Goal: Task Accomplishment & Management: Use online tool/utility

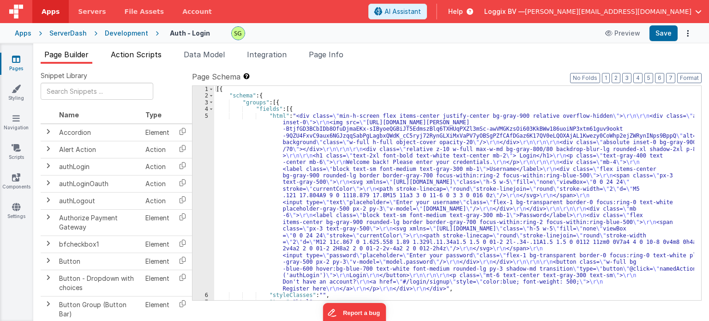
click at [144, 53] on span "Action Scripts" at bounding box center [136, 54] width 51 height 9
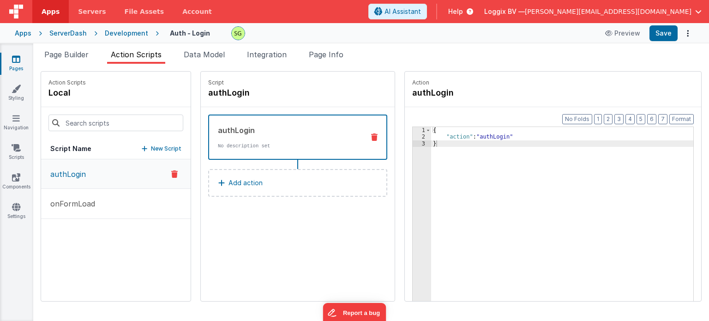
click at [290, 184] on button "Add action" at bounding box center [297, 183] width 179 height 28
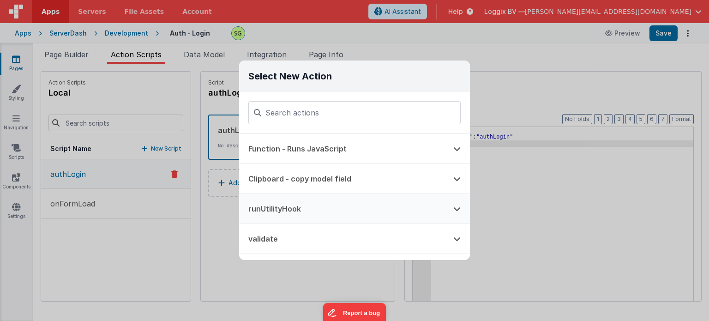
click at [317, 209] on button "runUtilityHook" at bounding box center [341, 209] width 205 height 30
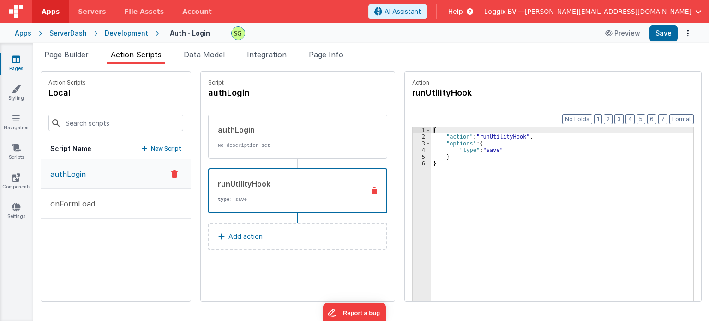
click at [493, 134] on div "{ "action" : "runUtilityHook" , "options" : { "type" : "save" } }" at bounding box center [567, 235] width 272 height 216
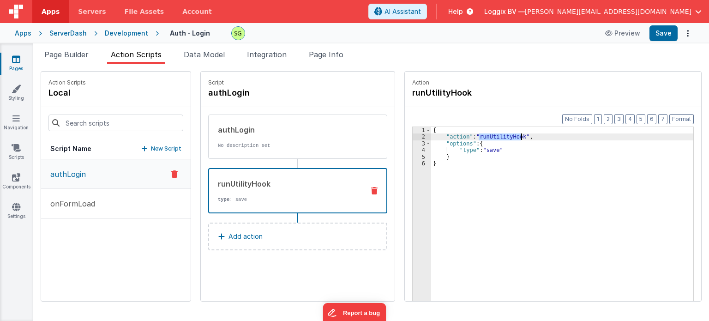
click at [493, 134] on div "{ "action" : "runUtilityHook" , "options" : { "type" : "save" } }" at bounding box center [567, 235] width 272 height 216
click at [480, 151] on div "{ "action" : "runUtilityHook" , "options" : { "type" : "save" } }" at bounding box center [567, 235] width 272 height 216
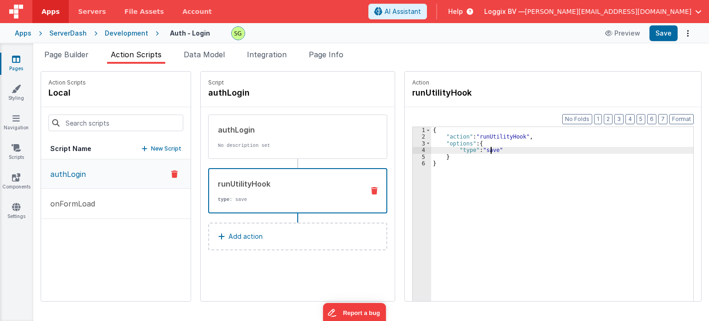
click at [480, 151] on div "{ "action" : "runUtilityHook" , "options" : { "type" : "save" } }" at bounding box center [567, 235] width 272 height 216
click at [451, 159] on div "{ "action" : "runUtilityHook" , "options" : { "type" : "save" } }" at bounding box center [567, 235] width 272 height 216
click at [371, 188] on icon at bounding box center [374, 190] width 6 height 7
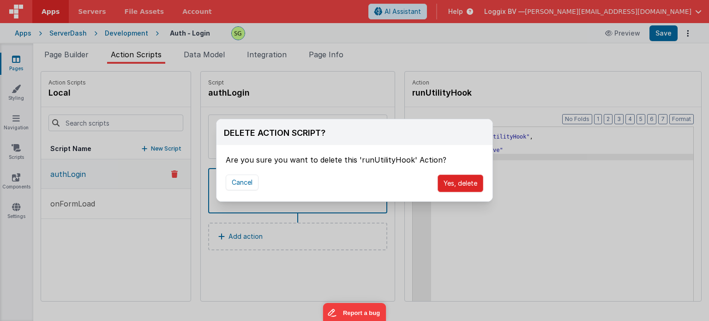
click at [446, 183] on button "Yes, delete" at bounding box center [460, 183] width 46 height 18
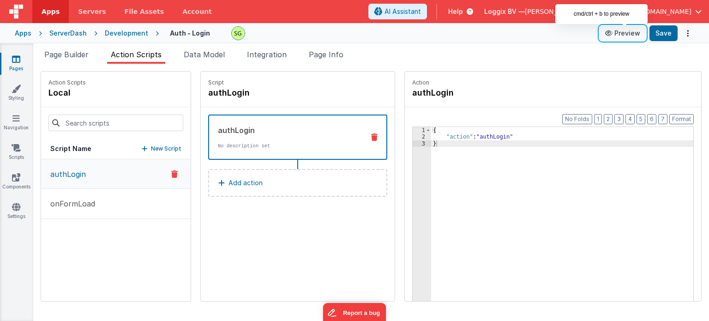
click at [638, 31] on button "Preview" at bounding box center [622, 33] width 46 height 15
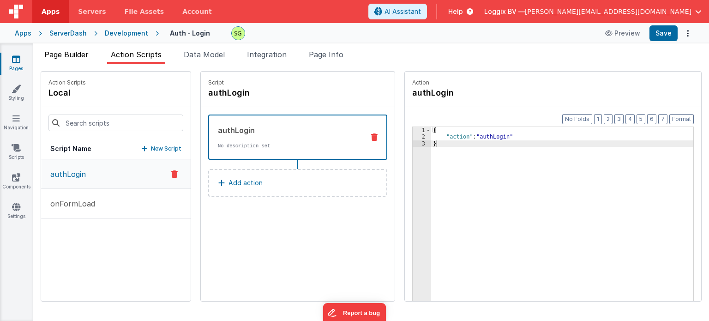
click at [54, 52] on span "Page Builder" at bounding box center [66, 54] width 44 height 9
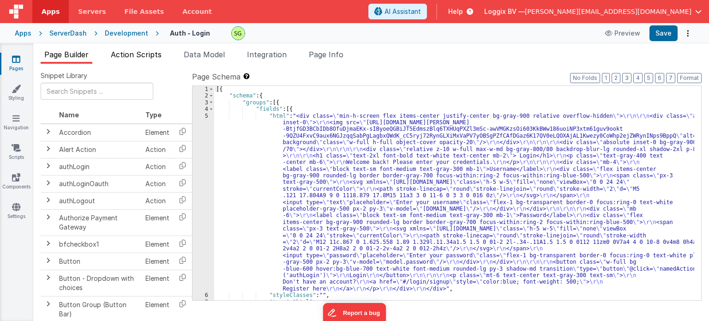
click at [135, 51] on span "Action Scripts" at bounding box center [136, 54] width 51 height 9
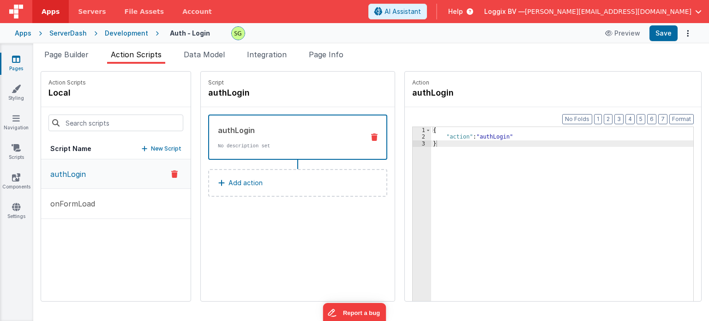
click at [116, 29] on div "Development" at bounding box center [126, 33] width 43 height 9
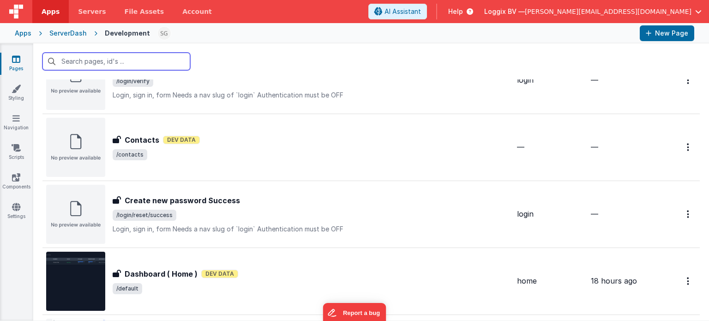
scroll to position [597, 0]
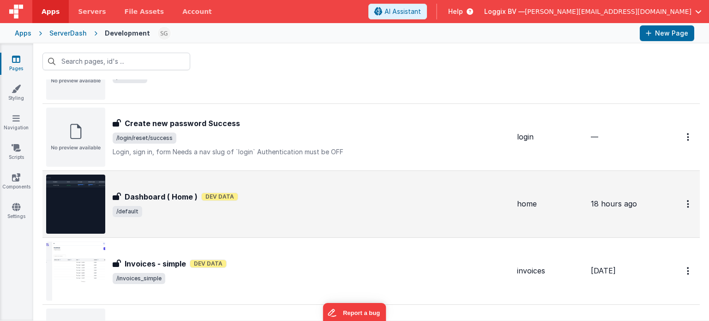
click at [305, 209] on span "/default" at bounding box center [311, 211] width 397 height 11
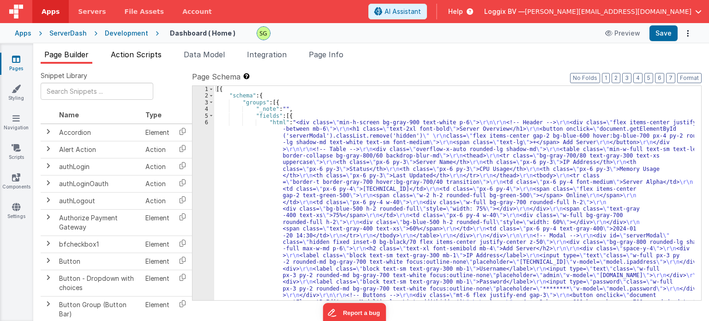
click at [142, 61] on li "Action Scripts" at bounding box center [136, 56] width 58 height 15
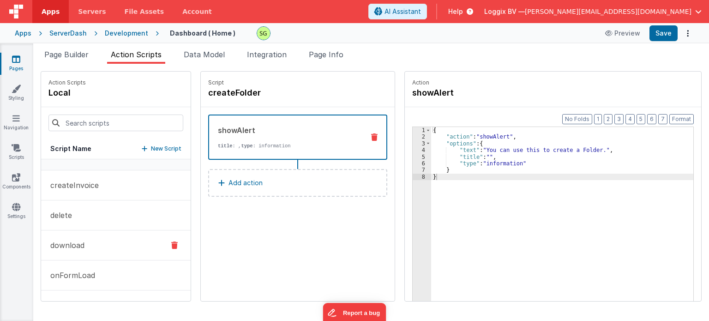
scroll to position [44, 0]
click at [60, 51] on span "Page Builder" at bounding box center [66, 54] width 44 height 9
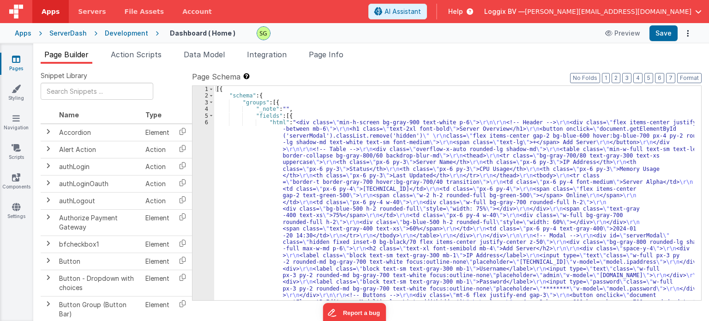
click at [205, 121] on div "6" at bounding box center [203, 222] width 22 height 206
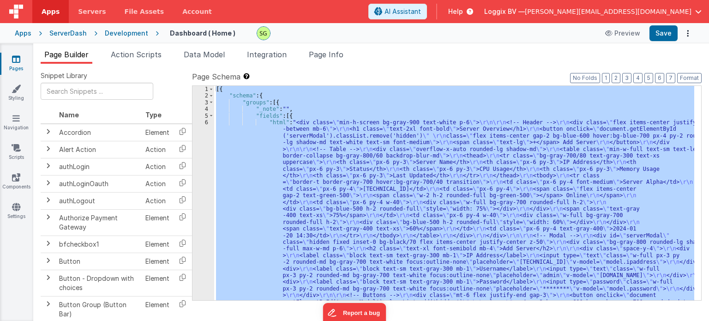
click at [205, 121] on div "6" at bounding box center [203, 222] width 22 height 206
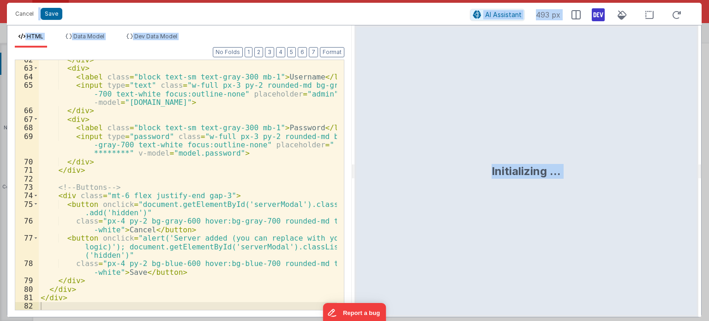
scroll to position [616, 0]
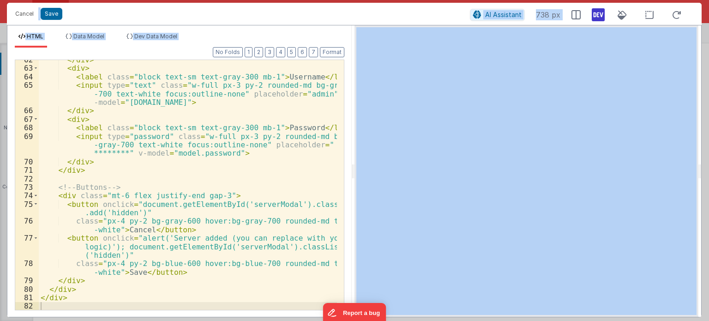
click at [127, 274] on div "</ div > < div > < label class = "block text-sm text-gray-300 mb-1" > Username …" at bounding box center [188, 188] width 298 height 267
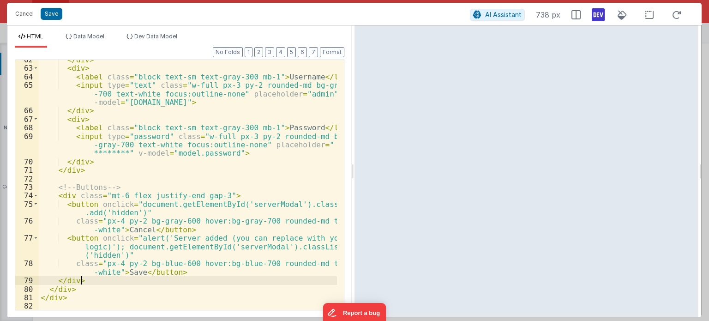
click at [86, 282] on div "</ div > < div > < label class = "block text-sm text-gray-300 mb-1" > Username …" at bounding box center [188, 188] width 298 height 267
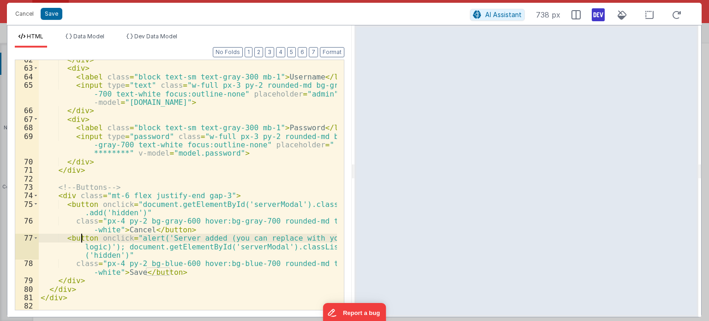
click at [79, 237] on div "</ div > < div > < label class = "block text-sm text-gray-300 mb-1" > Username …" at bounding box center [188, 188] width 298 height 267
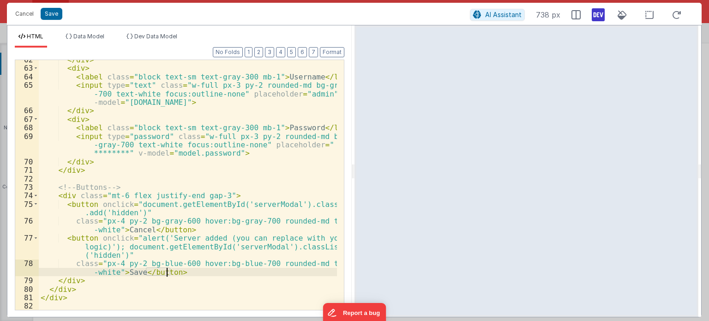
click at [164, 275] on div "</ div > < div > < label class = "block text-sm text-gray-300 mb-1" > Username …" at bounding box center [188, 188] width 298 height 267
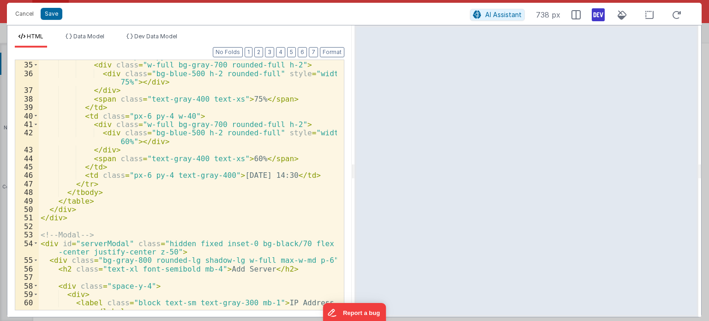
scroll to position [391, 0]
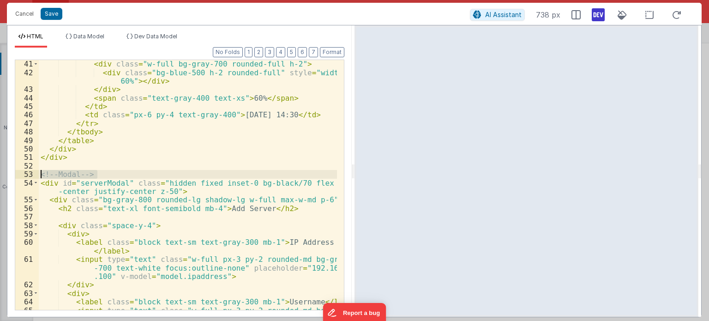
drag, startPoint x: 101, startPoint y: 173, endPoint x: 0, endPoint y: 177, distance: 101.1
click at [0, 177] on div "Cancel Save AI Assistant 738 px HTML Data Model Dev Data Model Format 7 6 5 4 3…" at bounding box center [354, 160] width 709 height 321
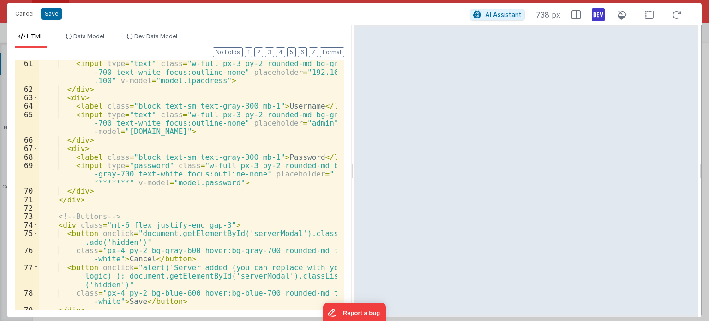
scroll to position [616, 0]
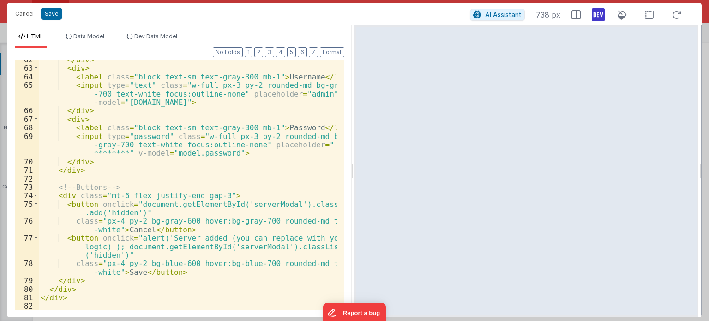
click at [108, 236] on div "</ div > < div > < label class = "block text-sm text-gray-300 mb-1" > Username …" at bounding box center [188, 188] width 298 height 267
click at [131, 274] on div "</ div > < div > < label class = "block text-sm text-gray-300 mb-1" > Username …" at bounding box center [188, 188] width 298 height 267
click at [118, 271] on div "</ div > < div > < label class = "block text-sm text-gray-300 mb-1" > Username …" at bounding box center [188, 188] width 298 height 267
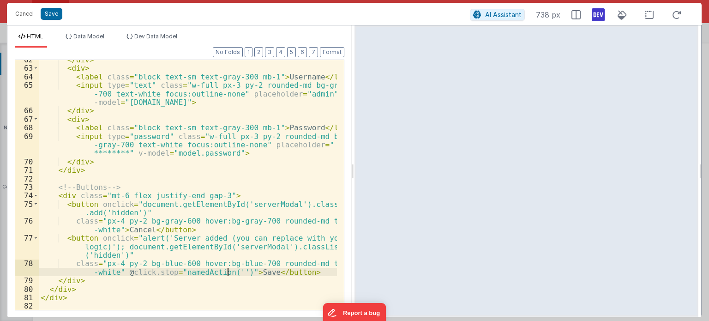
click at [226, 271] on div "</ div > < div > < label class = "block text-sm text-gray-300 mb-1" > Username …" at bounding box center [188, 188] width 298 height 267
click at [55, 15] on button "Save" at bounding box center [52, 14] width 22 height 12
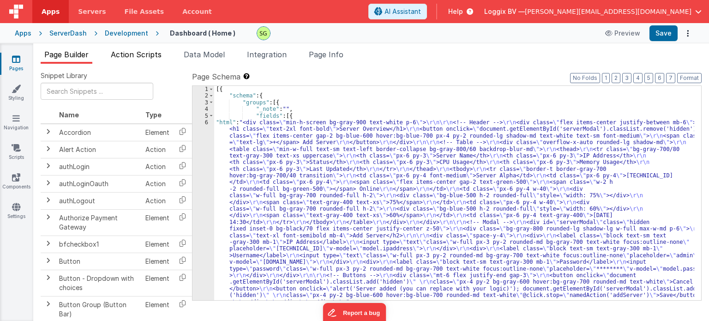
click at [151, 57] on span "Action Scripts" at bounding box center [136, 54] width 51 height 9
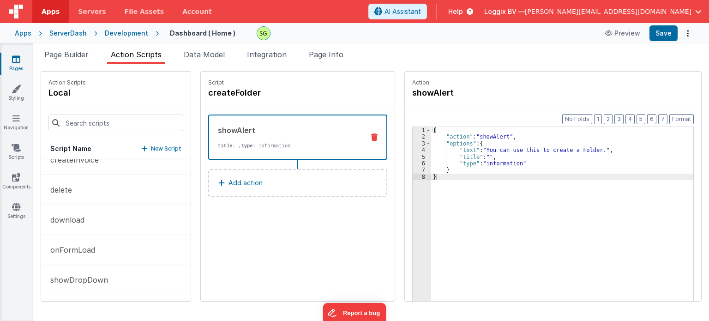
click at [162, 152] on p "New Script" at bounding box center [166, 148] width 30 height 9
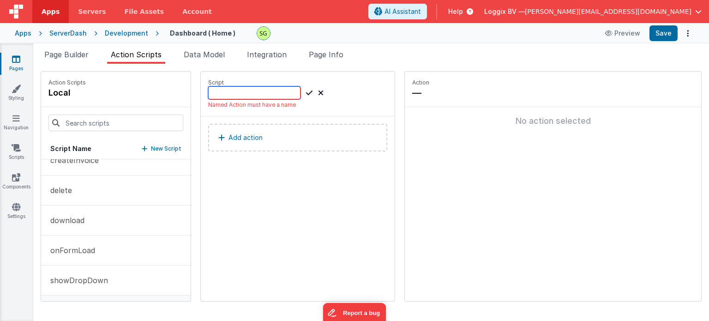
scroll to position [44, 0]
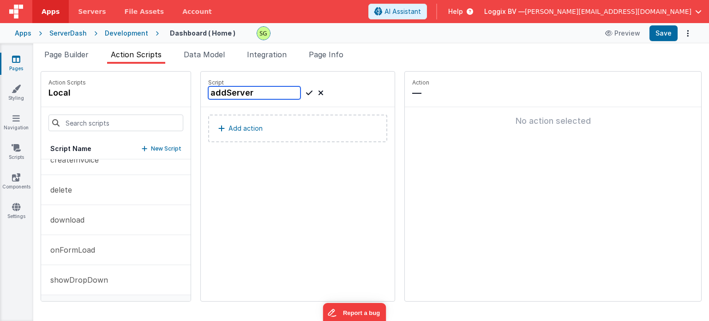
type input "addServer"
click at [264, 130] on button "Add action" at bounding box center [297, 128] width 179 height 28
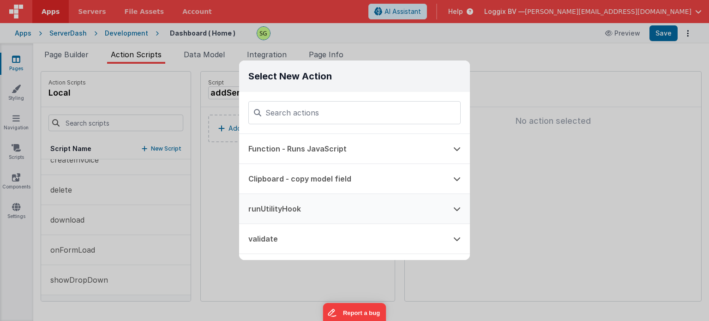
click at [298, 205] on button "runUtilityHook" at bounding box center [341, 209] width 205 height 30
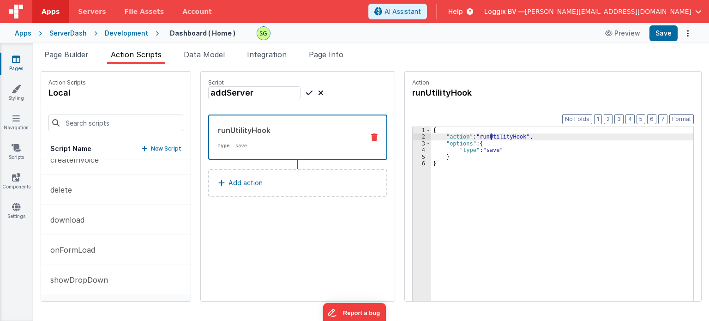
click at [482, 138] on div "{ "action" : "runUtilityHook" , "options" : { "type" : "save" } }" at bounding box center [567, 235] width 272 height 216
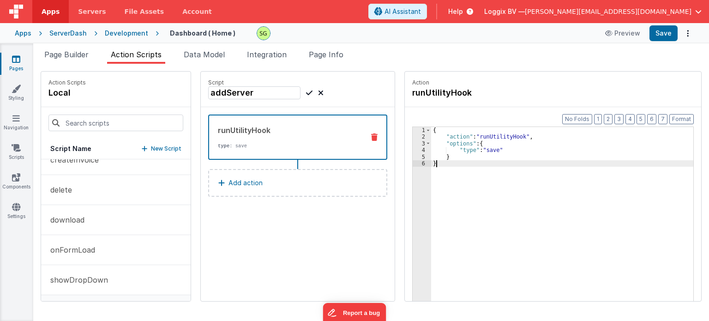
click at [446, 161] on div "{ "action" : "runUtilityHook" , "options" : { "type" : "save" } }" at bounding box center [567, 235] width 272 height 216
click at [470, 156] on div "{ "action" : "runUtilityHook" , "options" : { "type" : "save" } }" at bounding box center [567, 235] width 272 height 216
click at [480, 152] on div "{ "action" : "runUtilityHook" , "options" : { "type" : "save" } }" at bounding box center [567, 235] width 272 height 216
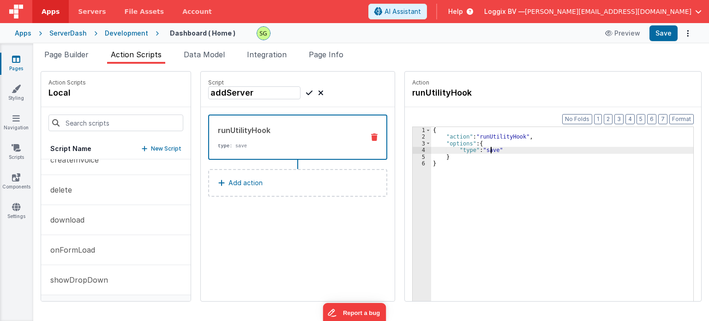
click at [480, 152] on div "{ "action" : "runUtilityHook" , "options" : { "type" : "save" } }" at bounding box center [567, 235] width 272 height 216
click at [437, 165] on div "{ "action" : "runUtilityHook" , "options" : { "type" : "addServer" } }" at bounding box center [567, 235] width 272 height 216
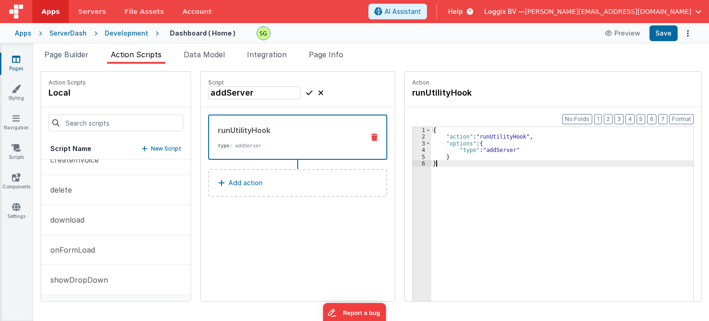
click at [453, 157] on div "{ "action" : "runUtilityHook" , "options" : { "type" : "addServer" } }" at bounding box center [567, 235] width 272 height 216
click at [490, 151] on div "{ "action" : "runUtilityHook" , "options" : { "type" : "addServer" } }" at bounding box center [567, 235] width 272 height 216
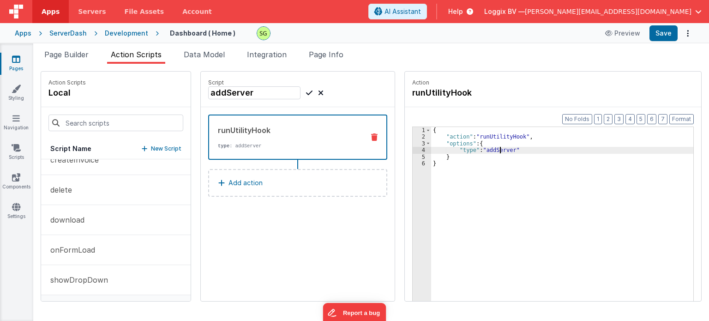
click at [490, 151] on div "{ "action" : "runUtilityHook" , "options" : { "type" : "addServer" } }" at bounding box center [567, 235] width 272 height 216
click at [450, 155] on div "{ "action" : "runUtilityHook" , "options" : { "type" : "addServer" } }" at bounding box center [567, 235] width 272 height 216
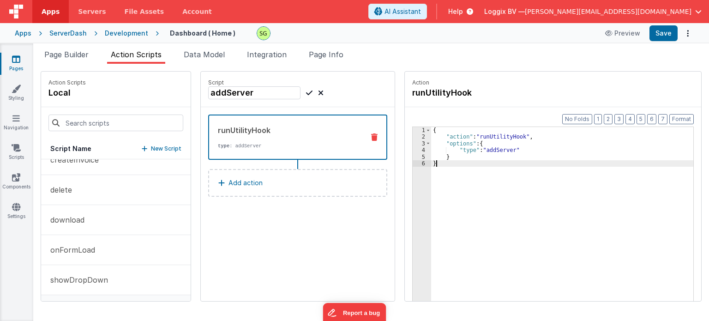
click at [438, 165] on div "{ "action" : "runUtilityHook" , "options" : { "type" : "addServer" } }" at bounding box center [567, 235] width 272 height 216
click at [447, 160] on div "{ "action" : "runUtilityHook" , "options" : { "type" : "addServer" } }" at bounding box center [567, 235] width 272 height 216
click at [447, 157] on div "{ "action" : "runUtilityHook" , "options" : { "type" : "addServer" } }" at bounding box center [567, 235] width 272 height 216
click at [496, 149] on div "{ "action" : "runUtilityHook" , "options" : { "type" : "addServer" } }" at bounding box center [567, 235] width 272 height 216
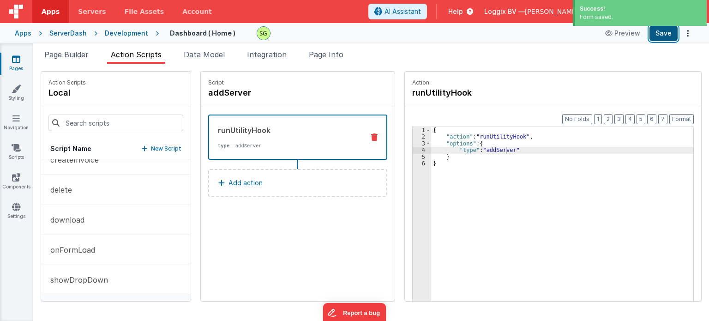
click at [663, 34] on button "Save" at bounding box center [663, 33] width 28 height 16
click at [69, 54] on span "Page Builder" at bounding box center [66, 54] width 44 height 9
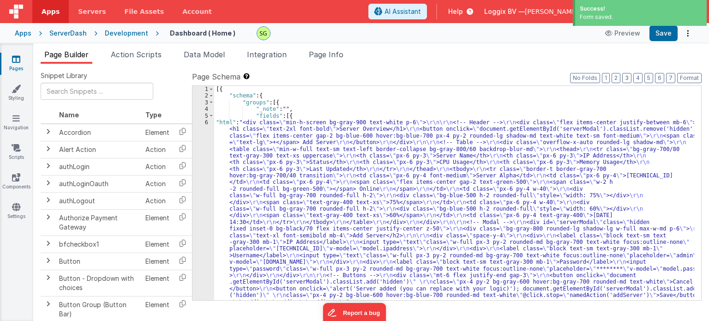
click at [207, 121] on div "6" at bounding box center [203, 212] width 22 height 186
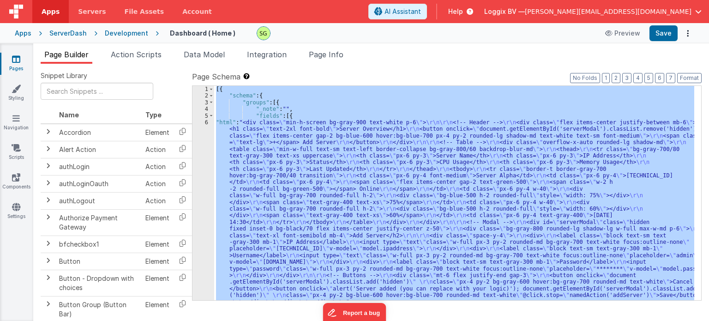
click at [207, 121] on div "6" at bounding box center [203, 212] width 22 height 186
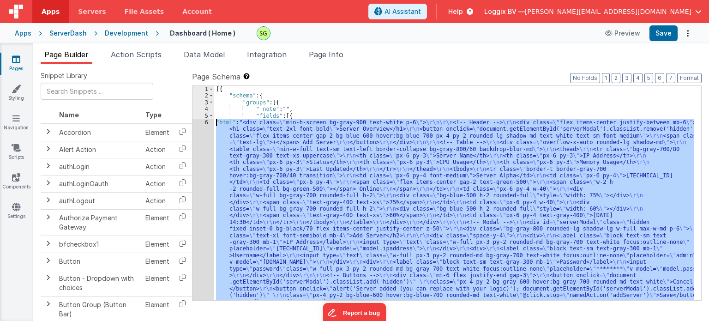
click at [207, 121] on div "6" at bounding box center [203, 212] width 22 height 186
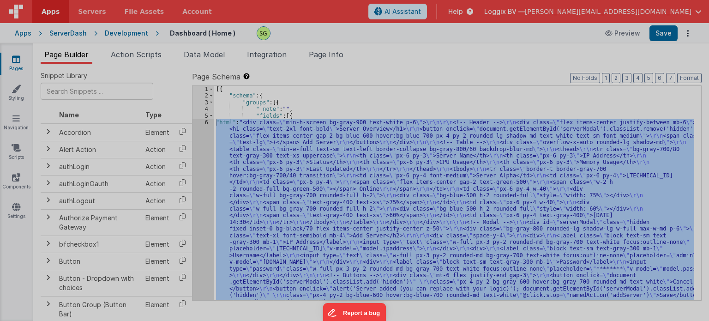
click at [207, 121] on div "< div class = "min-h-screen bg-gray-900 text -white p-6" > <!-- Header --> < di…" at bounding box center [188, 193] width 298 height 284
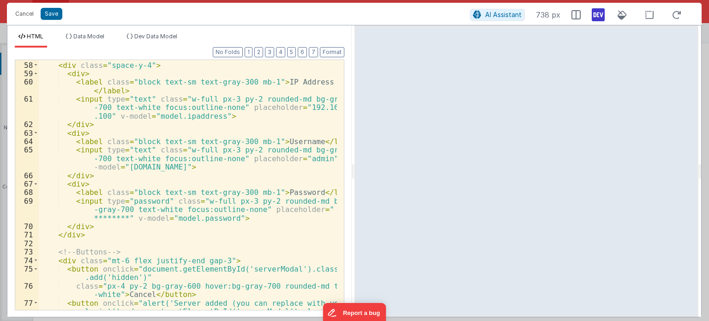
scroll to position [616, 0]
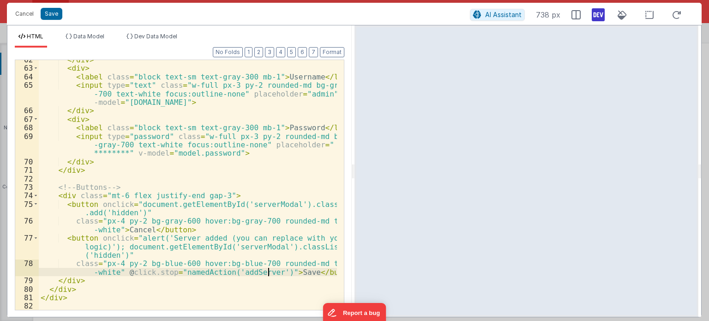
click at [268, 270] on div "</ div > < div > < label class = "block text-sm text-gray-300 mb-1" > Username …" at bounding box center [188, 188] width 298 height 267
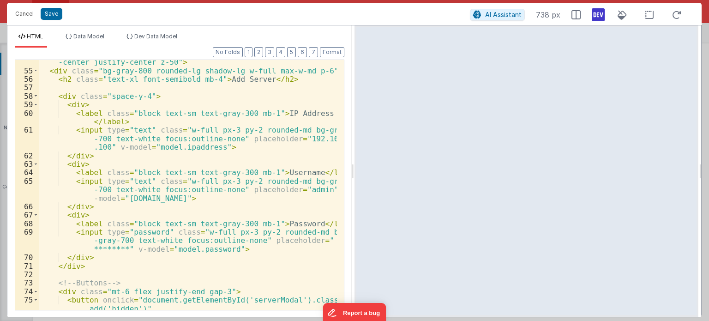
scroll to position [520, 0]
click at [181, 146] on div "< div id = "serverModal" class = "hidden fixed inset-0 bg-black/70 flex items -…" at bounding box center [188, 191] width 298 height 284
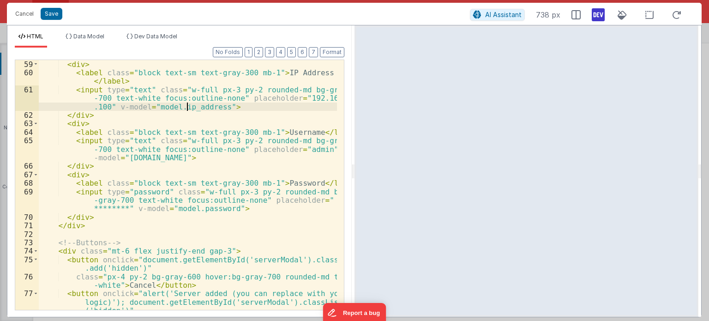
scroll to position [624, 0]
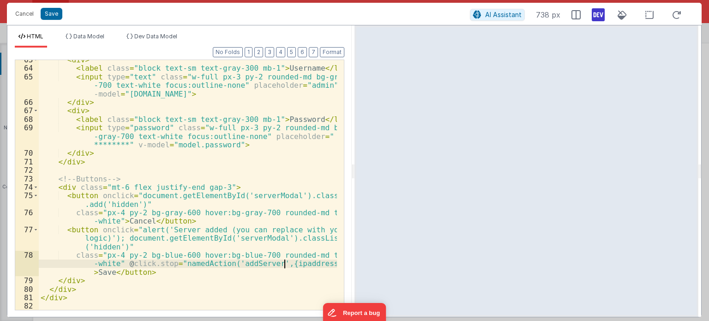
click at [284, 264] on div "< div > < label class = "block text-sm text-gray-300 mb-1" > Username </ label …" at bounding box center [188, 188] width 298 height 267
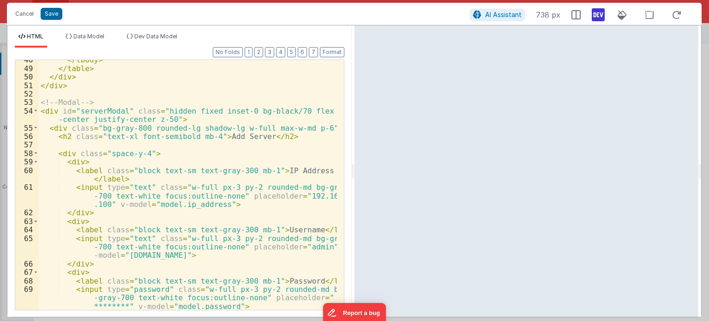
scroll to position [449, 0]
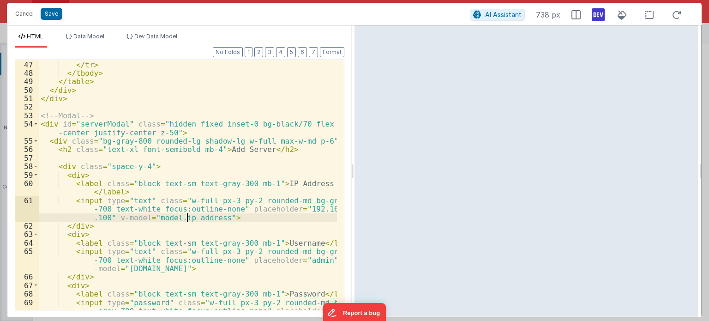
click at [187, 218] on div "< td class = "px-6 py-4 text-gray-400" > [DATE] 14:30 </ td > </ tr > </ tbody …" at bounding box center [188, 194] width 298 height 284
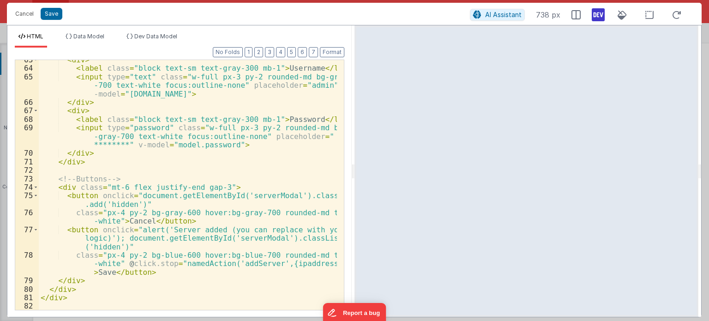
scroll to position [624, 0]
click at [311, 263] on div "< div > < label class = "block text-sm text-gray-300 mb-1" > Username </ label …" at bounding box center [188, 188] width 298 height 267
click at [283, 263] on div "< div > < label class = "block text-sm text-gray-300 mb-1" > Username </ label …" at bounding box center [188, 188] width 298 height 267
click at [316, 264] on div "< div > < label class = "block text-sm text-gray-300 mb-1" > Username </ label …" at bounding box center [188, 188] width 298 height 267
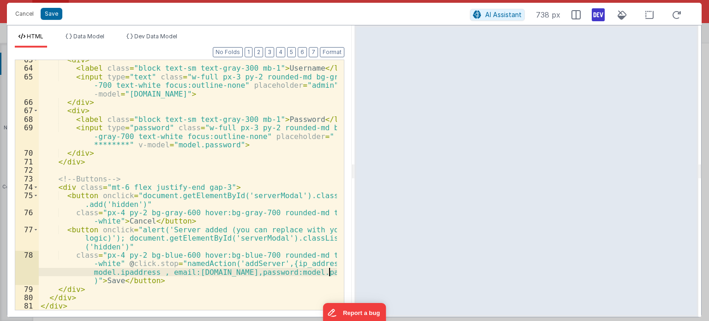
click at [238, 272] on div "< div > < label class = "block text-sm text-gray-300 mb-1" > Username </ label …" at bounding box center [188, 188] width 298 height 267
click at [276, 272] on div "< div > < label class = "block text-sm text-gray-300 mb-1" > Username </ label …" at bounding box center [188, 188] width 298 height 267
click at [317, 273] on div "< div > < label class = "block text-sm text-gray-300 mb-1" > Username </ label …" at bounding box center [188, 188] width 298 height 267
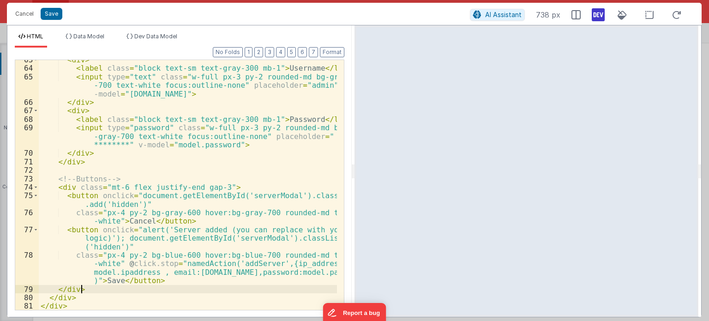
click at [223, 286] on div "< div > < label class = "block text-sm text-gray-300 mb-1" > Username </ label …" at bounding box center [188, 188] width 298 height 267
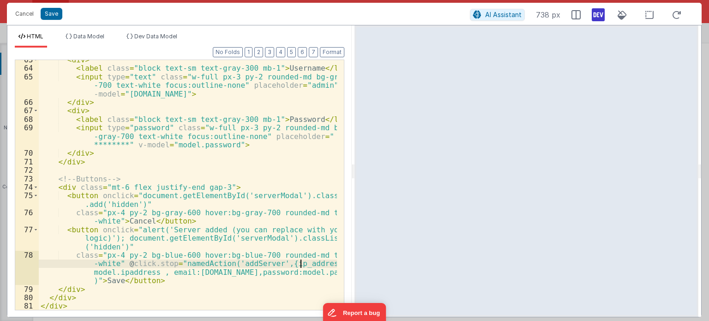
click at [300, 262] on div "< div > < label class = "block text-sm text-gray-300 mb-1" > Username </ label …" at bounding box center [188, 188] width 298 height 267
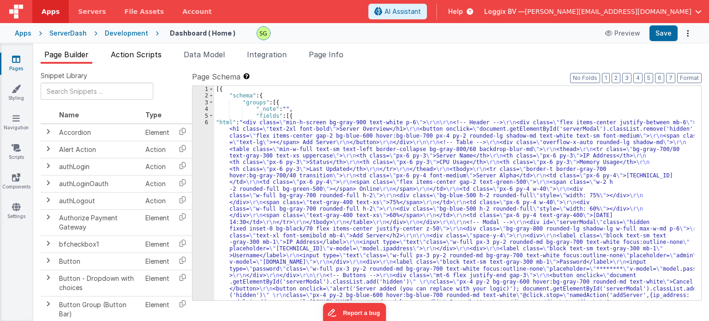
click at [138, 53] on span "Action Scripts" at bounding box center [136, 54] width 51 height 9
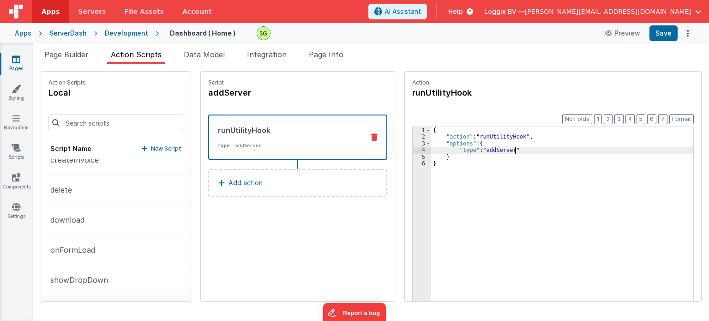
click at [504, 147] on div "{ "action" : "runUtilityHook" , "options" : { "type" : "addServer" } }" at bounding box center [567, 235] width 272 height 216
click at [479, 143] on div "{ "action" : "runUtilityHook" , "options" : { "type" : "addServer" } }" at bounding box center [567, 235] width 272 height 216
click at [489, 147] on div "{ "action" : "runUtilityHook" , "options" : { "ip_address" : "type" : "addServe…" at bounding box center [567, 235] width 272 height 216
click at [541, 151] on div "{ "action" : "runUtilityHook" , "options" : { "ip_address" : "action.options.ip…" at bounding box center [567, 235] width 272 height 216
click at [574, 150] on div "{ "action" : "runUtilityHook" , "options" : { "ip_address" : "action.options.ip…" at bounding box center [567, 235] width 272 height 216
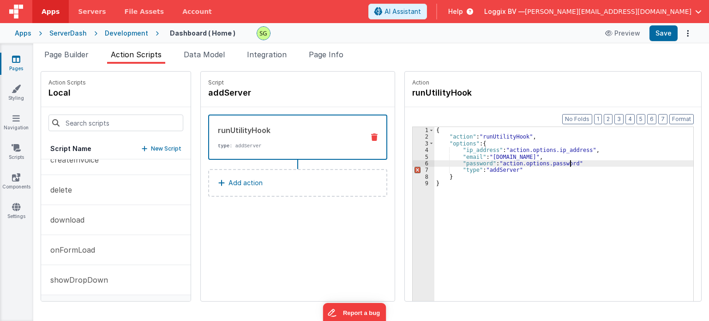
click at [604, 163] on div "{ "action" : "runUtilityHook" , "options" : { "ip_address" : "action.options.ip…" at bounding box center [568, 235] width 269 height 216
click at [296, 193] on button "Add action" at bounding box center [297, 183] width 179 height 28
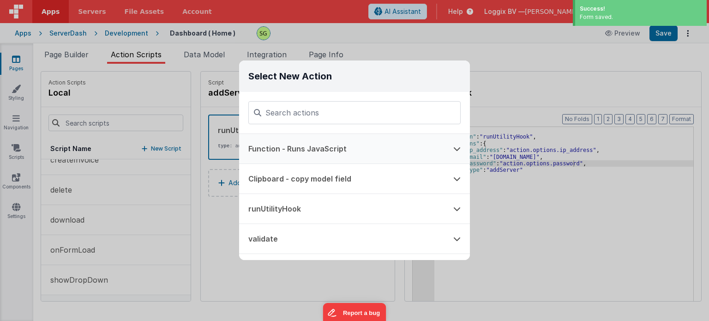
click at [346, 153] on button "Function - Runs JavaScript" at bounding box center [341, 149] width 205 height 30
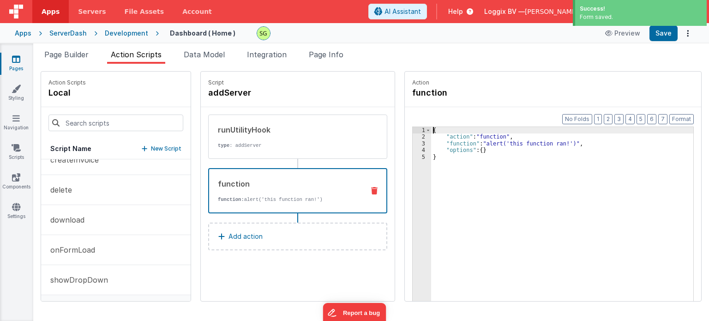
click at [414, 143] on div "3" at bounding box center [422, 143] width 18 height 6
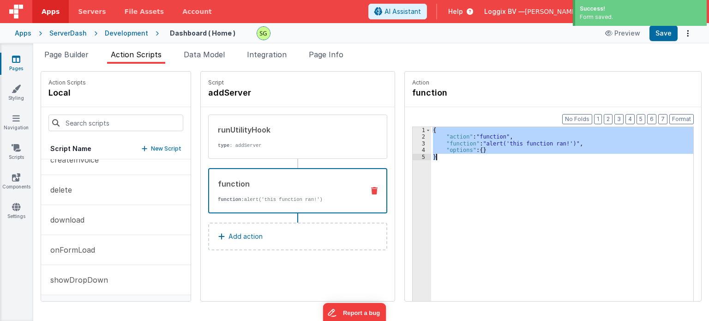
click at [414, 143] on div "3" at bounding box center [422, 143] width 18 height 6
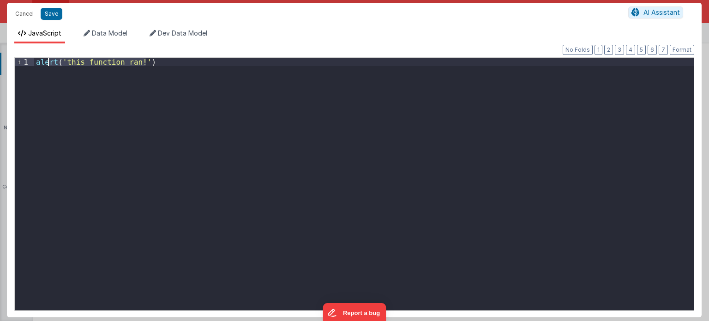
drag, startPoint x: 157, startPoint y: 63, endPoint x: 32, endPoint y: 59, distance: 125.6
click at [32, 59] on div "1 alert ( 'this function ran!' ) XXXXXXXXXXXXXXXXXXXXXXXXXXXXXXXXXXXXXXXXXXXXXX…" at bounding box center [354, 183] width 680 height 253
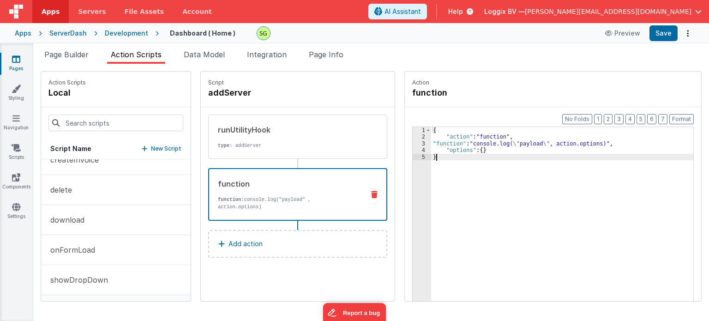
click at [482, 154] on div "{ "action" : "function" , "function" : "console.log( \" payload \" , action.opt…" at bounding box center [567, 235] width 272 height 216
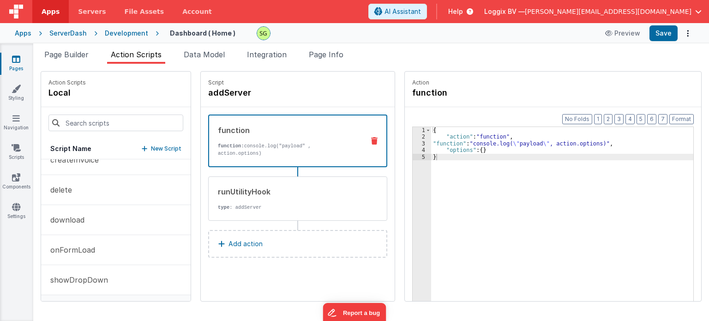
click at [304, 267] on div "Script addServer function function: console.log("payload" , action.options) run…" at bounding box center [298, 186] width 194 height 229
click at [658, 35] on button "Save" at bounding box center [663, 33] width 28 height 16
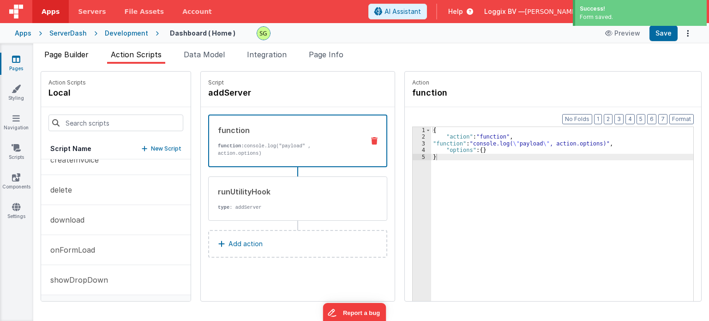
click at [78, 57] on span "Page Builder" at bounding box center [66, 54] width 44 height 9
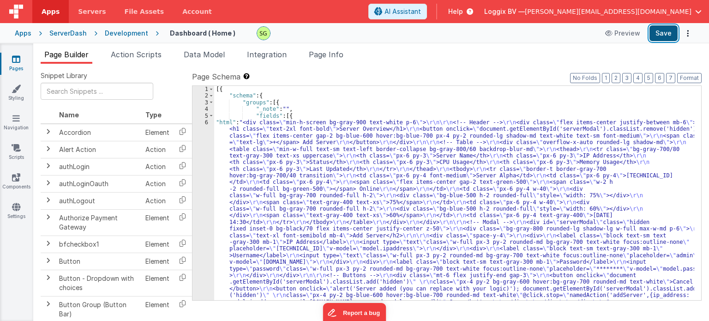
click at [664, 39] on button "Save" at bounding box center [663, 33] width 28 height 16
click at [12, 56] on icon at bounding box center [16, 58] width 8 height 9
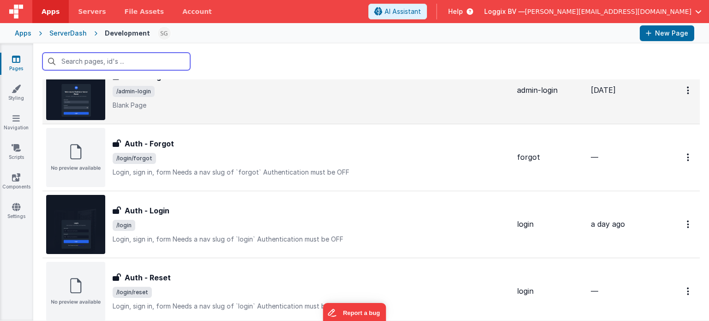
scroll to position [199, 0]
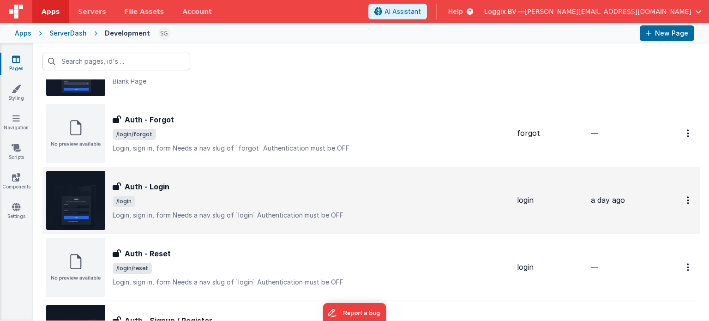
click at [315, 196] on span "/login" at bounding box center [311, 201] width 397 height 11
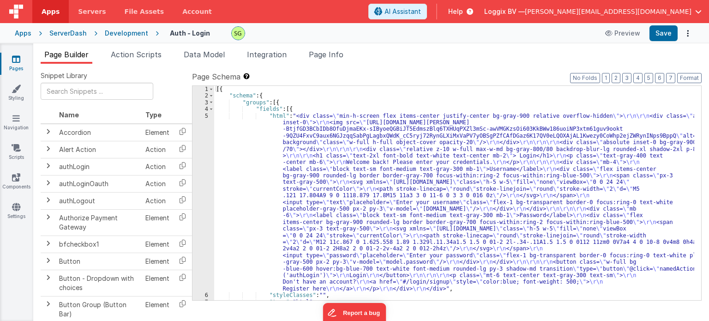
click at [206, 116] on div "5" at bounding box center [203, 202] width 22 height 179
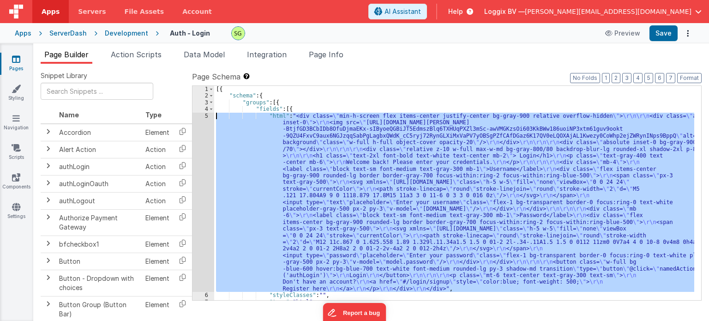
click at [206, 116] on div "5" at bounding box center [203, 202] width 22 height 179
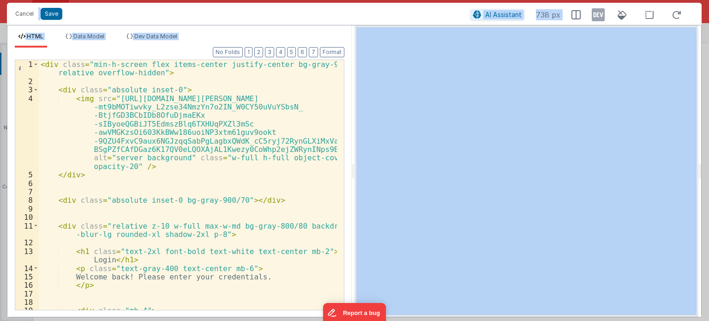
click at [170, 48] on div "Format 7 6 5 4 3 2 1 No Folds 1 2 3 4 5 6 7 8 9 10 11 12 13 14 15 16 17 18 19 2…" at bounding box center [179, 179] width 329 height 262
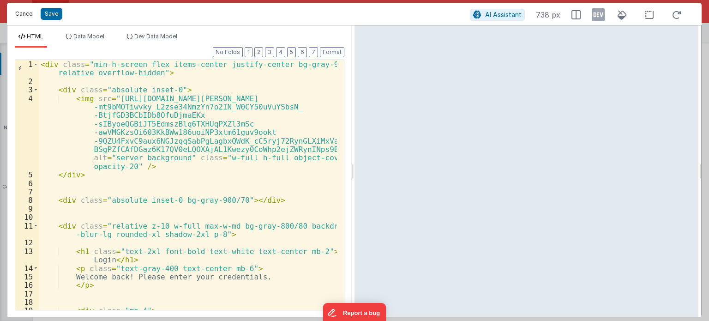
click at [23, 18] on button "Cancel" at bounding box center [25, 13] width 28 height 13
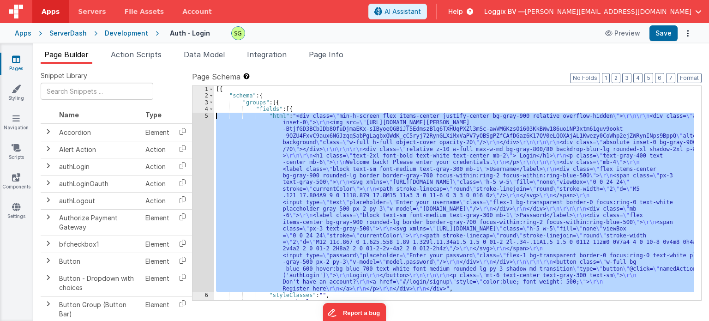
click at [299, 131] on div "[{ "schema" : { "groups" : [{ "fields" : [{ "html" : "<div class= \" min-h-scre…" at bounding box center [454, 193] width 480 height 214
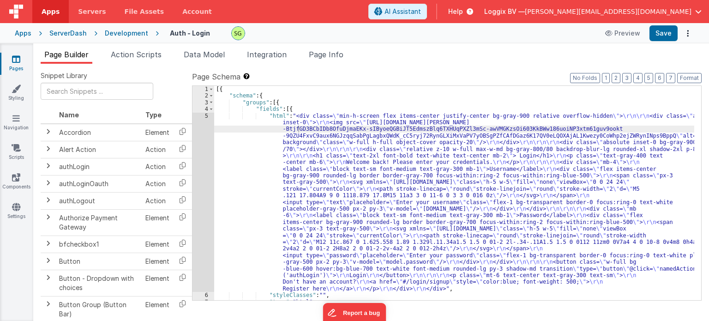
click at [17, 62] on icon at bounding box center [16, 58] width 8 height 9
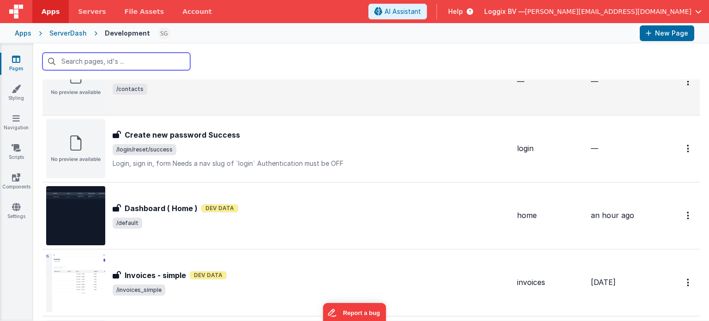
scroll to position [611, 0]
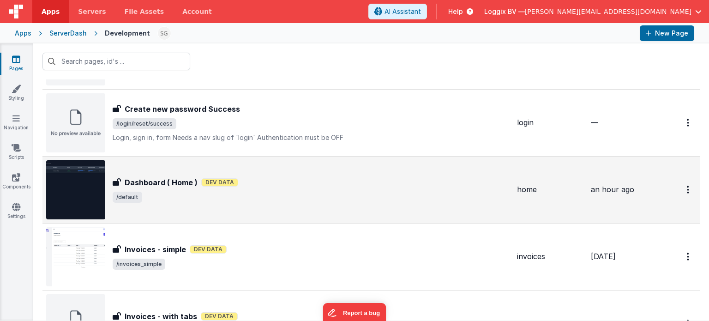
click at [307, 198] on span "/default" at bounding box center [311, 196] width 397 height 11
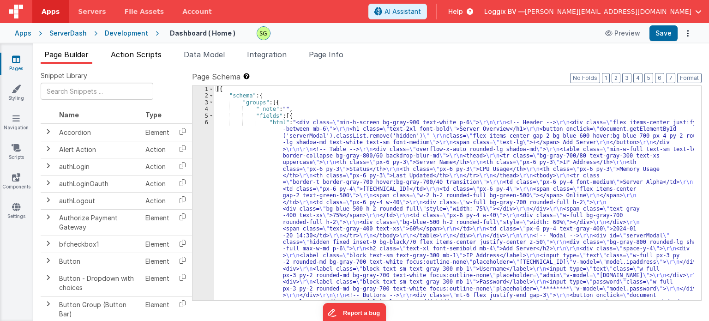
click at [151, 57] on span "Action Scripts" at bounding box center [136, 54] width 51 height 9
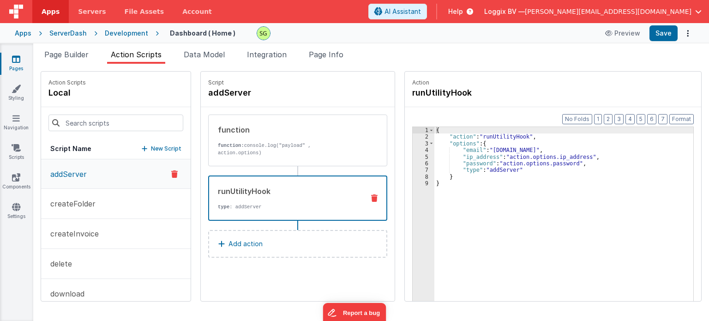
click at [256, 186] on div "runUtilityHook" at bounding box center [287, 190] width 139 height 11
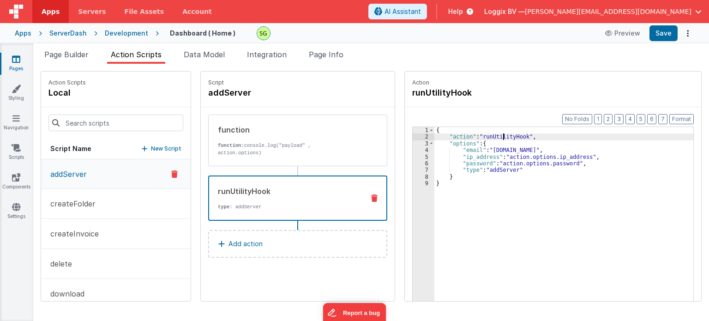
click at [493, 139] on div "{ "action" : "runUtilityHook" , "options" : { "email" : "[DOMAIN_NAME]" , "ip_a…" at bounding box center [568, 235] width 269 height 216
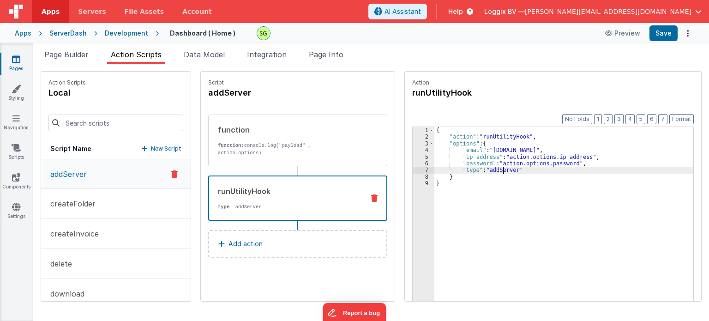
click at [493, 171] on div "{ "action" : "runUtilityHook" , "options" : { "email" : "[DOMAIN_NAME]" , "ip_a…" at bounding box center [568, 235] width 269 height 216
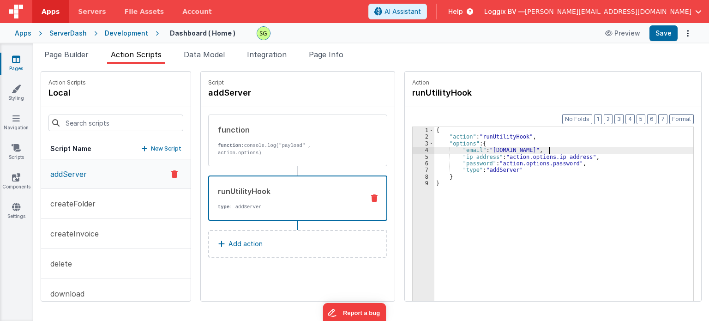
click at [538, 151] on div "{ "action" : "runUtilityHook" , "options" : { "email" : "[DOMAIN_NAME]" , "ip_a…" at bounding box center [568, 235] width 269 height 216
click at [562, 158] on div "{ "action" : "runUtilityHook" , "options" : { "email" : "[DOMAIN_NAME]" , "ip_a…" at bounding box center [568, 235] width 269 height 216
click at [543, 164] on div "{ "action" : "runUtilityHook" , "options" : { "email" : "[DOMAIN_NAME]" , "ip_a…" at bounding box center [568, 235] width 269 height 216
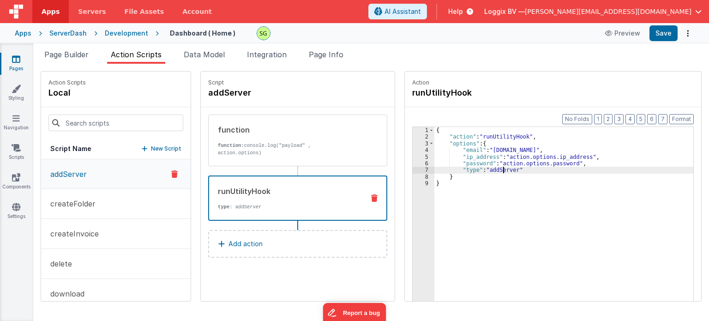
click at [492, 170] on div "{ "action" : "runUtilityHook" , "options" : { "email" : "[DOMAIN_NAME]" , "ip_a…" at bounding box center [568, 235] width 269 height 216
click at [517, 168] on div "{ "action" : "runUtilityHook" , "options" : { "email" : "[DOMAIN_NAME]" , "ip_a…" at bounding box center [568, 235] width 269 height 216
click at [487, 171] on div "{ "action" : "runUtilityHook" , "options" : { "email" : "[DOMAIN_NAME]" , "ip_a…" at bounding box center [568, 235] width 269 height 216
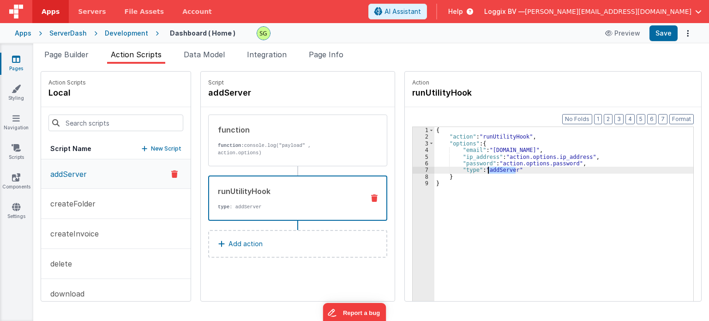
click at [487, 171] on div "{ "action" : "runUtilityHook" , "options" : { "email" : "[DOMAIN_NAME]" , "ip_a…" at bounding box center [568, 235] width 269 height 216
click at [520, 171] on div "{ "action" : "runUtilityHook" , "options" : { "email" : "[DOMAIN_NAME]" , "ip_a…" at bounding box center [568, 235] width 269 height 216
click at [289, 140] on div "function function: console.log("payload" , action.options)" at bounding box center [283, 140] width 149 height 32
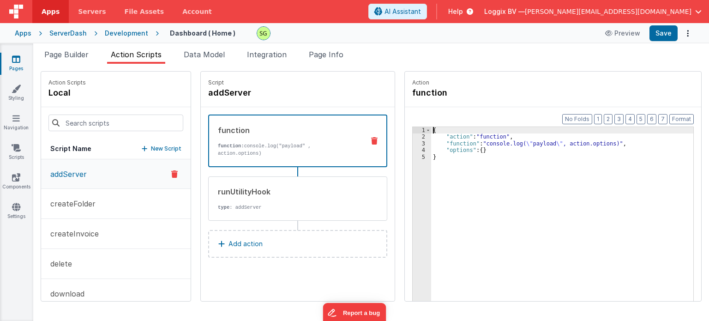
click at [414, 144] on div "3" at bounding box center [422, 143] width 18 height 6
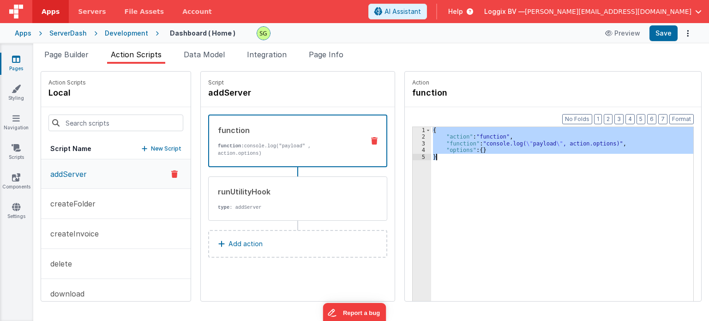
click at [414, 144] on div "3" at bounding box center [422, 143] width 18 height 6
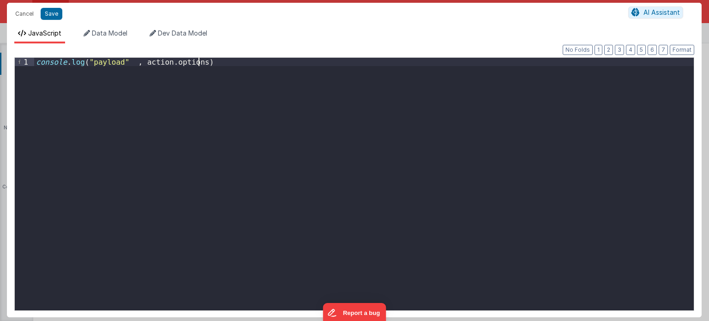
click at [295, 78] on div "console . log ( "payload" , action . options )" at bounding box center [364, 193] width 660 height 270
click at [48, 14] on button "Save" at bounding box center [52, 14] width 22 height 12
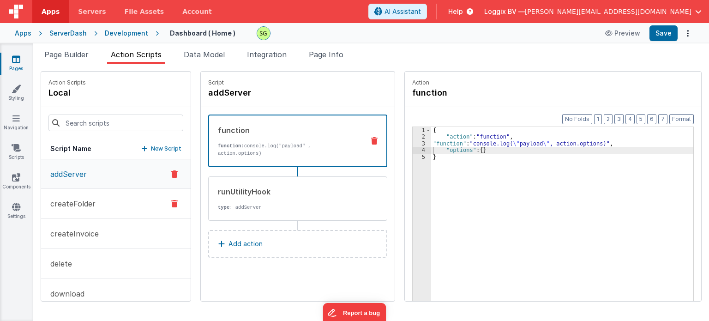
click at [111, 214] on button "createFolder" at bounding box center [115, 204] width 149 height 30
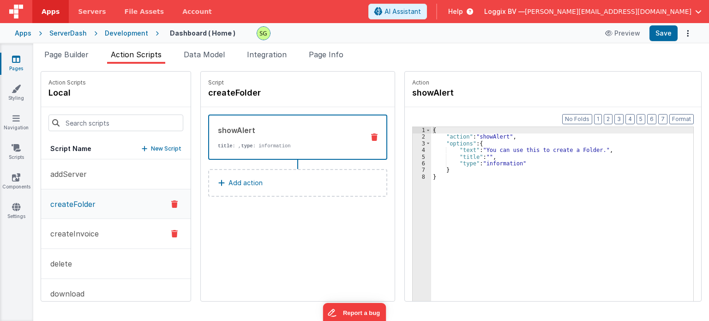
click at [110, 233] on button "createInvoice" at bounding box center [115, 234] width 149 height 30
click at [102, 262] on button "delete" at bounding box center [115, 264] width 149 height 30
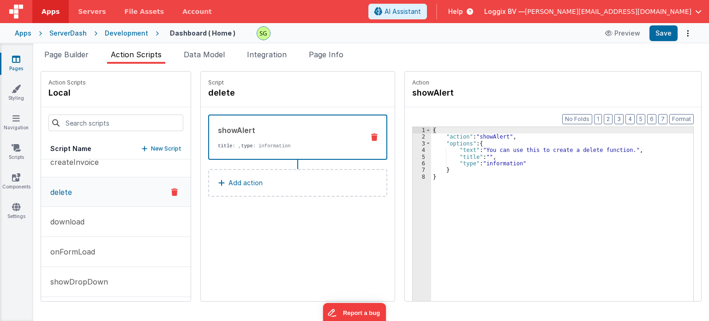
scroll to position [74, 0]
click at [63, 227] on button "download" at bounding box center [115, 220] width 149 height 30
click at [90, 254] on button "onFormLoad" at bounding box center [115, 250] width 149 height 30
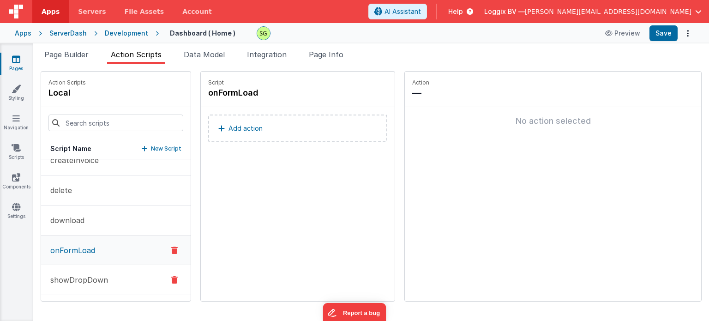
click at [97, 269] on button "showDropDown" at bounding box center [115, 280] width 149 height 30
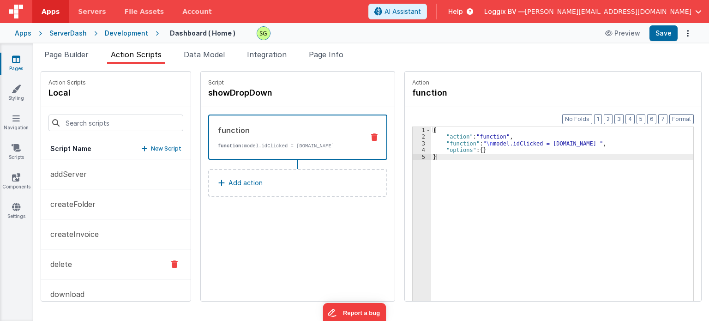
scroll to position [0, 0]
click at [80, 53] on span "Page Builder" at bounding box center [66, 54] width 44 height 9
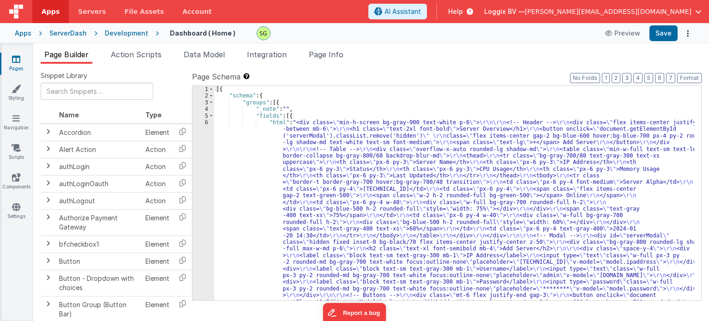
click at [205, 122] on div "6" at bounding box center [203, 225] width 22 height 213
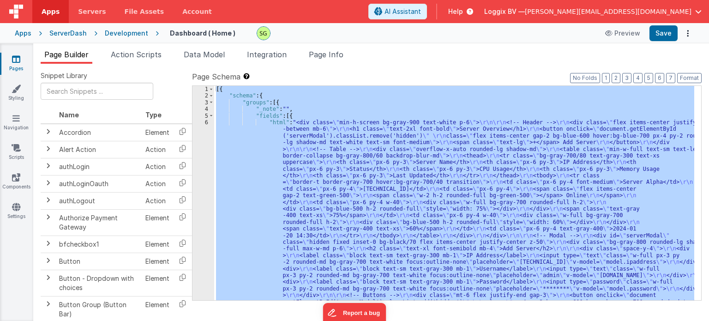
click at [205, 122] on div "6" at bounding box center [203, 225] width 22 height 213
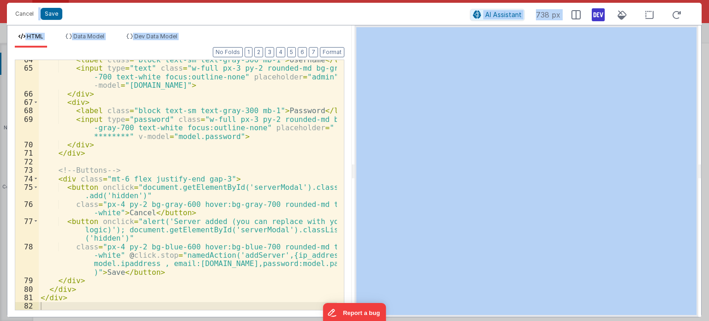
scroll to position [633, 0]
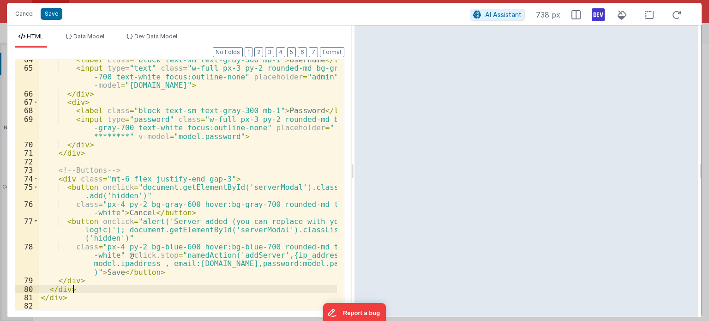
click at [231, 291] on div "< label class = "block text-sm text-gray-300 mb-1" > Username </ label > < inpu…" at bounding box center [188, 188] width 298 height 267
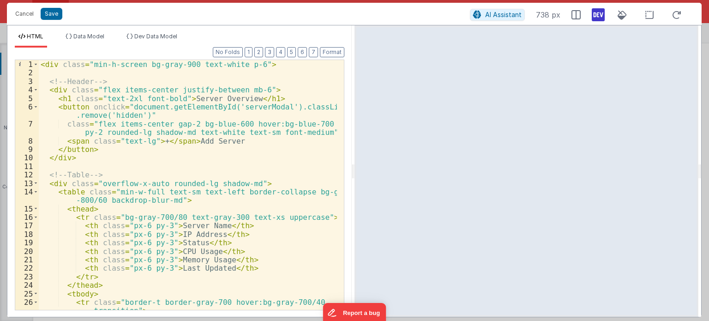
scroll to position [0, 0]
click at [49, 15] on button "Save" at bounding box center [52, 14] width 22 height 12
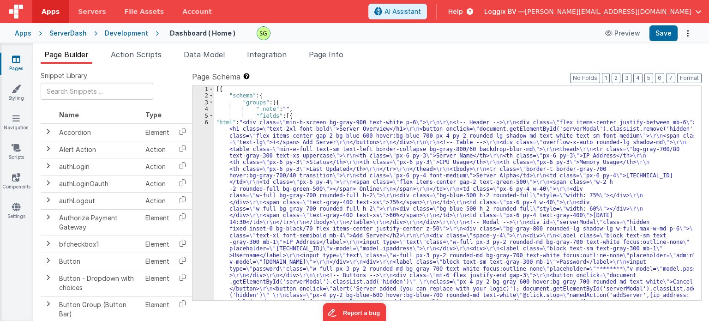
click at [206, 123] on div "6" at bounding box center [203, 212] width 22 height 186
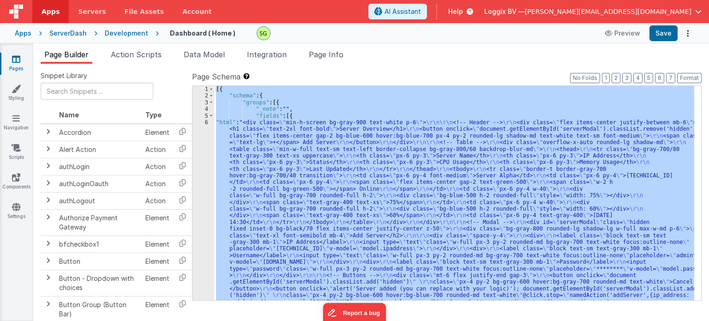
click at [206, 123] on div "6" at bounding box center [203, 212] width 22 height 186
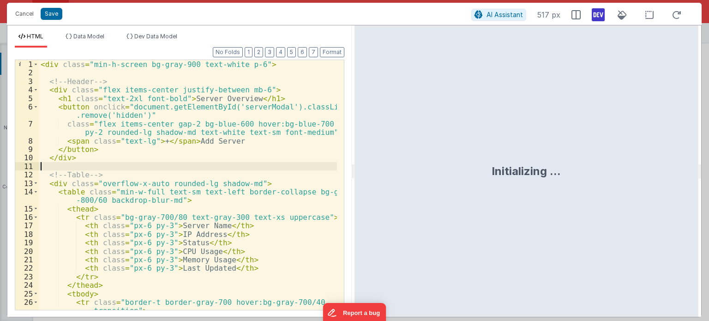
click at [257, 161] on div "< div class = "min-h-screen bg-gray-900 text-white p-6" > <!-- Header --> < div…" at bounding box center [188, 193] width 298 height 267
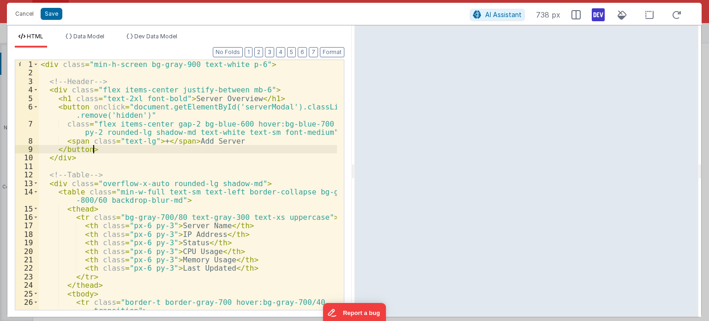
click at [98, 152] on div "< div class = "min-h-screen bg-gray-900 text-white p-6" > <!-- Header --> < div…" at bounding box center [188, 193] width 298 height 267
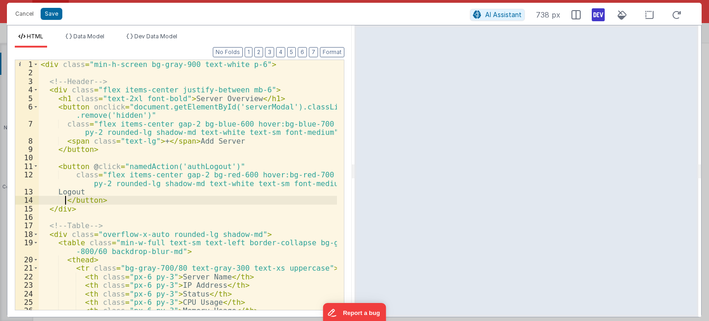
click at [65, 197] on div "< div class = "min-h-screen bg-gray-900 text-white p-6" > <!-- Header --> < div…" at bounding box center [188, 193] width 298 height 267
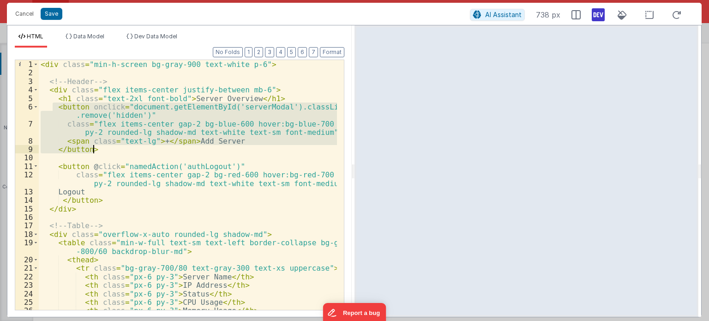
drag, startPoint x: 54, startPoint y: 108, endPoint x: 106, endPoint y: 150, distance: 65.9
click at [106, 150] on div "< div class = "min-h-screen bg-gray-900 text-white p-6" > <!-- Header --> < div…" at bounding box center [188, 193] width 298 height 267
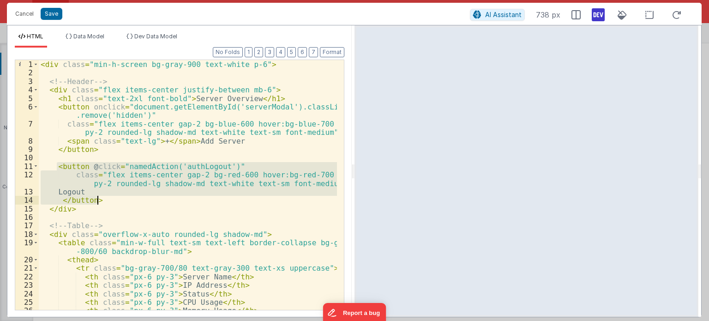
drag, startPoint x: 57, startPoint y: 164, endPoint x: 110, endPoint y: 201, distance: 64.3
click at [110, 201] on div "< div class = "min-h-screen bg-gray-900 text-white p-6" > <!-- Header --> < div…" at bounding box center [188, 193] width 298 height 267
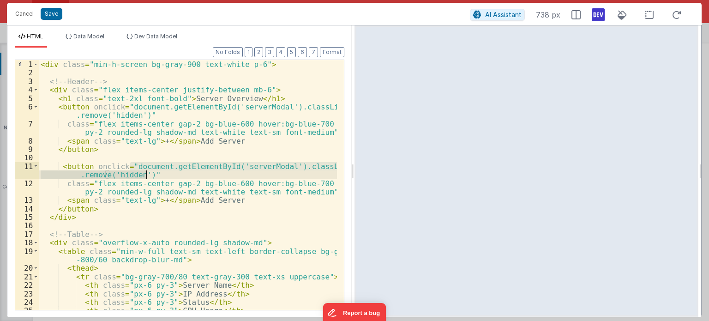
drag, startPoint x: 130, startPoint y: 167, endPoint x: 146, endPoint y: 173, distance: 17.5
click at [146, 173] on div "< div class = "min-h-screen bg-gray-900 text-white p-6" > <!-- Header --> < div…" at bounding box center [188, 193] width 298 height 267
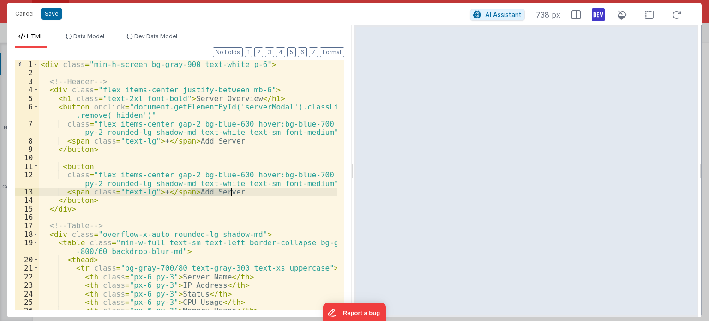
drag, startPoint x: 190, startPoint y: 191, endPoint x: 232, endPoint y: 193, distance: 41.6
click at [232, 193] on div "< div class = "min-h-screen bg-gray-900 text-white p-6" > <!-- Header --> < div…" at bounding box center [188, 193] width 298 height 267
click at [185, 173] on div "< div class = "min-h-screen bg-gray-900 text-white p-6" > <!-- Header --> < div…" at bounding box center [188, 193] width 298 height 267
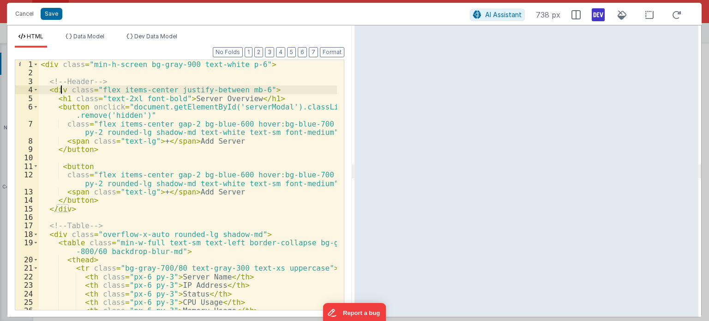
click at [60, 88] on div "< div class = "min-h-screen bg-gray-900 text-white p-6" > <!-- Header --> < div…" at bounding box center [188, 193] width 298 height 267
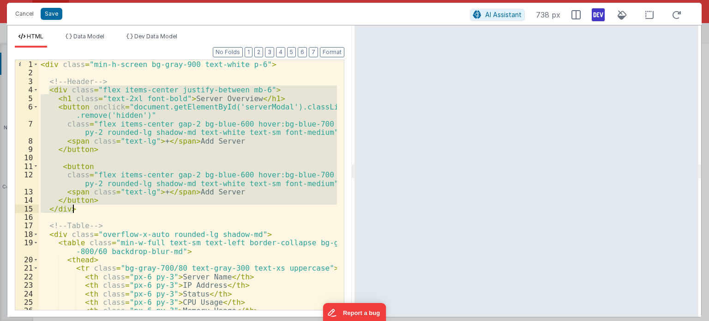
drag, startPoint x: 48, startPoint y: 90, endPoint x: 99, endPoint y: 210, distance: 130.7
click at [99, 210] on div "< div class = "min-h-screen bg-gray-900 text-white p-6" > <!-- Header --> < div…" at bounding box center [188, 193] width 298 height 267
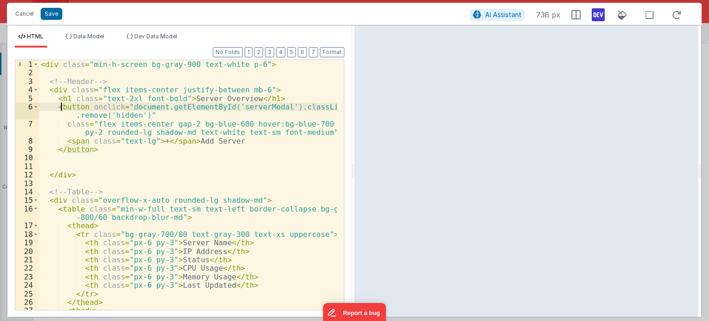
click at [62, 106] on div "< div class = "min-h-screen bg-gray-900 text-white p-6" > <!-- Header --> < div…" at bounding box center [188, 197] width 298 height 275
click at [56, 107] on div "< div class = "min-h-screen bg-gray-900 text-white p-6" > <!-- Header --> < div…" at bounding box center [188, 197] width 298 height 275
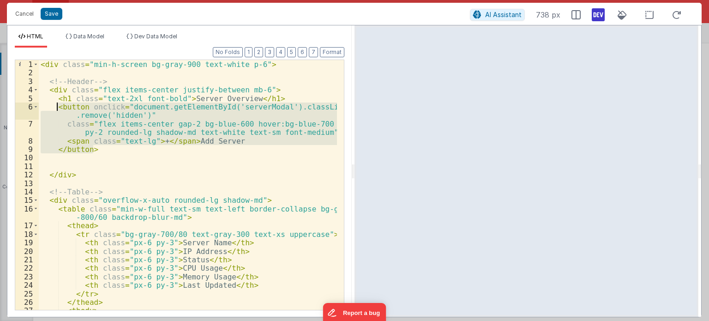
drag, startPoint x: 94, startPoint y: 152, endPoint x: 57, endPoint y: 108, distance: 57.6
click at [57, 108] on div "< div class = "min-h-screen bg-gray-900 text-white p-6" > <!-- Header --> < div…" at bounding box center [188, 197] width 298 height 275
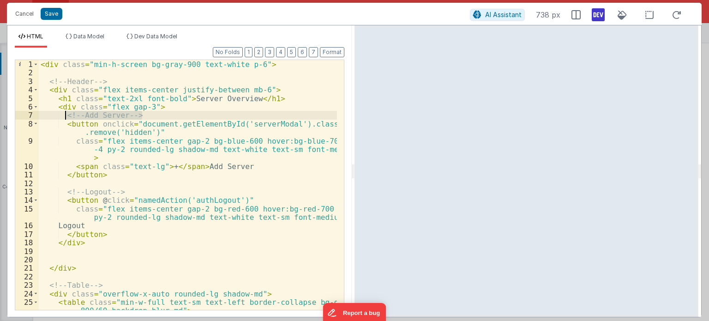
drag, startPoint x: 151, startPoint y: 113, endPoint x: 61, endPoint y: 116, distance: 89.6
click at [61, 116] on div "< div class = "min-h-screen bg-gray-900 text-white p-6" > <!-- Header --> < div…" at bounding box center [188, 193] width 298 height 267
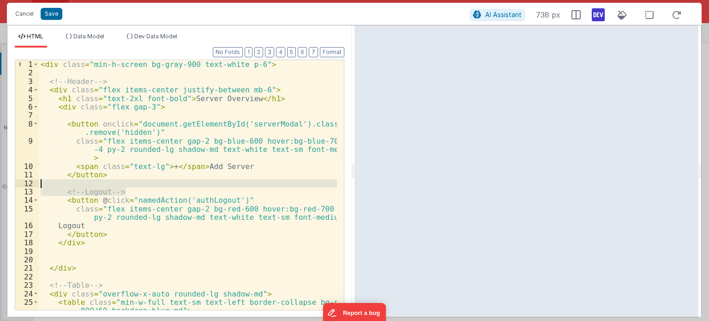
drag, startPoint x: 131, startPoint y: 190, endPoint x: 16, endPoint y: 184, distance: 114.6
click at [16, 184] on div "1 2 3 4 5 6 7 8 9 10 11 12 13 14 15 16 17 18 19 20 21 22 23 24 25 26 < div clas…" at bounding box center [179, 185] width 329 height 251
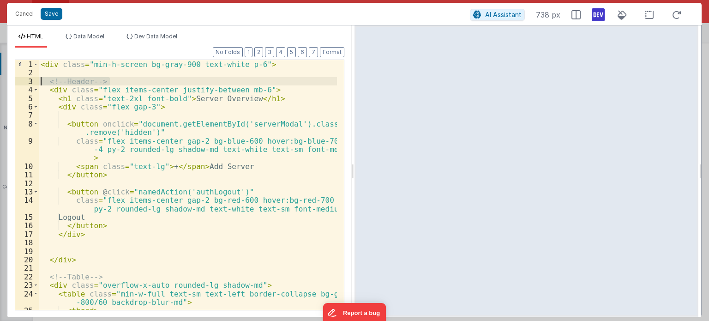
drag, startPoint x: 111, startPoint y: 81, endPoint x: 26, endPoint y: 83, distance: 85.4
click at [26, 83] on div "1 2 3 4 5 6 7 8 9 10 11 12 13 14 15 16 17 18 19 20 21 22 23 24 25 26 < div clas…" at bounding box center [179, 185] width 329 height 251
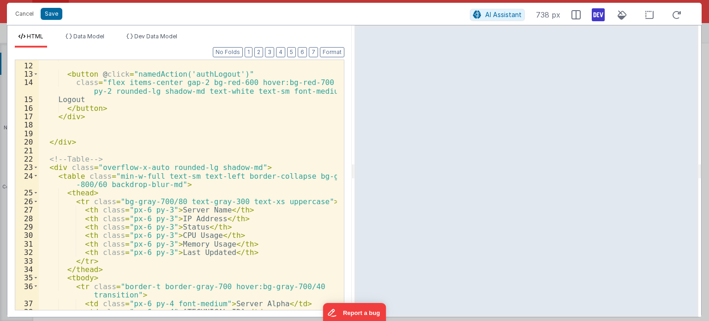
scroll to position [118, 0]
drag, startPoint x: 110, startPoint y: 157, endPoint x: 26, endPoint y: 154, distance: 84.0
click at [26, 154] on div "11 12 13 14 15 16 17 18 19 20 21 22 23 24 25 26 27 28 29 30 31 32 33 34 35 36 3…" at bounding box center [179, 185] width 329 height 251
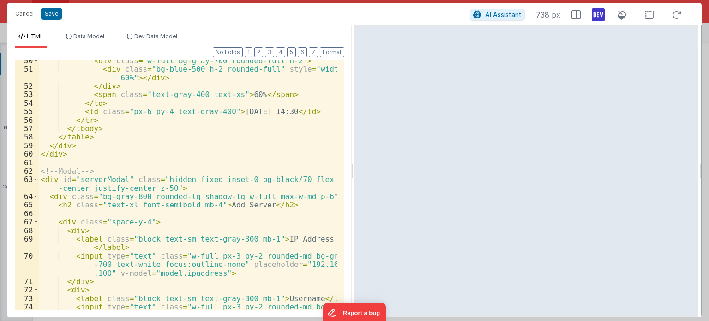
scroll to position [489, 0]
drag, startPoint x: 98, startPoint y: 171, endPoint x: 20, endPoint y: 163, distance: 78.8
click at [20, 163] on div "50 51 52 53 54 55 56 57 58 59 60 61 62 63 64 65 66 67 68 69 70 71 72 73 74 75 <…" at bounding box center [179, 185] width 329 height 251
click at [116, 168] on div "< div class = "w-full bg-gray-700 rounded-full h-2" > < div class = "bg-blue-50…" at bounding box center [188, 185] width 298 height 250
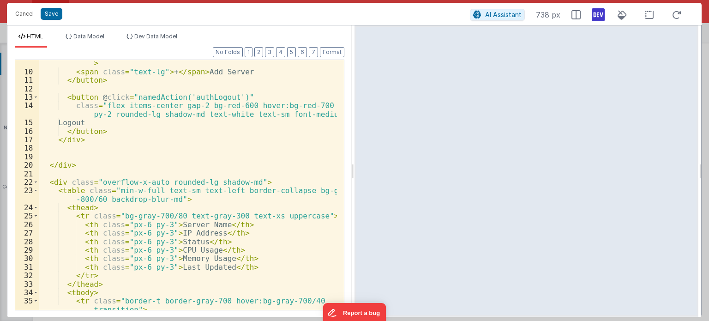
scroll to position [0, 0]
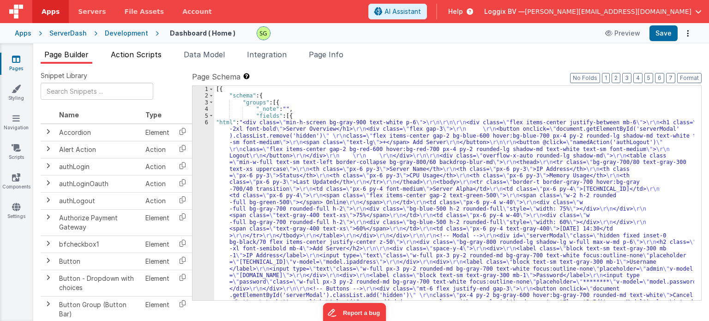
click at [129, 59] on li "Action Scripts" at bounding box center [136, 56] width 58 height 15
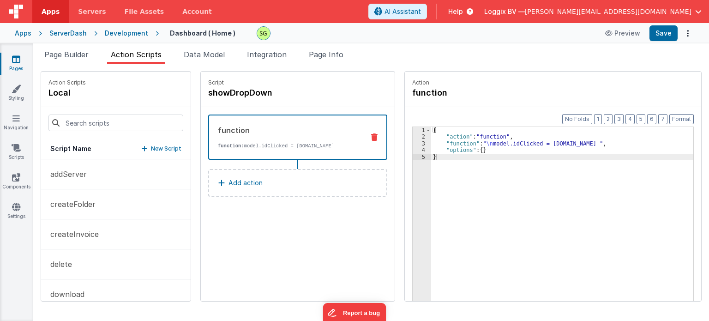
click at [142, 148] on button "New Script" at bounding box center [162, 148] width 40 height 9
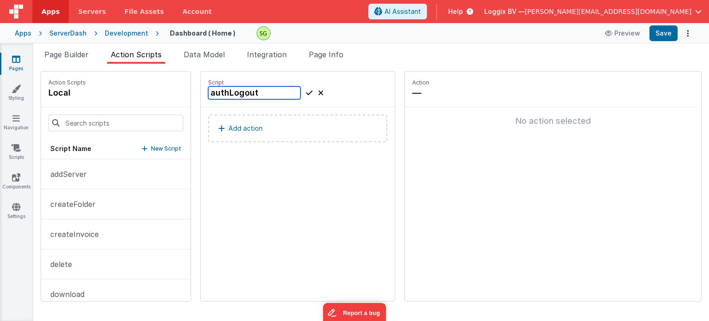
type input "authLogout"
click at [279, 137] on button "Add action" at bounding box center [297, 128] width 179 height 28
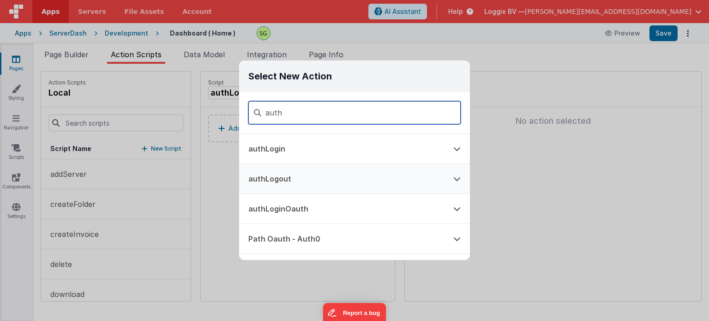
type input "auth"
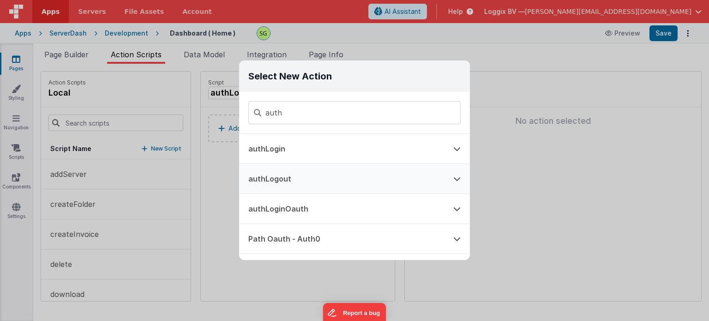
click at [314, 176] on button "authLogout" at bounding box center [341, 179] width 205 height 30
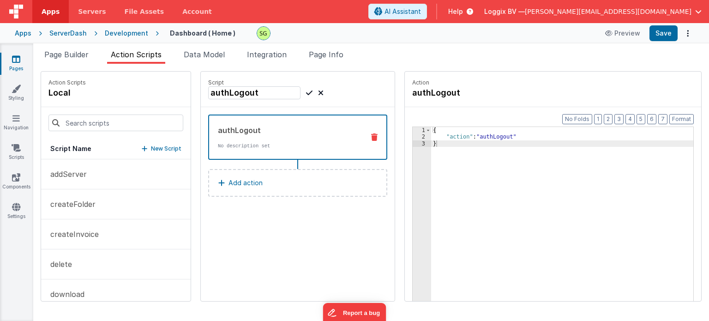
click at [493, 134] on div "{ "action" : "authLogout" }" at bounding box center [567, 235] width 272 height 216
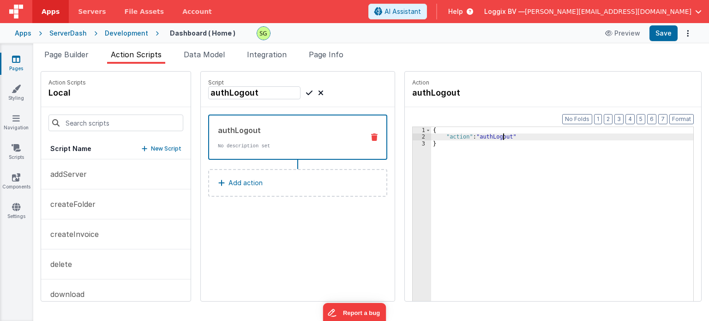
click at [493, 134] on div "{ "action" : "authLogout" }" at bounding box center [567, 235] width 272 height 216
click at [273, 248] on div "Script authLogout authLogout No description set Add action" at bounding box center [298, 186] width 194 height 229
click at [664, 40] on button "Save" at bounding box center [663, 33] width 28 height 16
click at [63, 59] on span "Page Builder" at bounding box center [66, 54] width 44 height 9
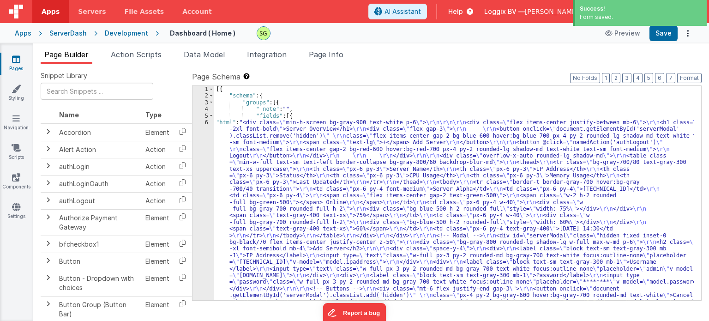
click at [206, 123] on div "6" at bounding box center [203, 218] width 22 height 199
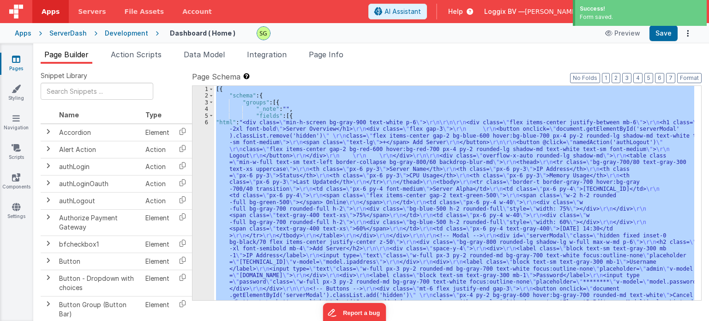
click at [206, 123] on div "6" at bounding box center [203, 218] width 22 height 199
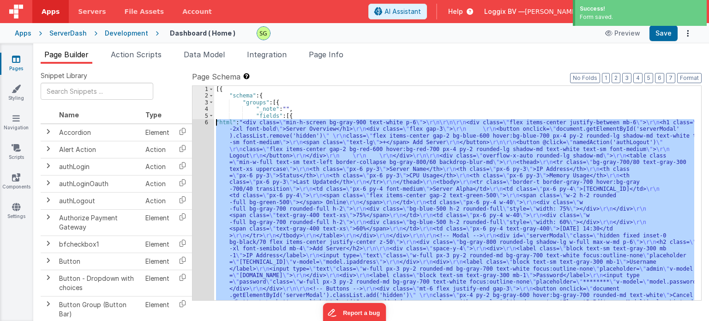
click at [206, 123] on div "6" at bounding box center [203, 218] width 22 height 199
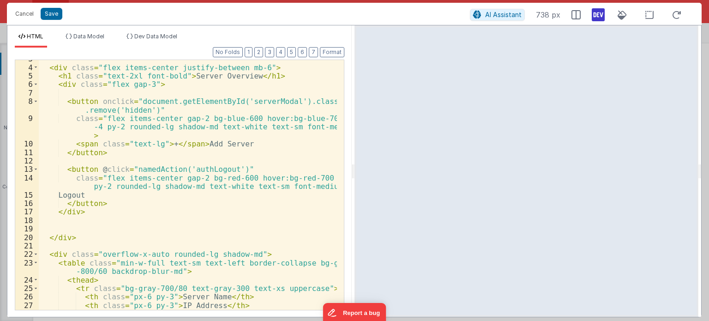
scroll to position [22, 0]
click at [55, 15] on button "Save" at bounding box center [52, 14] width 22 height 12
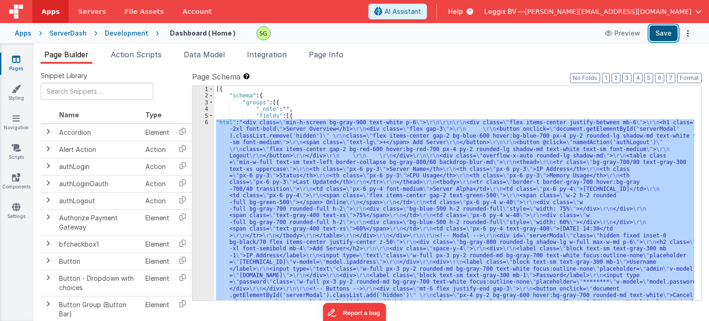
click at [671, 31] on button "Save" at bounding box center [663, 33] width 28 height 16
click at [120, 61] on li "Action Scripts" at bounding box center [136, 56] width 58 height 15
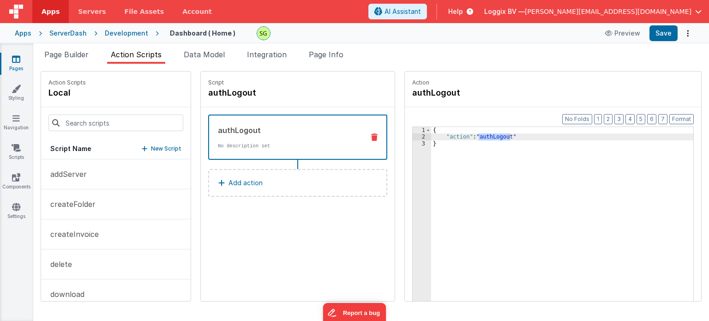
click at [335, 257] on div "Script authLogout authLogout No description set Add action" at bounding box center [298, 186] width 194 height 229
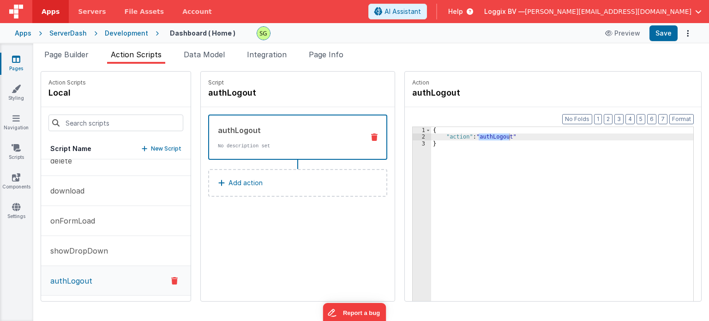
click at [240, 245] on div "Script authLogout authLogout No description set Add action" at bounding box center [298, 186] width 194 height 229
click at [61, 59] on span "Page Builder" at bounding box center [66, 54] width 44 height 9
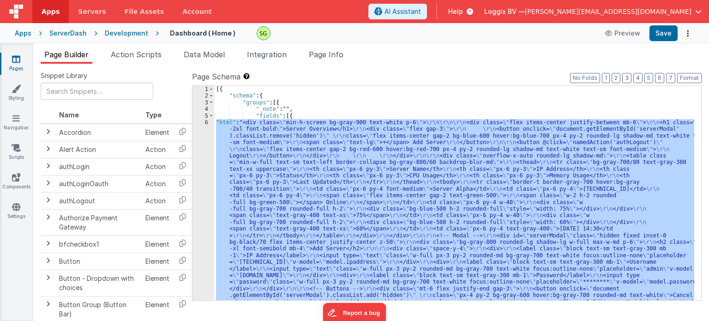
click at [207, 124] on div "6" at bounding box center [203, 218] width 22 height 199
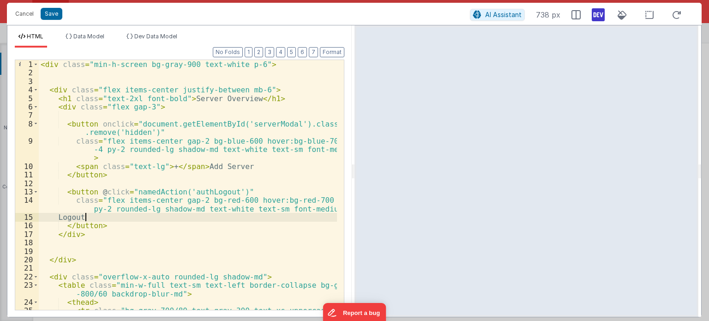
click at [87, 216] on div "< div class = "min-h-screen bg-gray-900 text-white p-6" > < div class = "flex i…" at bounding box center [188, 193] width 298 height 267
click at [149, 193] on div "< div class = "min-h-screen bg-gray-900 text-white p-6" > < div class = "flex i…" at bounding box center [188, 193] width 298 height 267
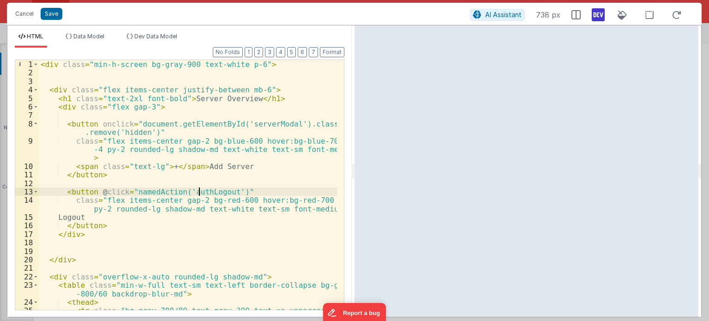
click at [199, 193] on div "< div class = "min-h-screen bg-gray-900 text-white p-6" > < div class = "flex i…" at bounding box center [188, 193] width 298 height 267
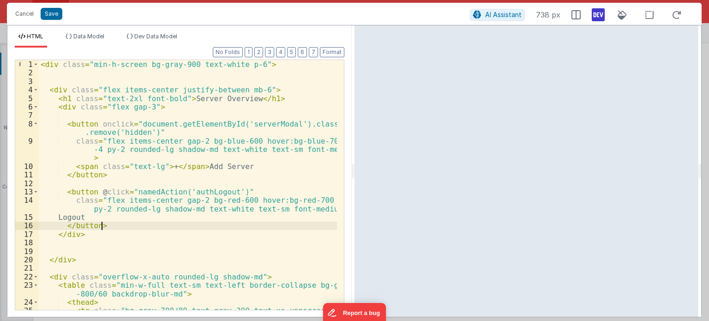
click at [231, 227] on div "< div class = "min-h-screen bg-gray-900 text-white p-6" > < div class = "flex i…" at bounding box center [188, 193] width 298 height 267
click at [43, 12] on button "Save" at bounding box center [52, 14] width 22 height 12
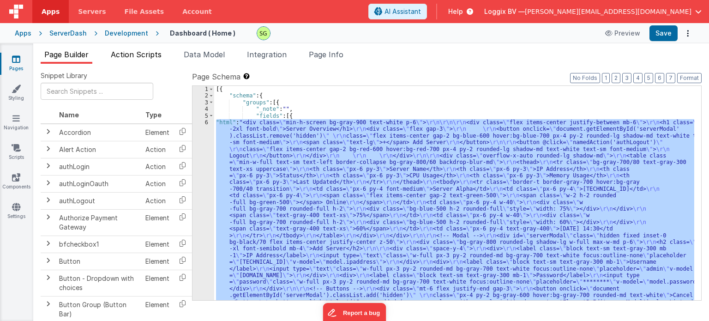
click at [142, 58] on span "Action Scripts" at bounding box center [136, 54] width 51 height 9
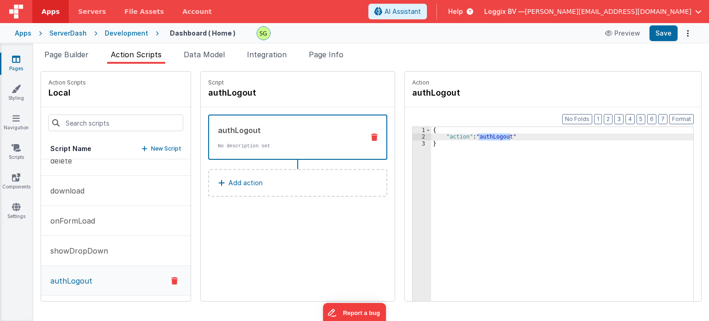
click at [256, 191] on button "Add action" at bounding box center [297, 183] width 179 height 28
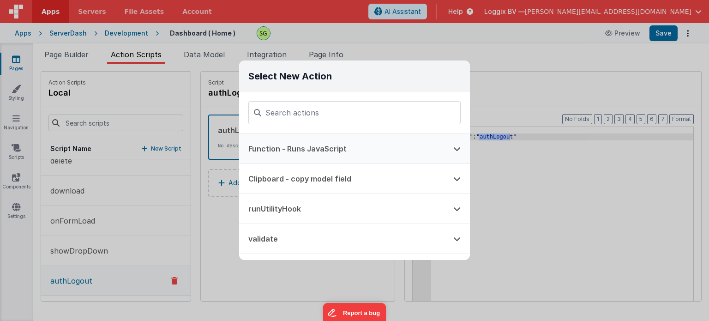
click at [296, 156] on button "Function - Runs JavaScript" at bounding box center [341, 149] width 205 height 30
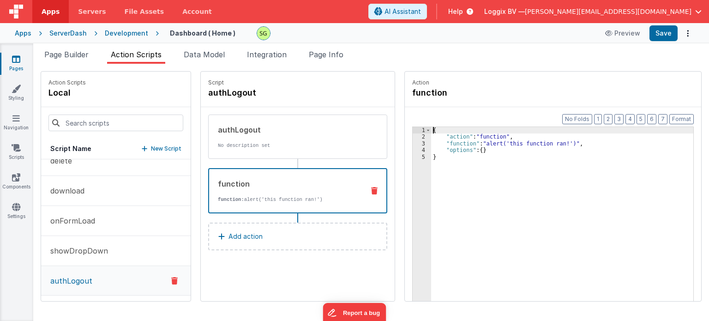
click at [413, 136] on div "2" at bounding box center [422, 136] width 18 height 6
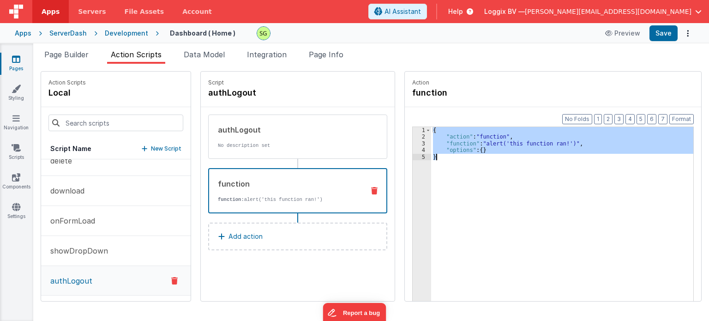
click at [413, 136] on div "2" at bounding box center [422, 136] width 18 height 6
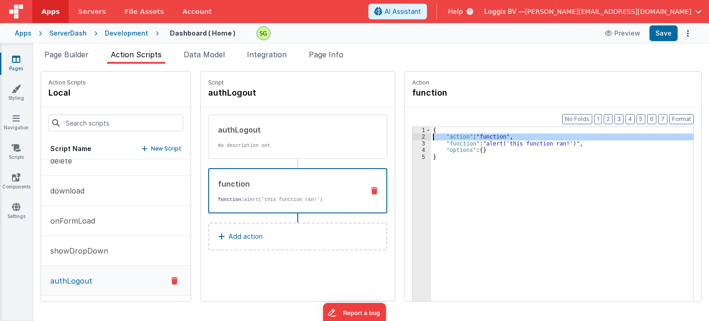
click at [413, 136] on div "2" at bounding box center [422, 136] width 18 height 6
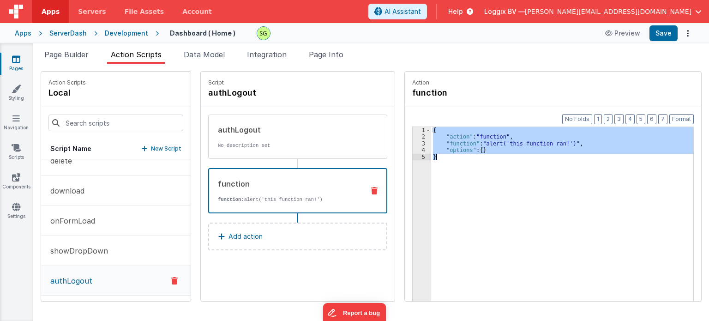
click at [413, 137] on div "2" at bounding box center [422, 136] width 18 height 6
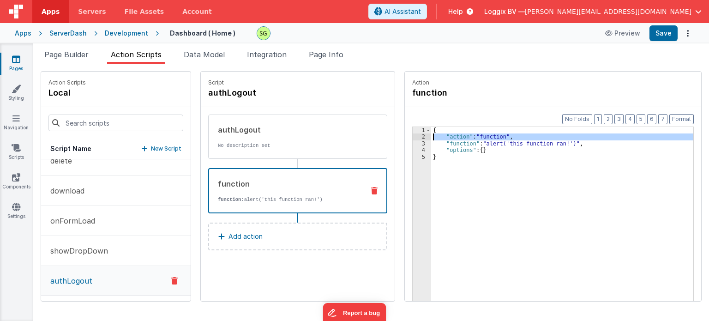
click at [413, 137] on div "2" at bounding box center [422, 136] width 18 height 6
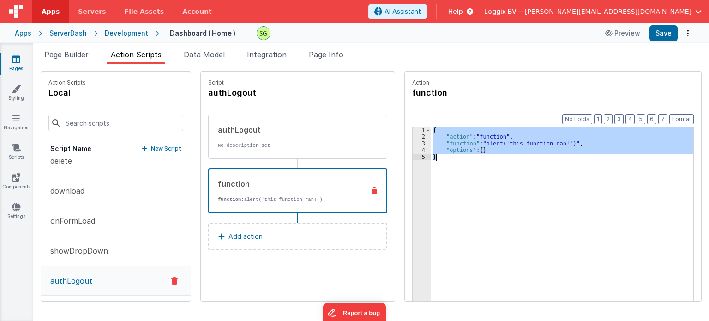
click at [413, 137] on div "2" at bounding box center [422, 136] width 18 height 6
click at [452, 233] on div "{ "action" : "function" , "function" : "alert('this function ran!')" , "options…" at bounding box center [562, 228] width 262 height 203
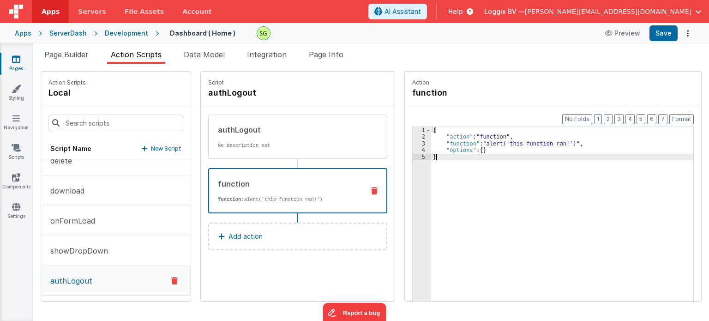
click at [413, 144] on div "3" at bounding box center [422, 143] width 18 height 6
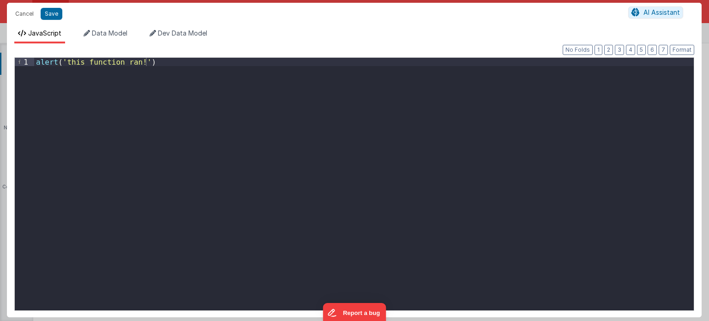
click at [173, 64] on div "alert ( 'this function ran!' )" at bounding box center [364, 193] width 660 height 270
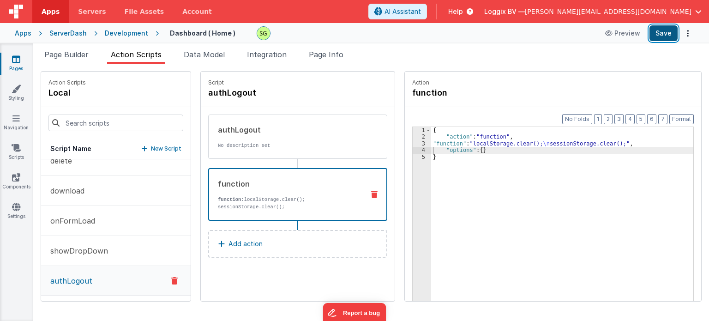
click at [659, 37] on button "Save" at bounding box center [663, 33] width 28 height 16
click at [59, 57] on span "Page Builder" at bounding box center [66, 54] width 44 height 9
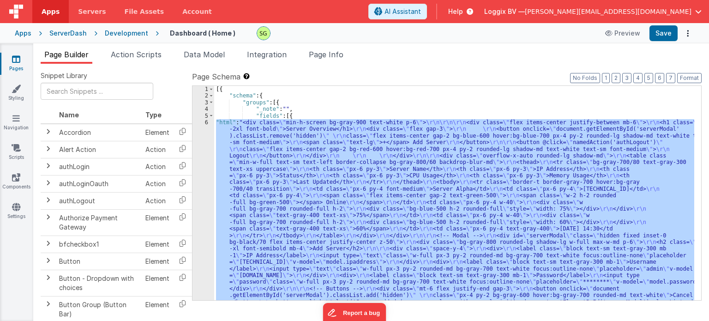
click at [20, 57] on icon at bounding box center [16, 58] width 8 height 9
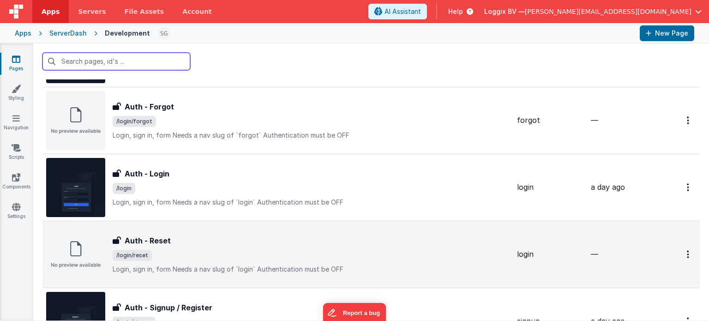
scroll to position [212, 0]
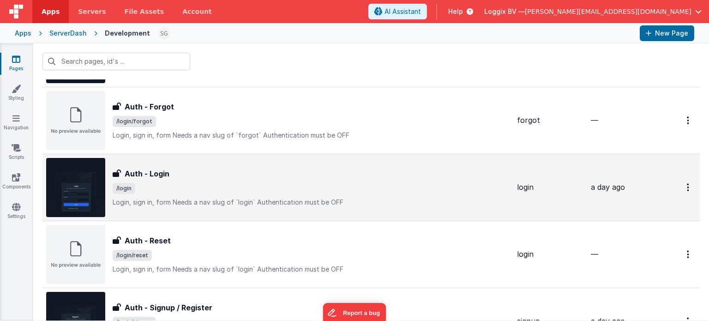
click at [199, 186] on span "/login" at bounding box center [311, 188] width 397 height 11
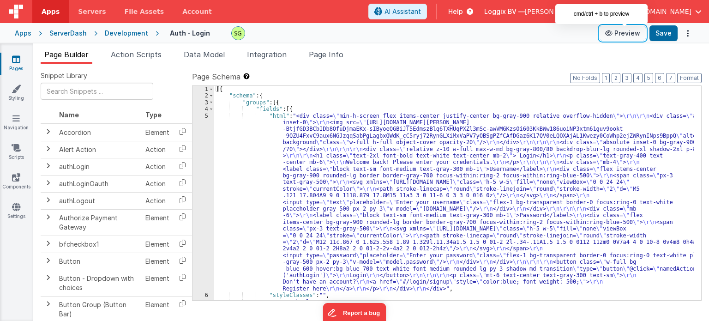
click at [635, 33] on button "Preview" at bounding box center [622, 33] width 46 height 15
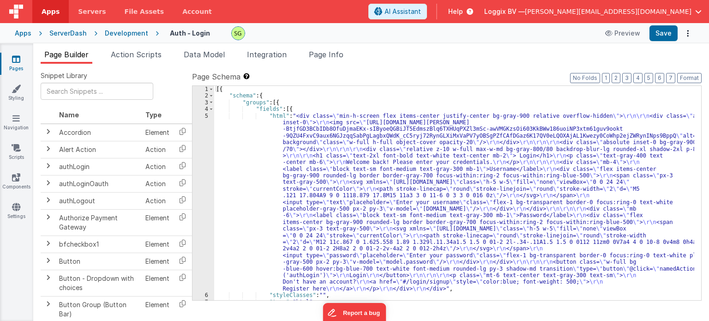
click at [129, 34] on div "Development" at bounding box center [126, 33] width 43 height 9
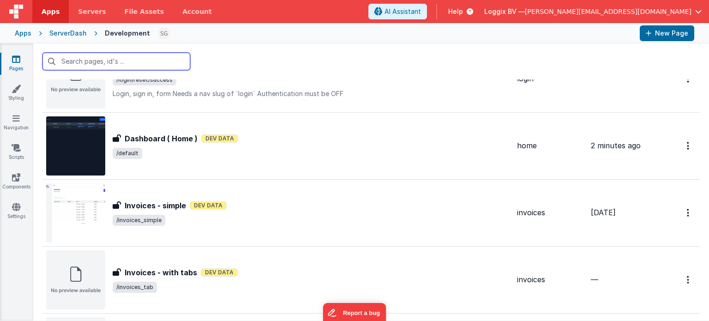
scroll to position [682, 0]
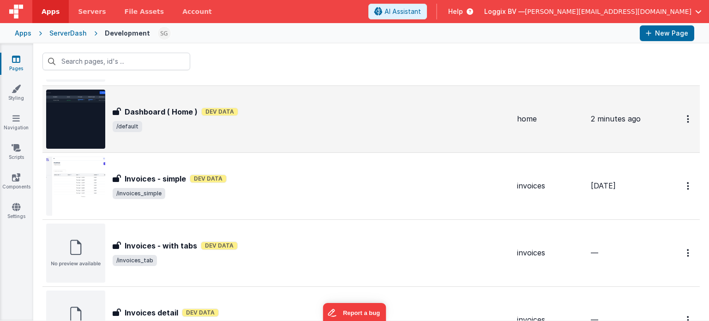
click at [293, 118] on div "Dashboard ( Home ) Dashboard ( Home ) Dev Data /default" at bounding box center [311, 119] width 397 height 26
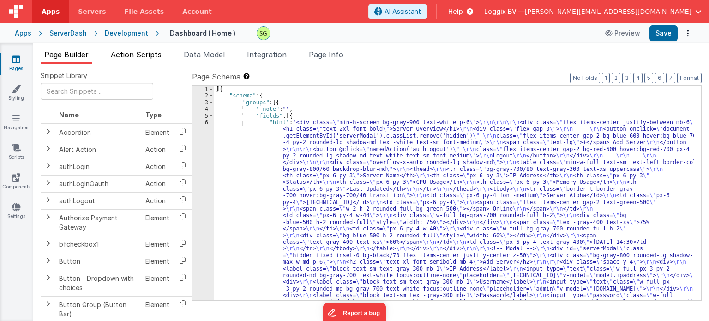
click at [139, 58] on span "Action Scripts" at bounding box center [136, 54] width 51 height 9
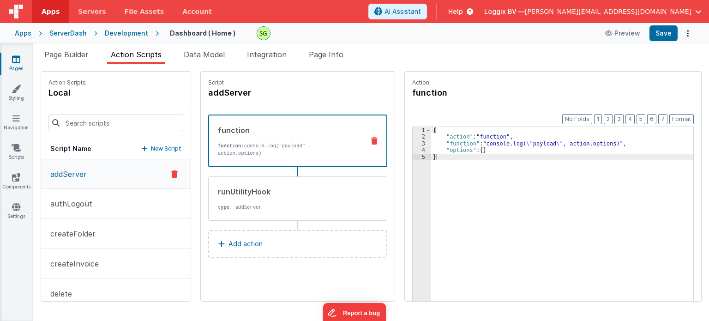
click at [92, 204] on button "authLogout" at bounding box center [115, 204] width 149 height 30
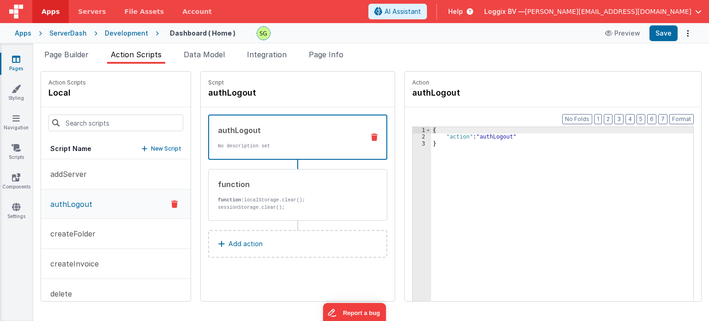
click at [472, 134] on div "{ "action" : "authLogout" }" at bounding box center [567, 235] width 272 height 216
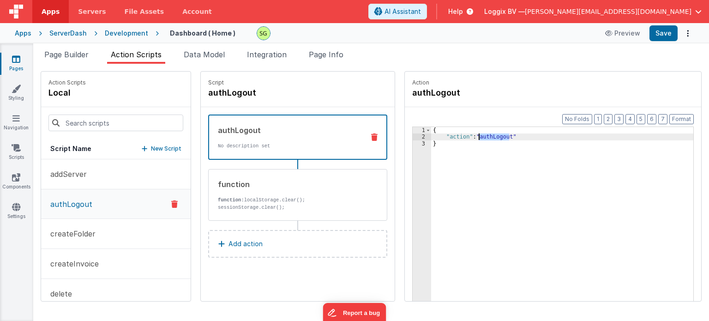
click at [472, 134] on div "{ "action" : "authLogout" }" at bounding box center [567, 235] width 272 height 216
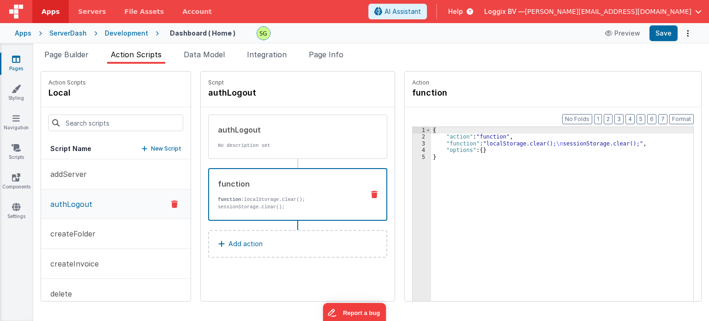
click at [253, 197] on p "function: localStorage.clear(); sessionStorage.clear();" at bounding box center [287, 203] width 139 height 15
click at [413, 143] on div "3" at bounding box center [422, 143] width 18 height 6
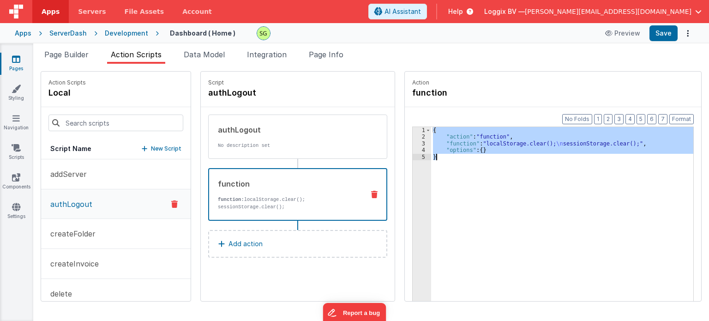
click at [413, 143] on div "3" at bounding box center [422, 143] width 18 height 6
click at [414, 143] on div "3" at bounding box center [422, 143] width 18 height 6
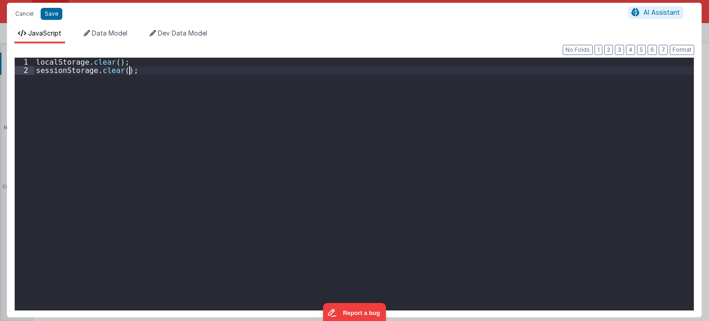
click at [157, 75] on div "localStorage . clear ( ) ; sessionStorage . clear ( ) ;" at bounding box center [364, 193] width 660 height 270
click at [42, 12] on button "Save" at bounding box center [52, 14] width 22 height 12
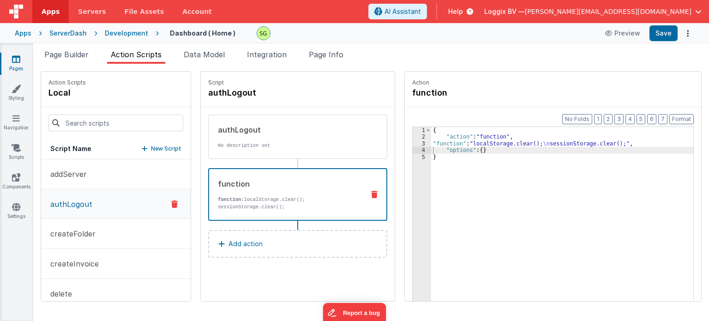
click at [240, 243] on p "Add action" at bounding box center [245, 243] width 34 height 11
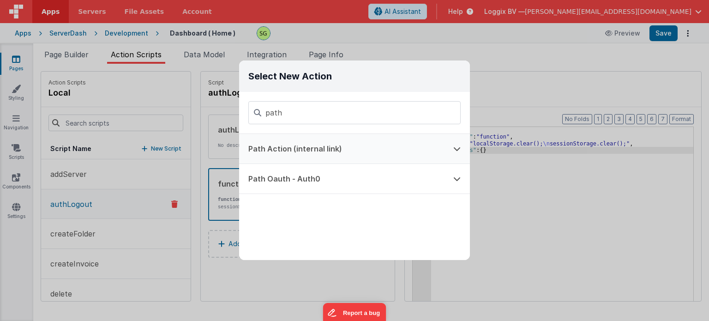
type input "path"
click at [319, 155] on button "Path Action (internal link)" at bounding box center [341, 149] width 205 height 30
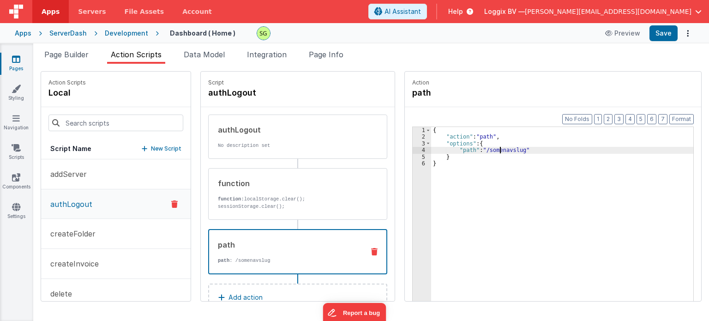
click at [490, 151] on div "{ "action" : "path" , "options" : { "path" : "/somenavslug" } }" at bounding box center [567, 235] width 272 height 216
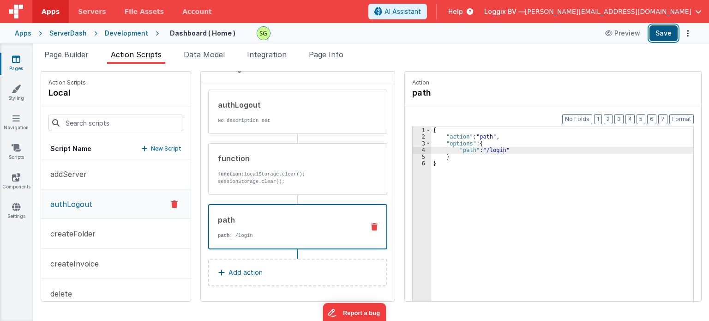
click at [656, 29] on button "Save" at bounding box center [663, 33] width 28 height 16
click at [63, 54] on span "Page Builder" at bounding box center [66, 54] width 44 height 9
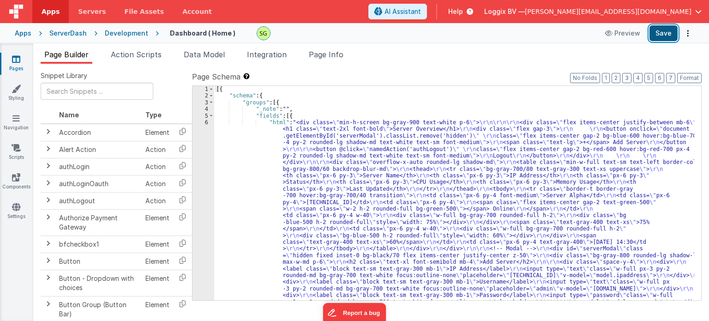
click at [671, 30] on button "Save" at bounding box center [663, 33] width 28 height 16
click at [158, 56] on span "Action Scripts" at bounding box center [136, 54] width 51 height 9
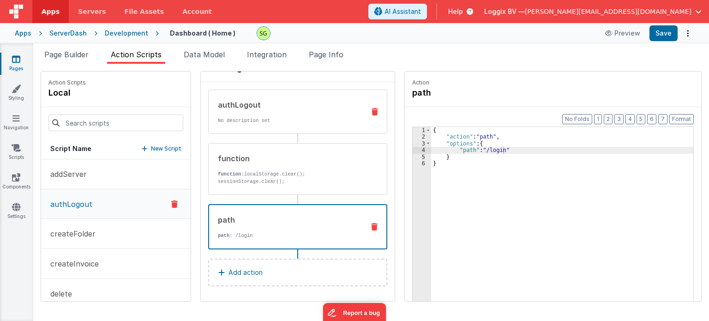
click at [290, 123] on p "No description set" at bounding box center [287, 120] width 139 height 7
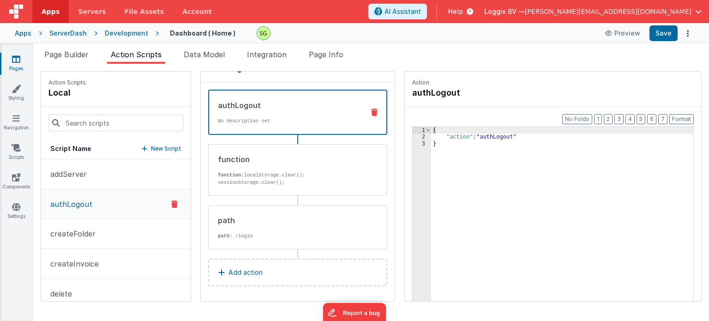
click at [266, 263] on button "Add action" at bounding box center [297, 272] width 179 height 28
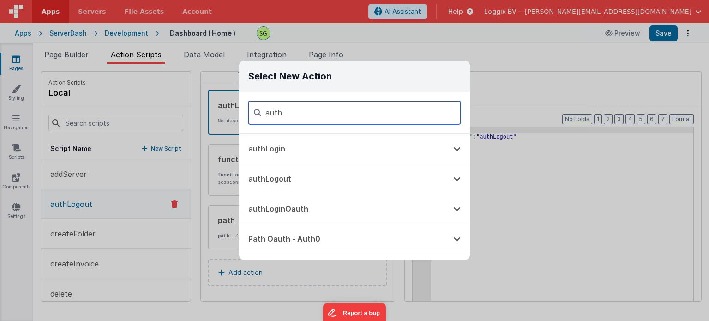
type input "auth"
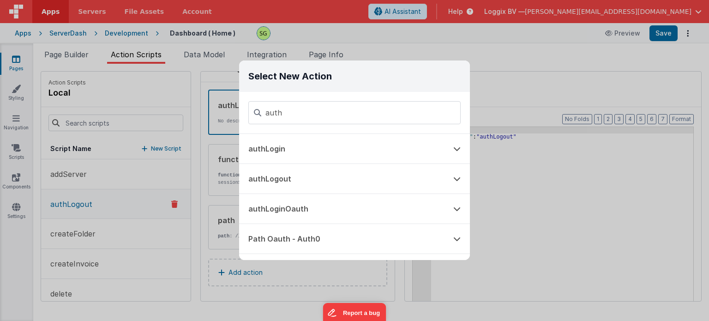
click at [561, 219] on div "Select New Action auth authLogin authLogout authLoginOauth Path Oauth - Auth0" at bounding box center [354, 160] width 709 height 321
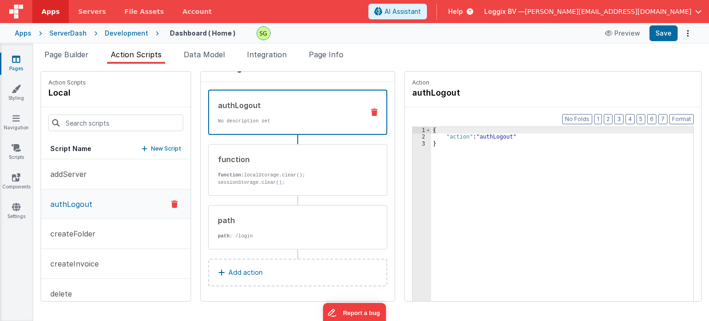
scroll to position [0, 0]
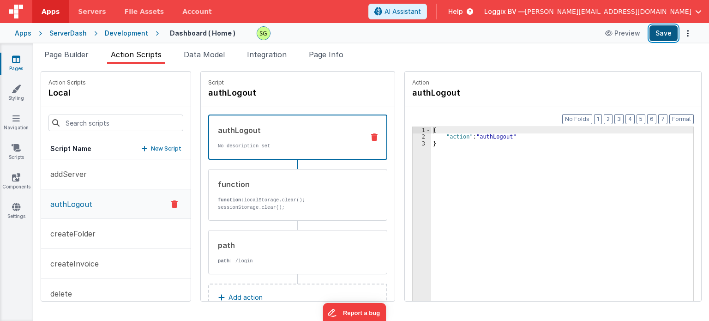
click at [664, 29] on button "Save" at bounding box center [663, 33] width 28 height 16
click at [56, 51] on span "Page Builder" at bounding box center [66, 54] width 44 height 9
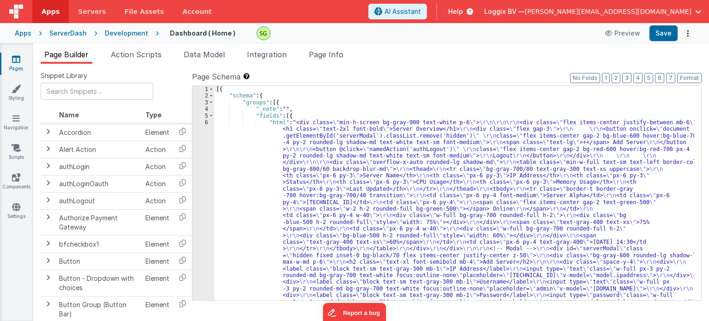
click at [118, 34] on div "Development" at bounding box center [126, 33] width 43 height 9
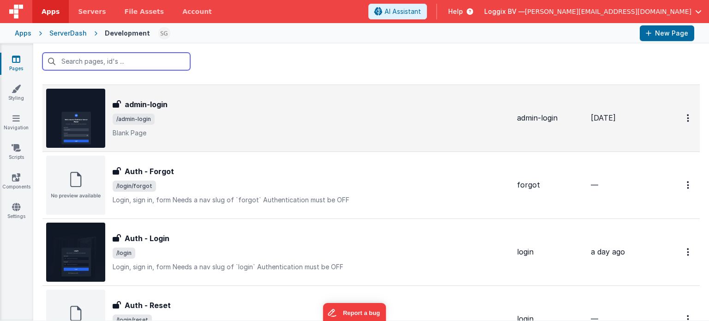
scroll to position [149, 0]
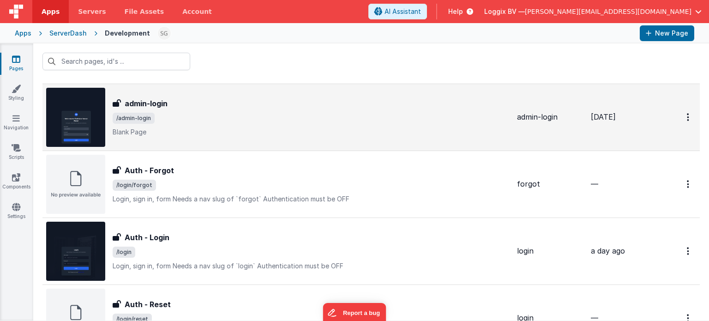
click at [277, 251] on span "/login" at bounding box center [311, 251] width 397 height 11
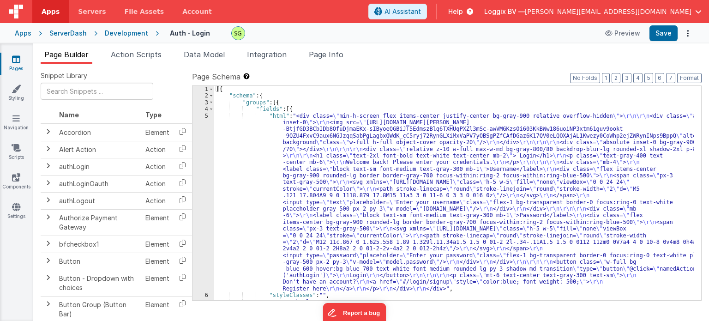
click at [134, 60] on li "Action Scripts" at bounding box center [136, 56] width 58 height 15
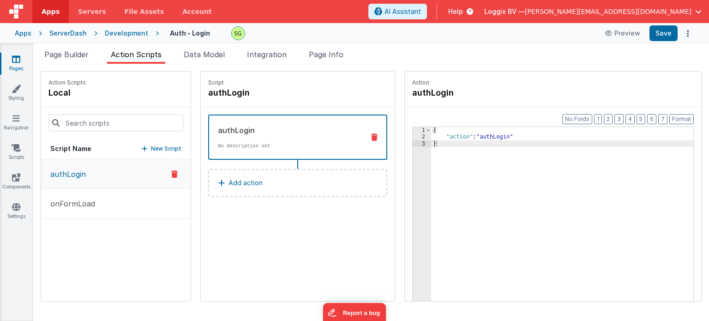
click at [484, 138] on div "{ "action" : "authLogin" }" at bounding box center [567, 235] width 272 height 216
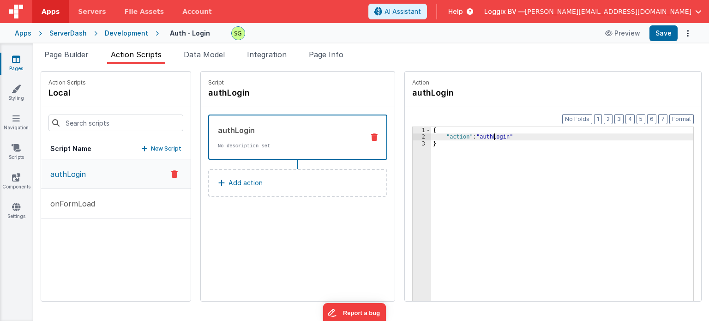
click at [484, 138] on div "{ "action" : "authLogin" }" at bounding box center [567, 235] width 272 height 216
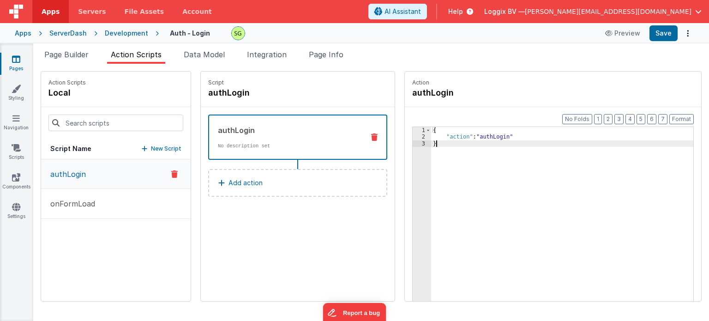
click at [469, 164] on div "{ "action" : "authLogin" }" at bounding box center [567, 235] width 272 height 216
click at [79, 62] on li "Page Builder" at bounding box center [67, 56] width 52 height 15
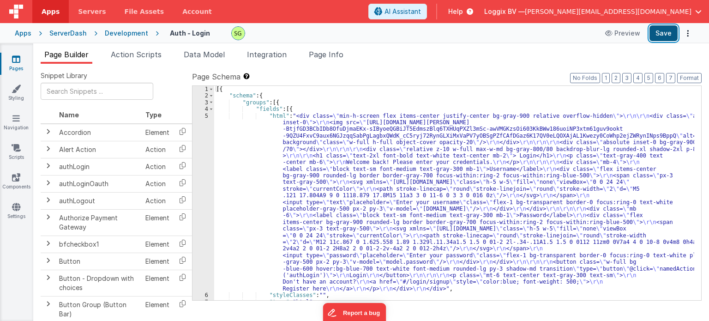
click at [660, 30] on button "Save" at bounding box center [663, 33] width 28 height 16
click at [125, 31] on div "Development" at bounding box center [126, 33] width 43 height 9
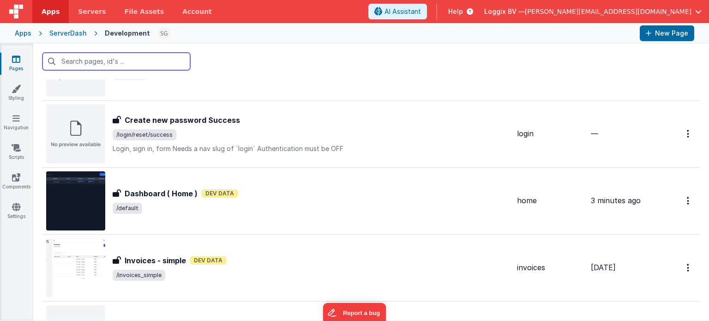
scroll to position [605, 0]
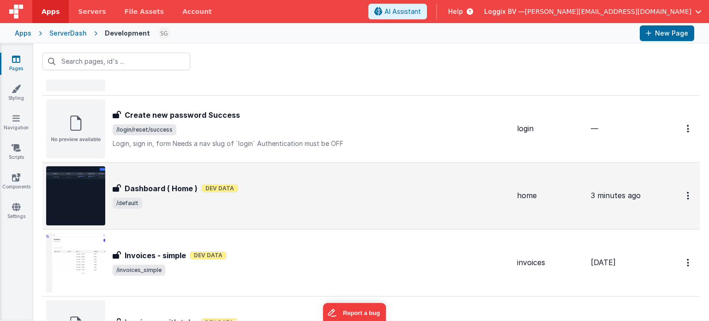
click at [272, 187] on div "Dashboard ( Home ) Dev Data" at bounding box center [311, 188] width 397 height 11
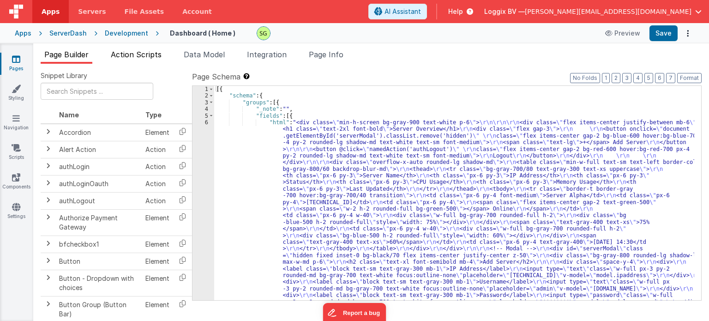
click at [154, 57] on span "Action Scripts" at bounding box center [136, 54] width 51 height 9
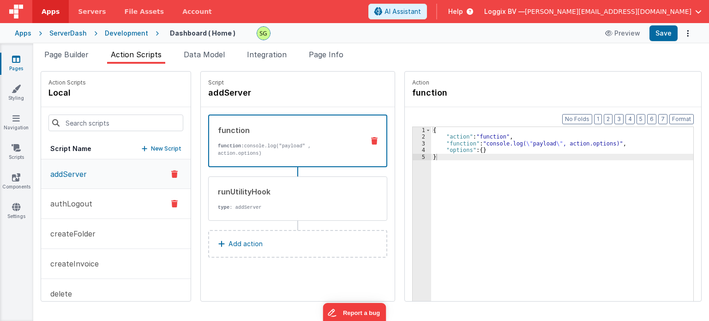
click at [96, 204] on button "authLogout" at bounding box center [115, 204] width 149 height 30
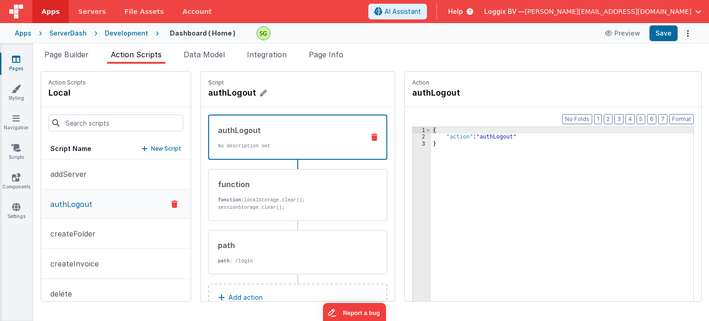
click at [248, 92] on h4 "authLogout" at bounding box center [277, 92] width 138 height 13
click at [248, 92] on input "authLogout" at bounding box center [254, 92] width 92 height 13
click at [246, 93] on input "authLogout" at bounding box center [254, 92] width 92 height 13
click at [49, 56] on span "Page Builder" at bounding box center [66, 54] width 44 height 9
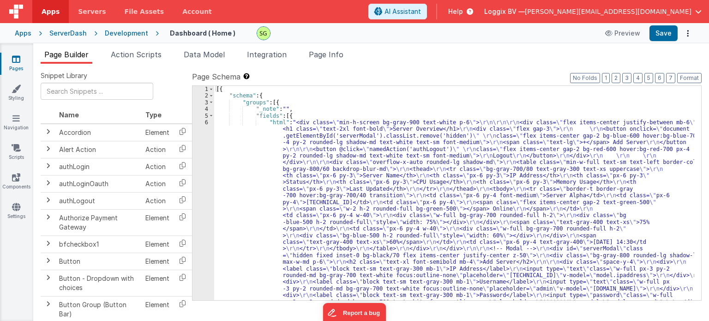
click at [208, 123] on div "6" at bounding box center [203, 232] width 22 height 226
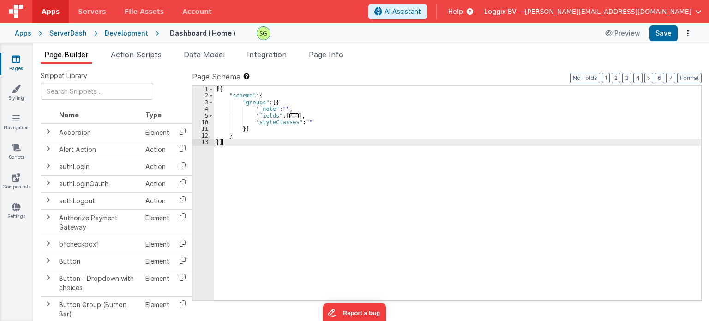
click at [208, 123] on div "10" at bounding box center [203, 122] width 22 height 6
click at [210, 116] on span at bounding box center [211, 116] width 5 height 6
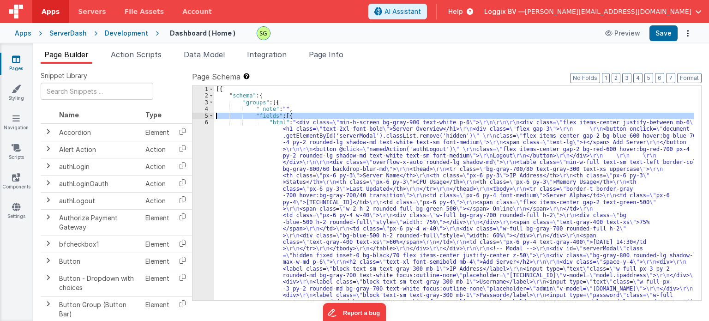
click at [206, 116] on div "5" at bounding box center [203, 116] width 22 height 6
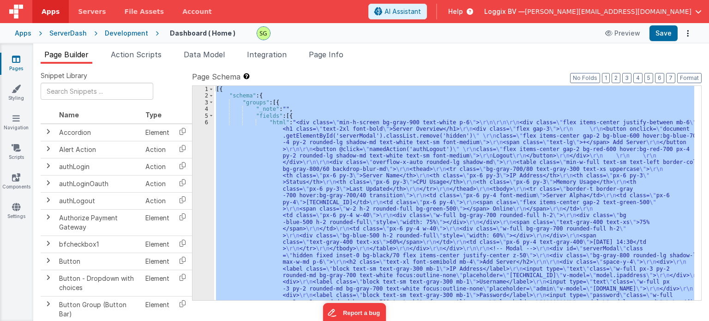
click at [206, 116] on div "5" at bounding box center [203, 116] width 22 height 6
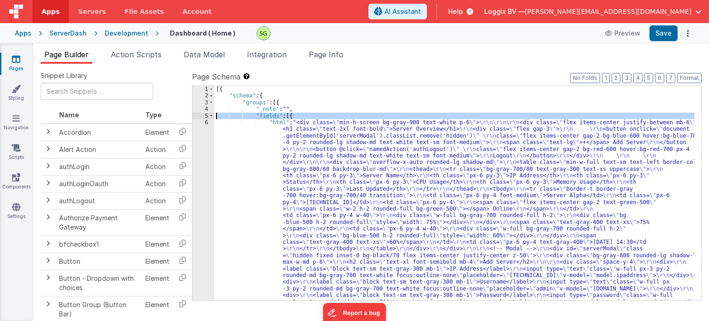
click at [206, 121] on div "6" at bounding box center [203, 232] width 22 height 226
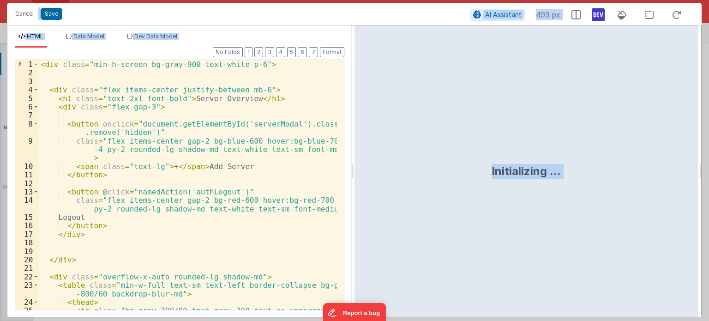
click at [210, 188] on div "< div class = "min-h-screen bg-gray-900 text-white p-6" > < div class = "flex i…" at bounding box center [188, 193] width 298 height 267
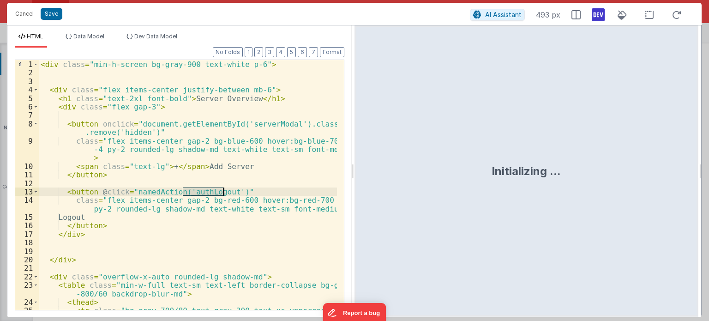
click at [210, 188] on div "< div class = "min-h-screen bg-gray-900 text-white p-6" > < div class = "flex i…" at bounding box center [188, 193] width 298 height 267
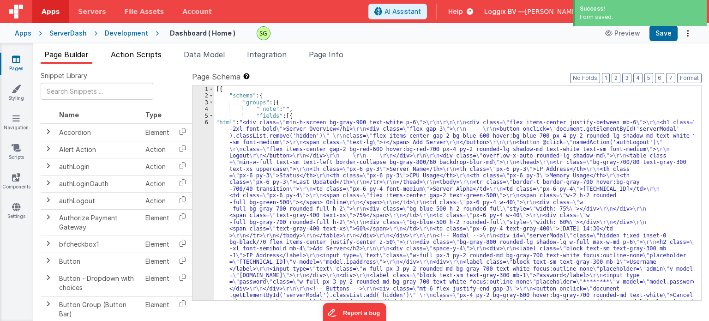
click at [149, 61] on li "Action Scripts" at bounding box center [136, 56] width 58 height 15
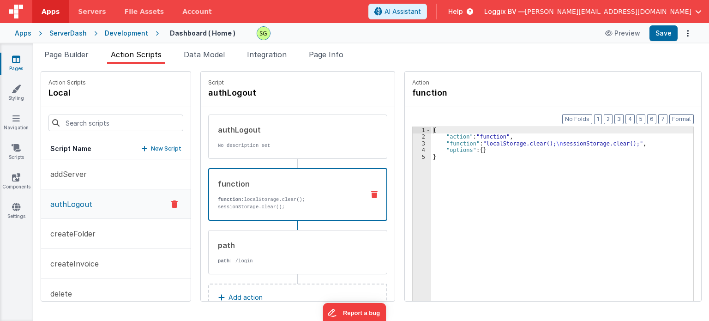
click at [297, 188] on div "function" at bounding box center [287, 183] width 139 height 11
click at [413, 144] on div "3" at bounding box center [422, 143] width 18 height 6
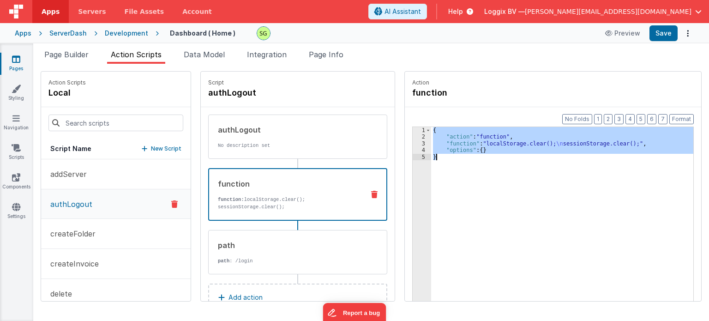
click at [413, 144] on div "3" at bounding box center [422, 143] width 18 height 6
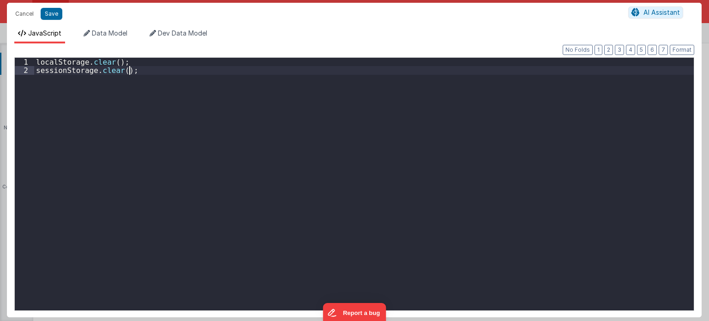
click at [257, 126] on div "localStorage . clear ( ) ; sessionStorage . clear ( ) ;" at bounding box center [364, 193] width 660 height 270
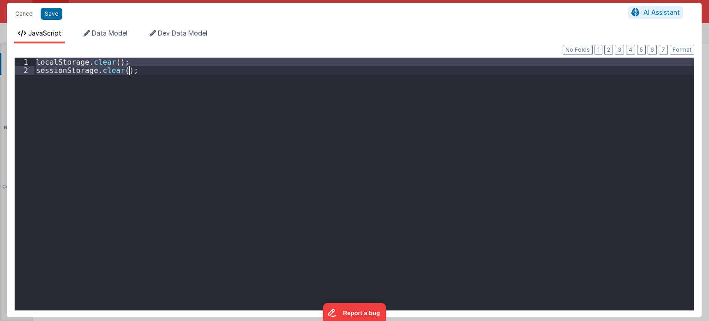
click at [172, 90] on div "localStorage . clear ( ) ; sessionStorage . clear ( ) ;" at bounding box center [363, 184] width 659 height 252
click at [26, 12] on button "Cancel" at bounding box center [25, 13] width 28 height 13
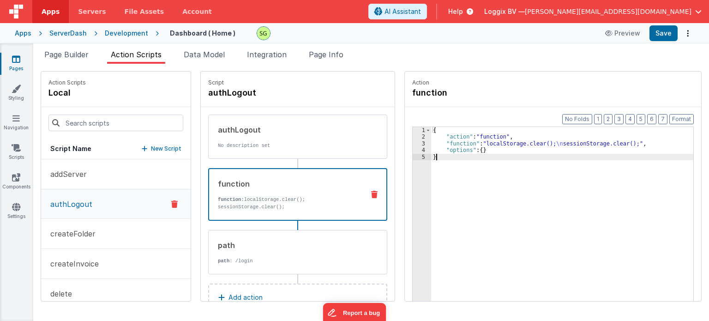
click at [500, 214] on div "{ "action" : "function" , "function" : "localStorage.clear(); \n sessionStorage…" at bounding box center [567, 235] width 272 height 216
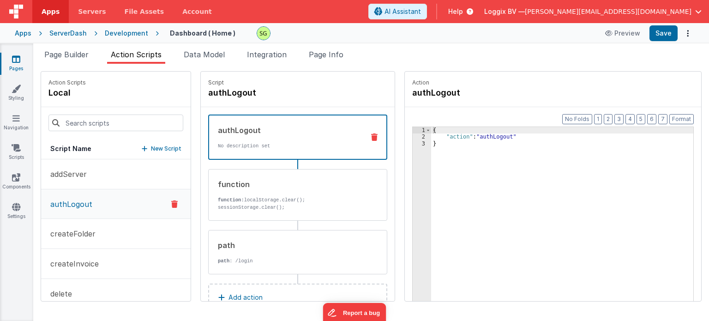
click at [275, 153] on div "authLogout No description set" at bounding box center [297, 136] width 179 height 45
click at [413, 137] on div "2" at bounding box center [422, 136] width 18 height 6
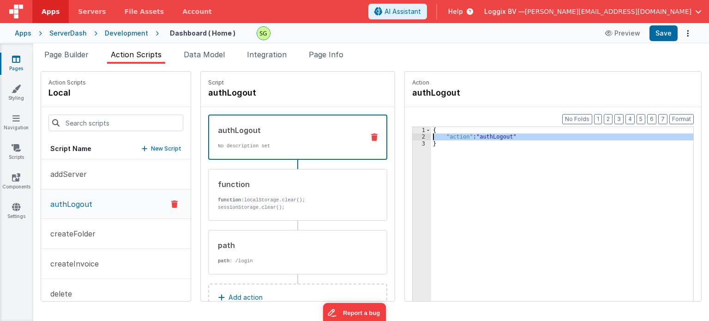
click at [413, 137] on div "2" at bounding box center [422, 136] width 18 height 6
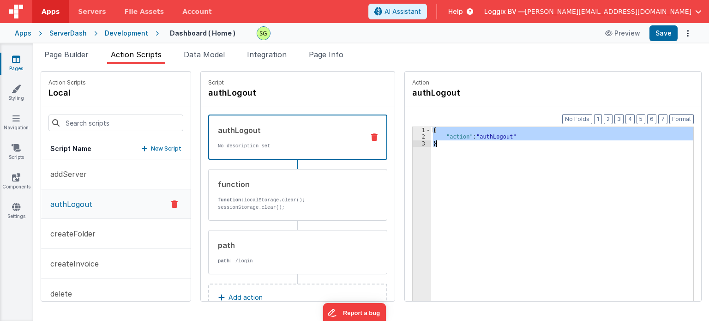
click at [472, 162] on div "{ "action" : "authLogout" }" at bounding box center [562, 228] width 262 height 203
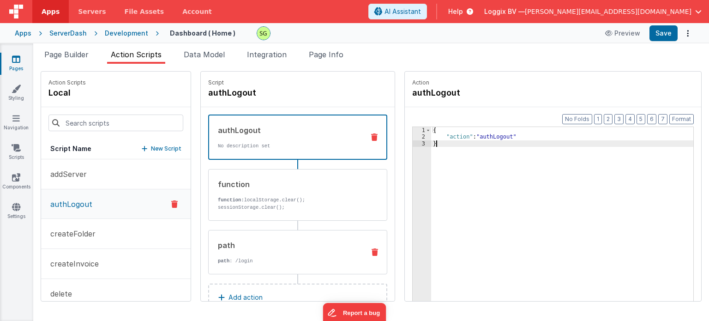
click at [256, 251] on div "path path : /login" at bounding box center [283, 251] width 149 height 25
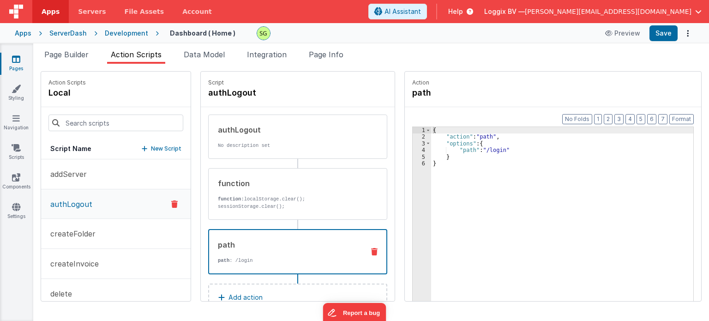
click at [371, 250] on icon at bounding box center [374, 251] width 6 height 7
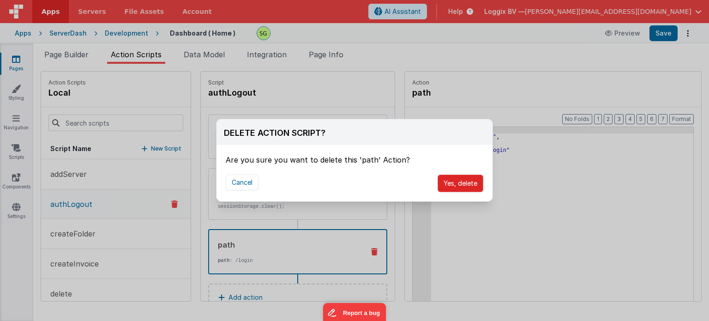
click at [467, 183] on button "Yes, delete" at bounding box center [460, 183] width 46 height 18
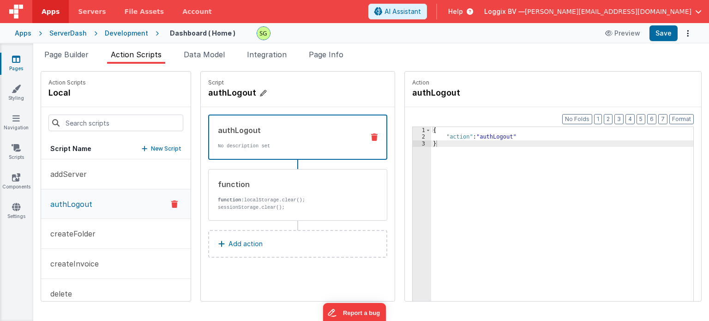
click at [238, 88] on h4 "authLogout" at bounding box center [277, 92] width 138 height 13
drag, startPoint x: 248, startPoint y: 91, endPoint x: 193, endPoint y: 96, distance: 55.1
click at [201, 96] on div "Script authLogout" at bounding box center [298, 90] width 194 height 36
type input "logout"
click at [306, 91] on icon at bounding box center [309, 92] width 6 height 11
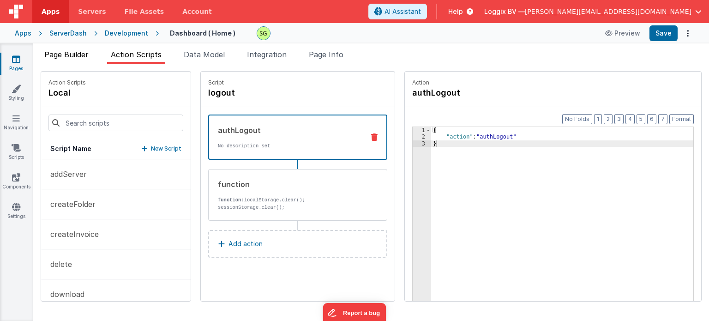
click at [71, 53] on span "Page Builder" at bounding box center [66, 54] width 44 height 9
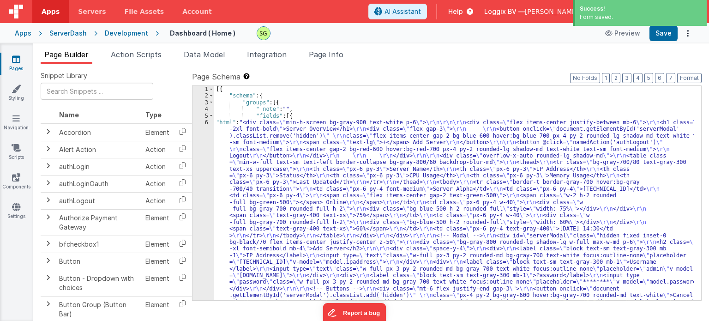
click at [207, 123] on div "6" at bounding box center [203, 218] width 22 height 199
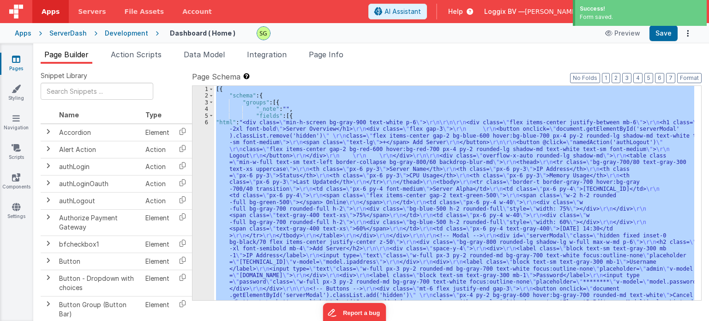
click at [207, 123] on div "6" at bounding box center [203, 218] width 22 height 199
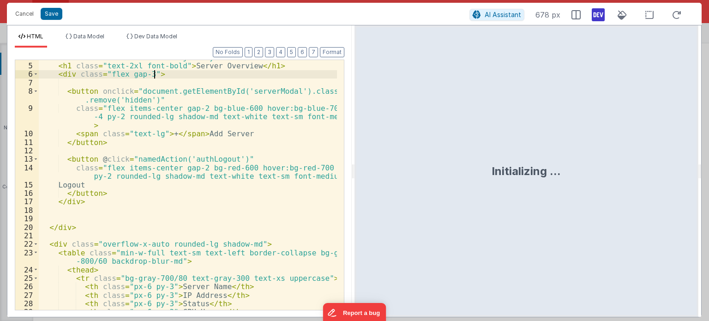
scroll to position [23, 0]
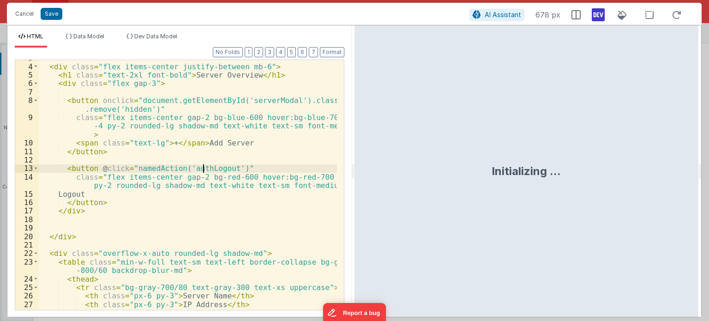
click at [203, 169] on div "< div class = "flex items-center justify-between mb-6" > < h1 class = "text-2xl…" at bounding box center [188, 187] width 298 height 267
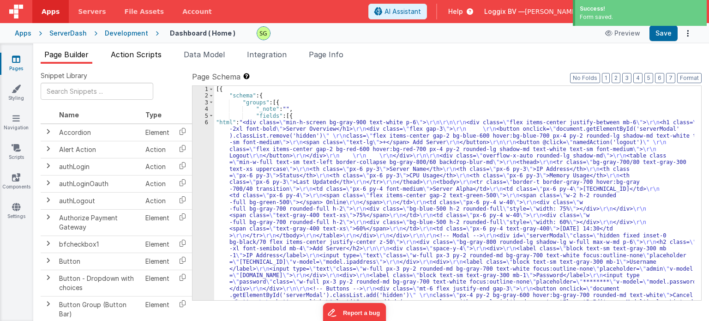
click at [143, 55] on span "Action Scripts" at bounding box center [136, 54] width 51 height 9
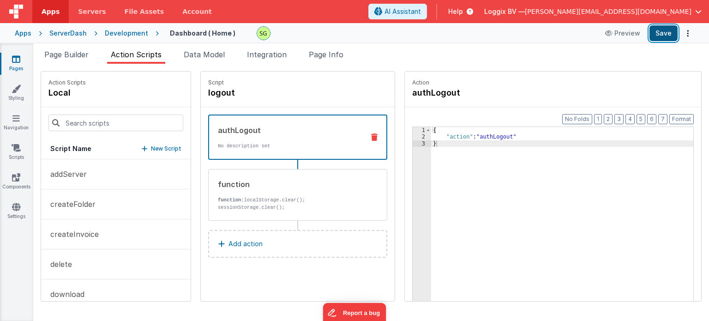
click at [662, 35] on button "Save" at bounding box center [663, 33] width 28 height 16
click at [73, 53] on span "Page Builder" at bounding box center [66, 54] width 44 height 9
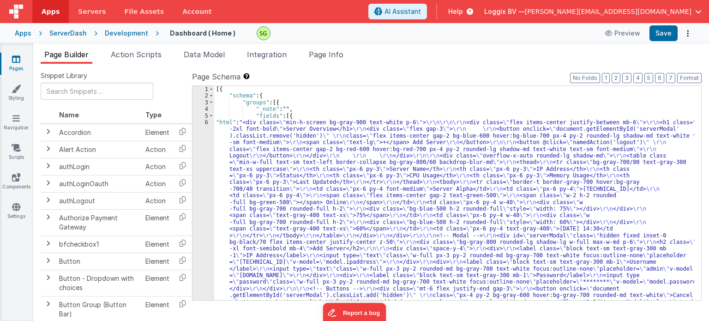
click at [207, 122] on div "6" at bounding box center [203, 218] width 22 height 199
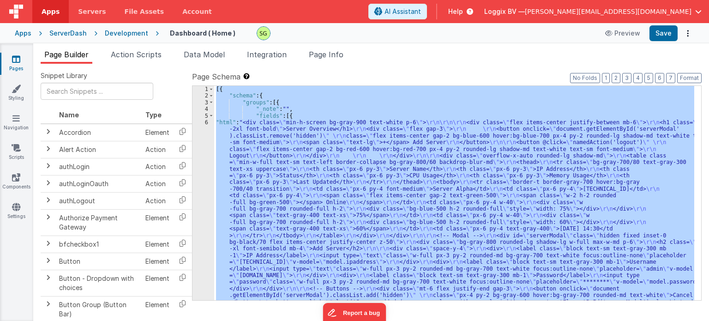
click at [207, 122] on div "6" at bounding box center [203, 218] width 22 height 199
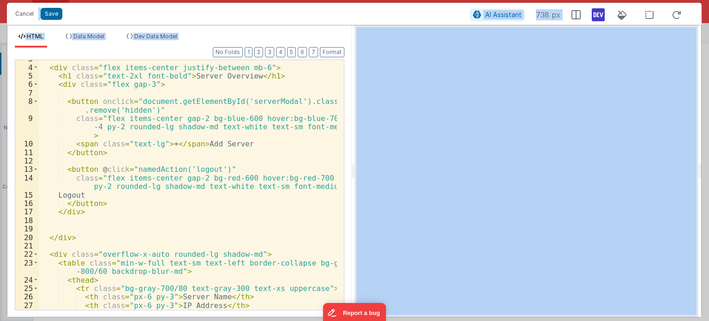
scroll to position [24, 0]
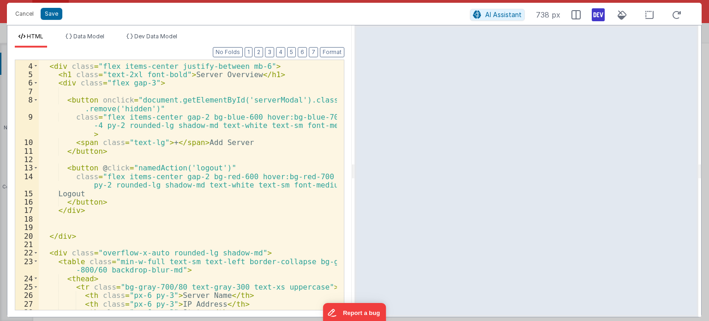
click at [150, 210] on div "< div class = "flex items-center justify-between mb-6" > < h1 class = "text-2xl…" at bounding box center [188, 186] width 298 height 267
click at [31, 12] on button "Cancel" at bounding box center [25, 13] width 28 height 13
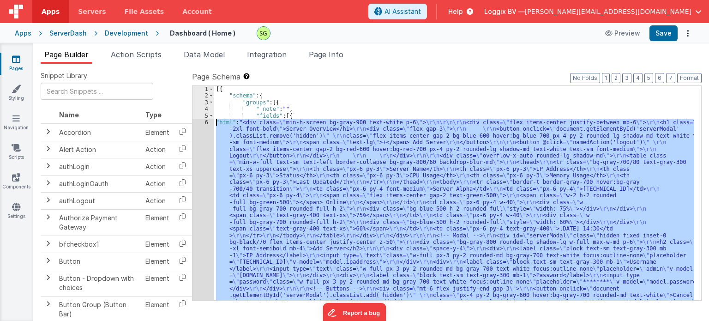
click at [266, 144] on div "[{ "schema" : { "groups" : [{ "_note" : "" , "fields" : [{ "html" : "<div class…" at bounding box center [454, 193] width 480 height 214
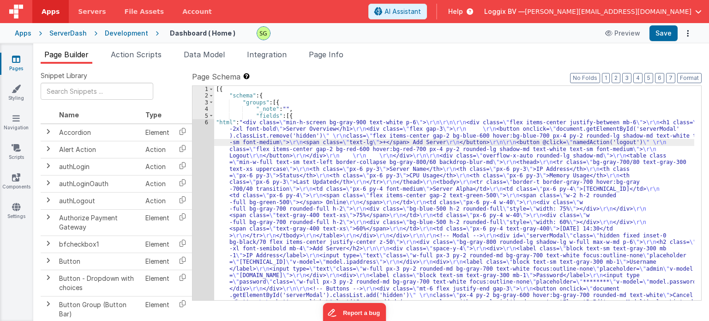
click at [208, 122] on div "6" at bounding box center [203, 218] width 22 height 199
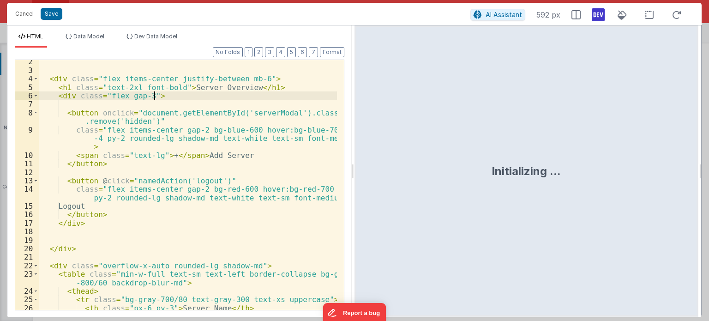
scroll to position [0, 0]
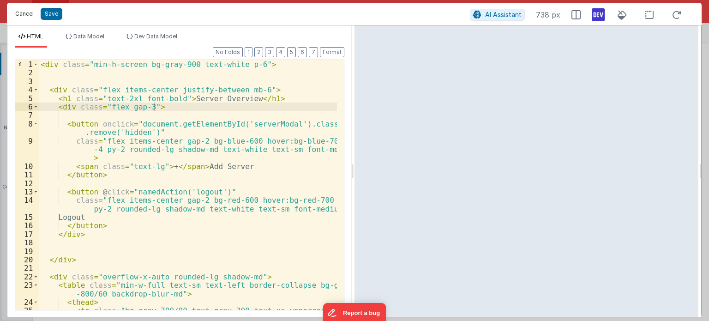
click at [24, 9] on button "Cancel" at bounding box center [25, 13] width 28 height 13
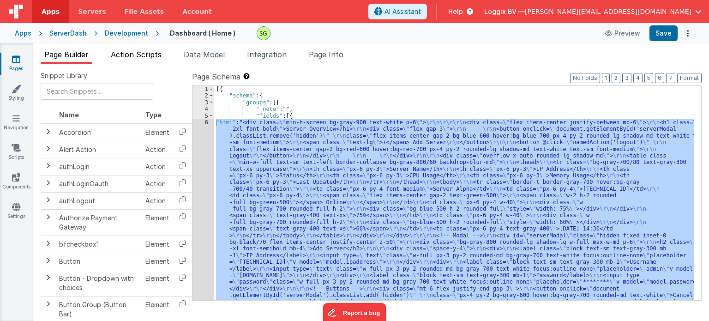
click at [125, 54] on span "Action Scripts" at bounding box center [136, 54] width 51 height 9
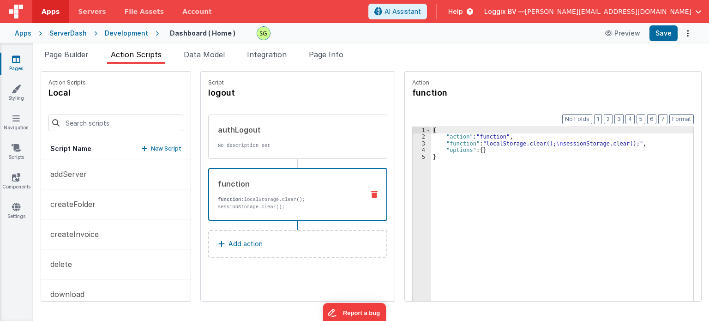
click at [299, 194] on div "function function: localStorage.clear(); sessionStorage.clear();" at bounding box center [283, 194] width 148 height 32
click at [415, 143] on div "3" at bounding box center [422, 143] width 18 height 6
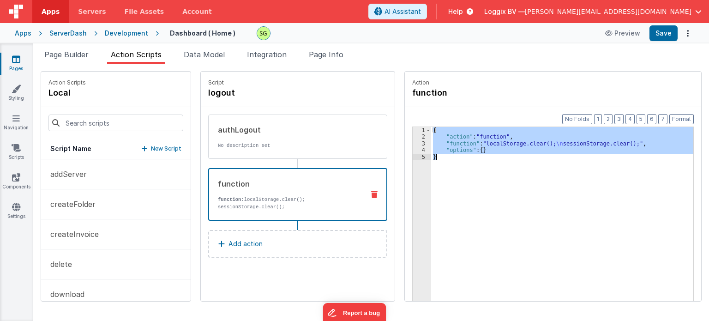
click at [415, 143] on div "3" at bounding box center [422, 143] width 18 height 6
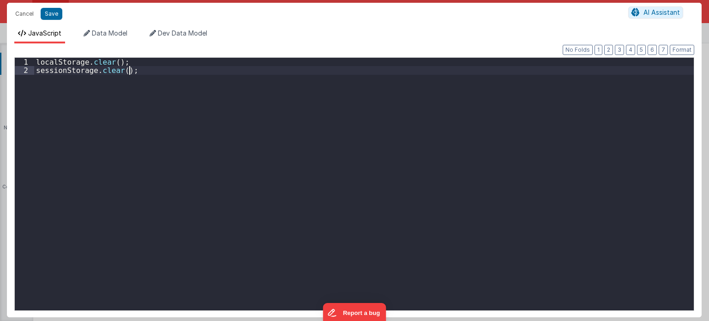
click at [137, 73] on div "localStorage . clear ( ) ; sessionStorage . clear ( ) ;" at bounding box center [364, 193] width 660 height 270
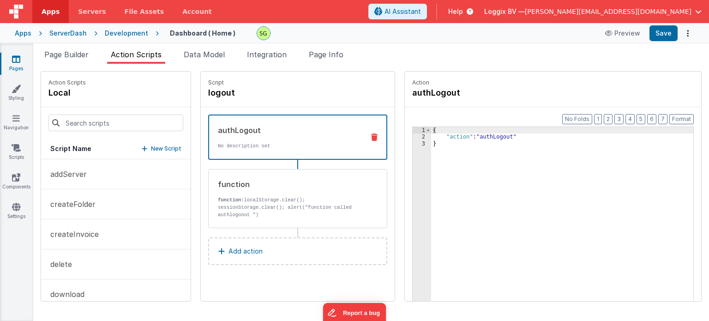
click at [223, 134] on div "authLogout" at bounding box center [287, 130] width 139 height 11
click at [243, 226] on div "function function: localStorage.clear(); sessionStorage.clear(); alert("functio…" at bounding box center [297, 198] width 179 height 59
click at [216, 123] on div "authLogout No description set" at bounding box center [297, 136] width 179 height 45
click at [59, 50] on span "Page Builder" at bounding box center [66, 54] width 44 height 9
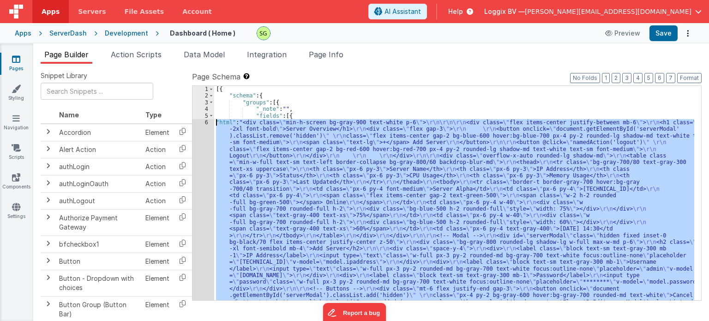
click at [279, 179] on div "[{ "schema" : { "groups" : [{ "_note" : "" , "fields" : [{ "html" : "<div class…" at bounding box center [454, 193] width 480 height 214
click at [205, 121] on div "6" at bounding box center [203, 218] width 22 height 199
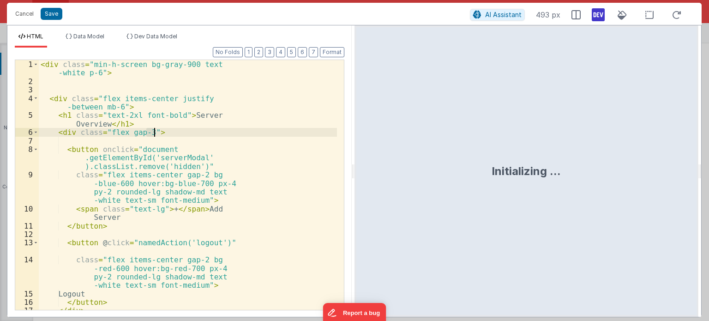
click at [205, 121] on div "< div class = "min-h-screen bg-gray-900 text -white p-6" > < div class = "flex …" at bounding box center [188, 197] width 298 height 275
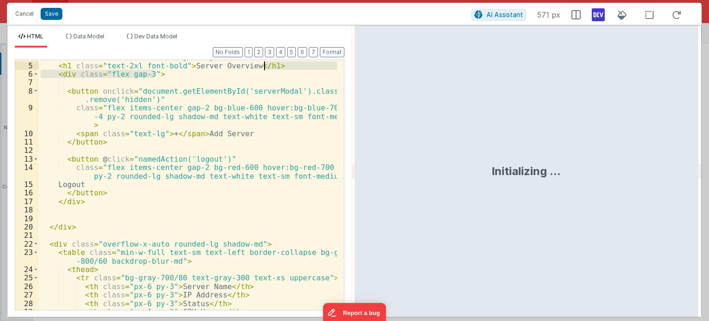
scroll to position [33, 0]
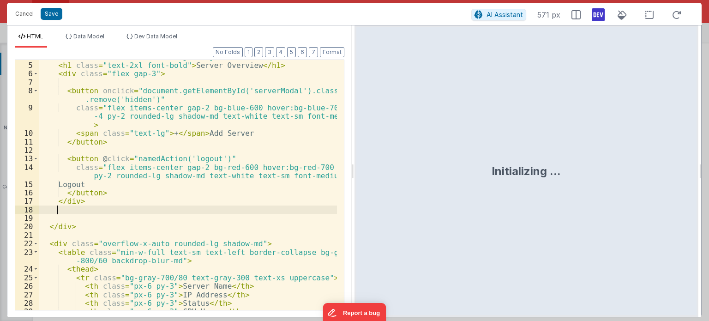
click at [233, 209] on div "< div class = "flex items-center justify-between mb-6" > < h1 class = "text-2xl…" at bounding box center [188, 186] width 298 height 267
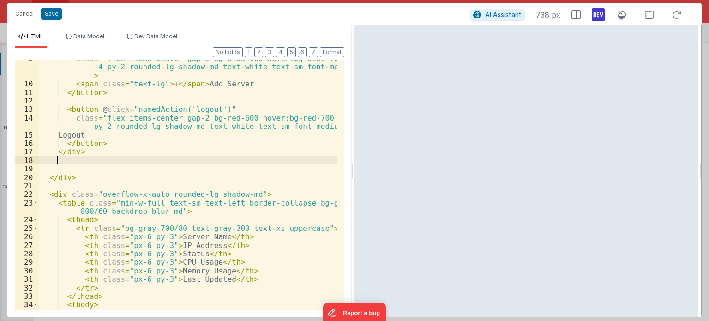
scroll to position [0, 0]
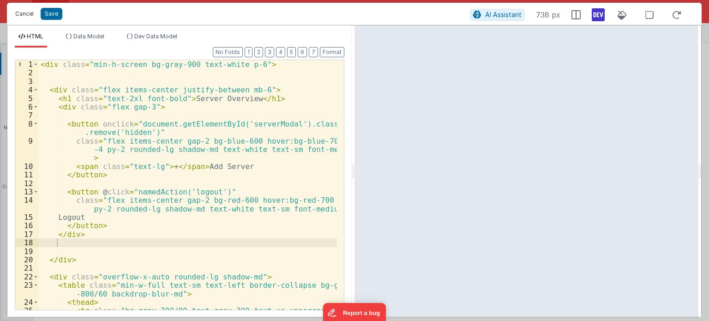
click at [24, 16] on button "Cancel" at bounding box center [25, 13] width 28 height 13
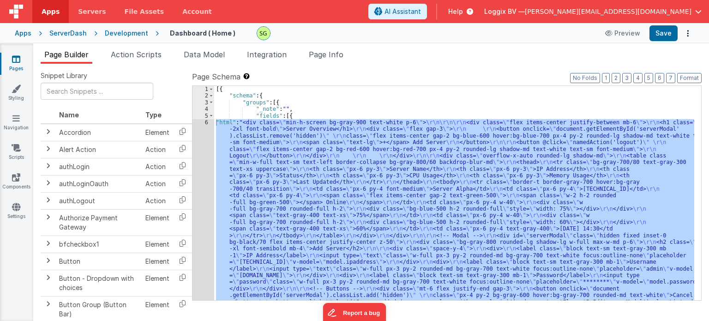
click at [123, 36] on div "Development" at bounding box center [126, 33] width 43 height 9
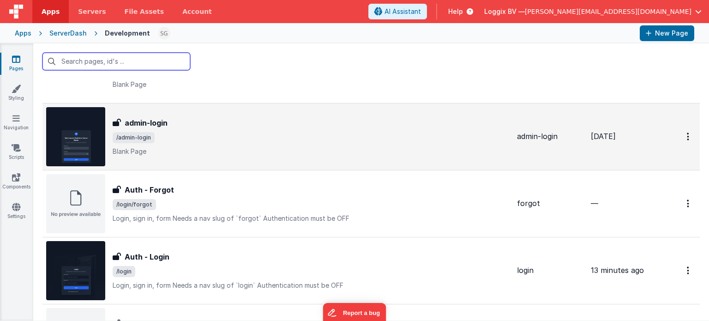
scroll to position [148, 0]
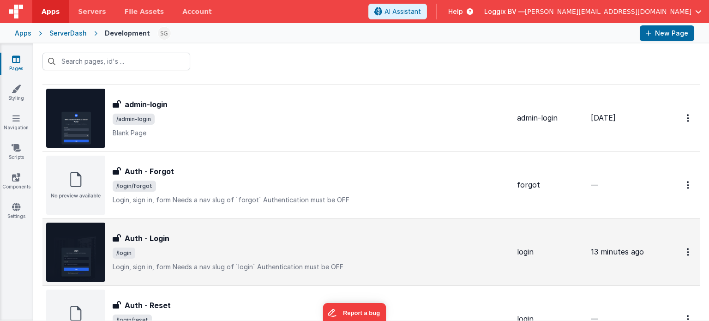
click at [275, 275] on div "Auth - Login Auth - Login /login Login, sign in, formNeeds a nav slug of `logi…" at bounding box center [277, 251] width 463 height 59
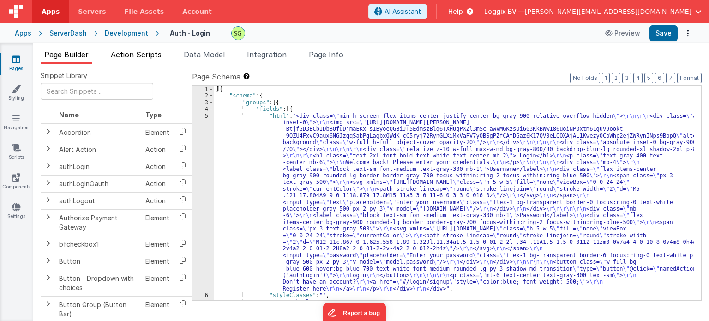
click at [130, 57] on span "Action Scripts" at bounding box center [136, 54] width 51 height 9
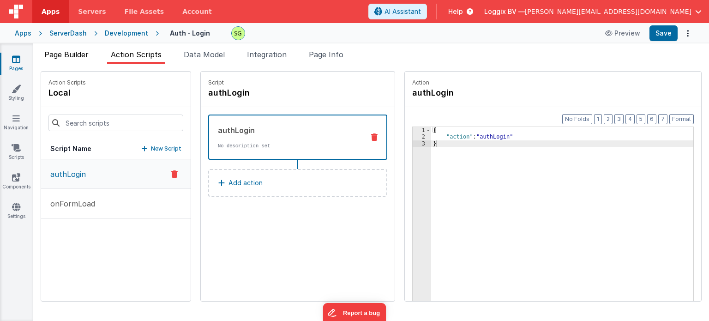
click at [59, 60] on li "Page Builder" at bounding box center [67, 56] width 52 height 15
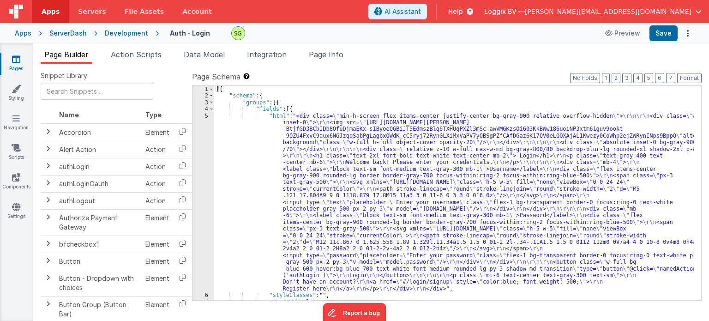
click at [209, 118] on div "5" at bounding box center [203, 202] width 22 height 179
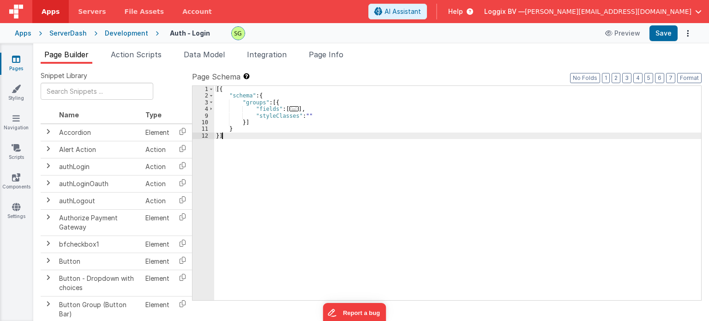
click at [209, 118] on div "9" at bounding box center [203, 116] width 22 height 6
click at [210, 111] on span at bounding box center [211, 109] width 5 height 6
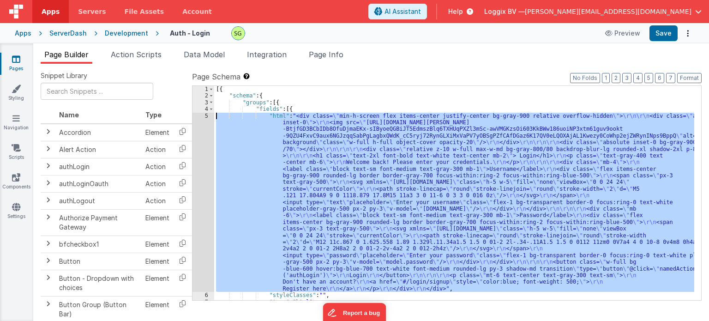
click at [206, 114] on div "5" at bounding box center [203, 202] width 22 height 179
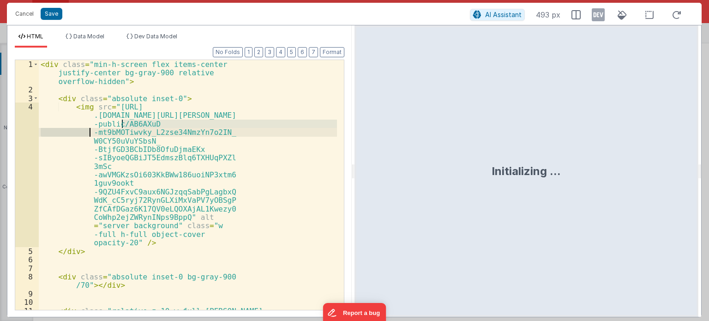
click at [206, 114] on div "< div class = "min-h-screen flex items-center justify-center bg-gray-900 relati…" at bounding box center [188, 210] width 298 height 301
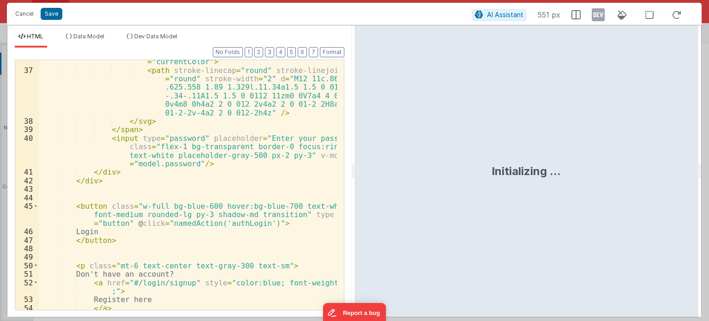
scroll to position [556, 0]
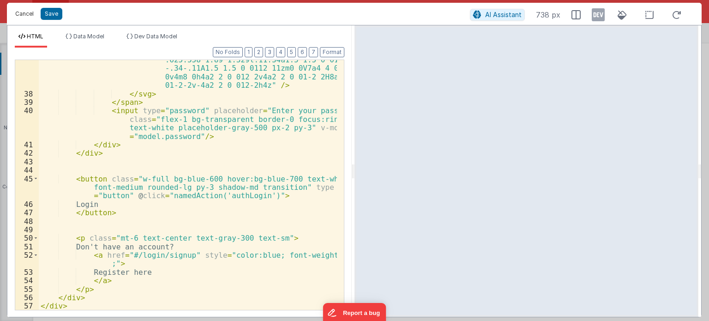
click at [18, 16] on button "Cancel" at bounding box center [25, 13] width 28 height 13
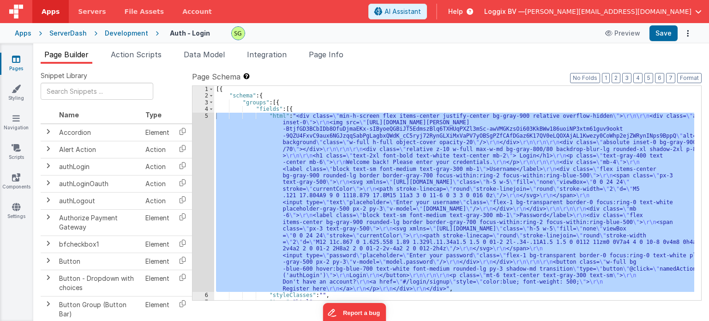
click at [142, 34] on div "Development" at bounding box center [126, 33] width 43 height 9
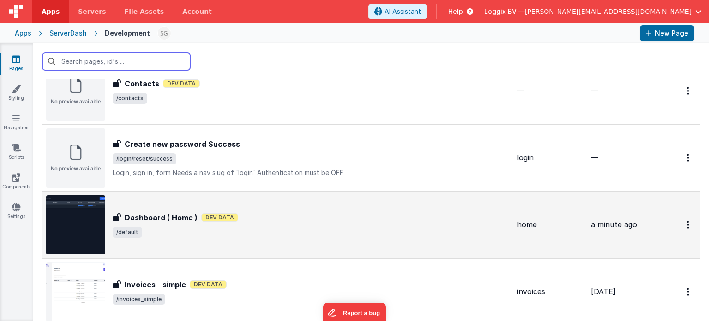
scroll to position [580, 0]
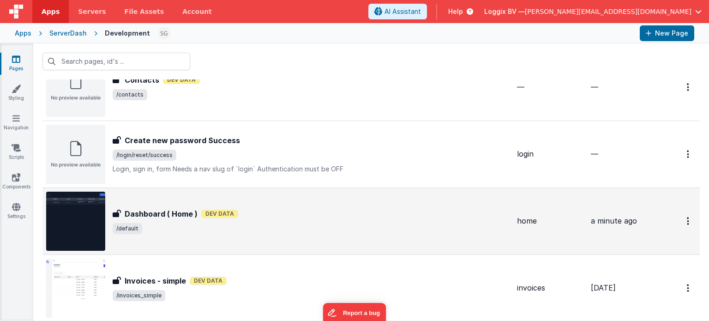
click at [246, 212] on div "Dashboard ( Home ) Dev Data" at bounding box center [311, 213] width 397 height 11
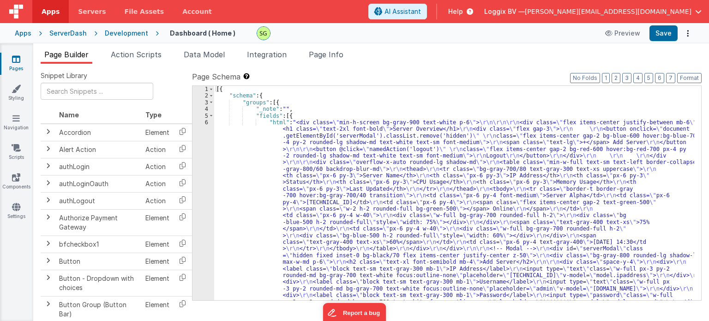
click at [128, 55] on span "Action Scripts" at bounding box center [136, 54] width 51 height 9
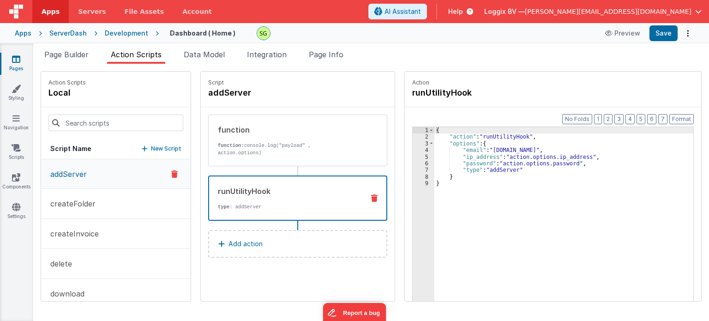
click at [260, 188] on div "runUtilityHook" at bounding box center [287, 190] width 139 height 11
click at [290, 128] on div "function" at bounding box center [287, 129] width 139 height 11
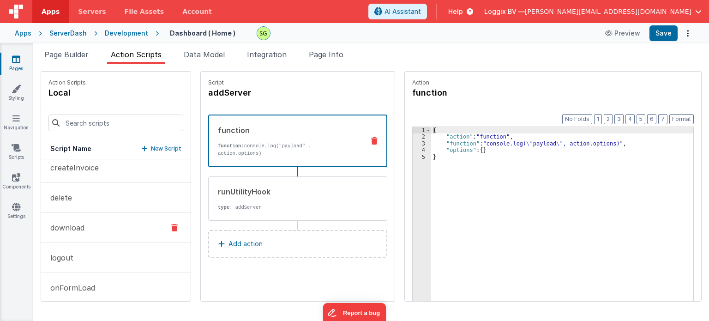
scroll to position [102, 0]
click at [108, 223] on button "logout" at bounding box center [115, 222] width 149 height 30
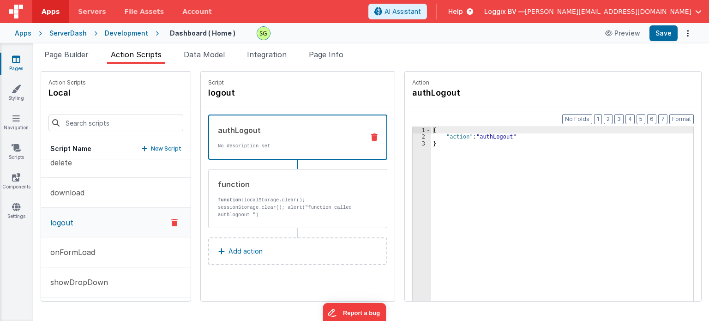
scroll to position [102, 0]
click at [246, 146] on p "No description set" at bounding box center [287, 145] width 139 height 7
click at [371, 138] on icon at bounding box center [374, 136] width 6 height 7
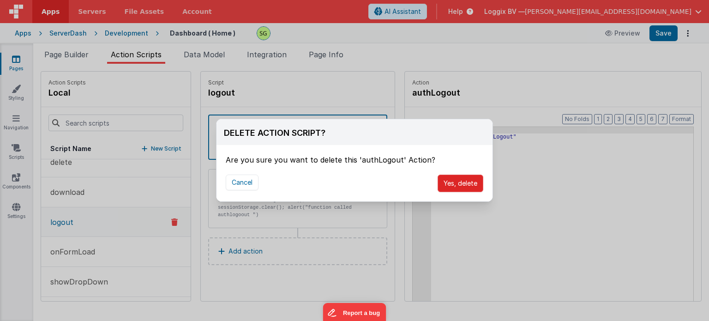
click at [467, 188] on button "Yes, delete" at bounding box center [460, 183] width 46 height 18
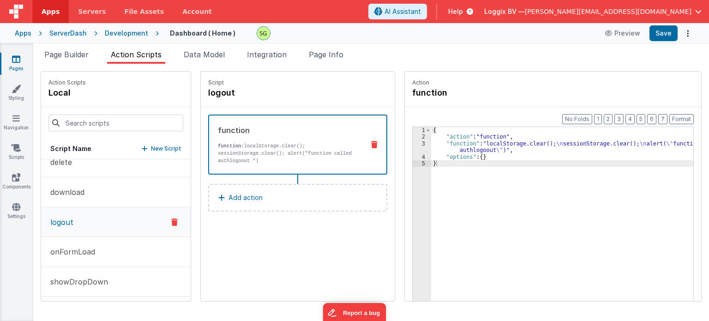
click at [268, 197] on button "Add action" at bounding box center [297, 198] width 179 height 28
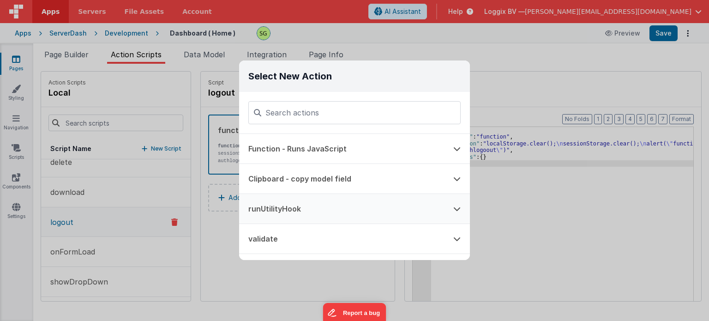
click at [341, 203] on button "runUtilityHook" at bounding box center [341, 209] width 205 height 30
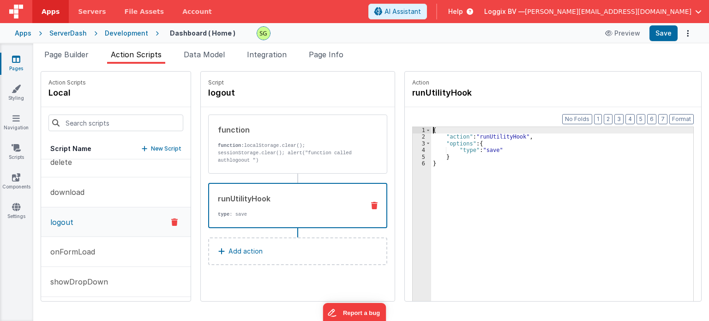
click at [413, 135] on div "2" at bounding box center [422, 136] width 18 height 6
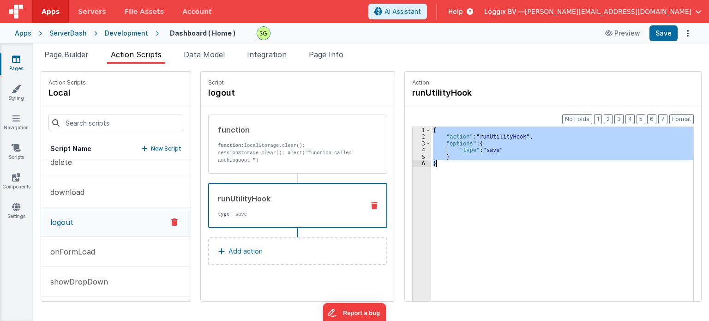
click at [413, 135] on div "2" at bounding box center [422, 136] width 18 height 6
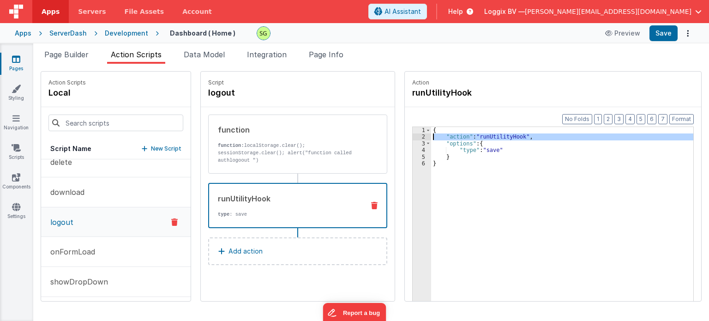
click at [413, 135] on div "2" at bounding box center [422, 136] width 18 height 6
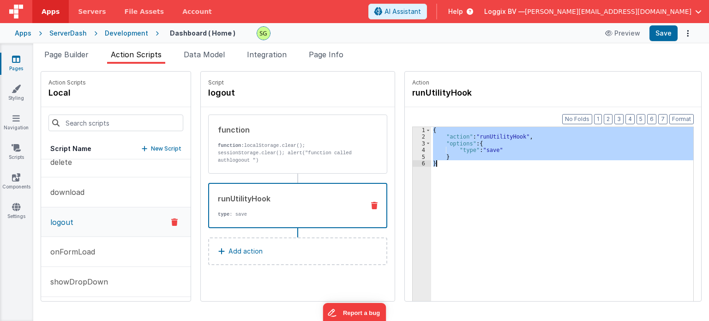
click at [413, 135] on div "2" at bounding box center [422, 136] width 18 height 6
click at [475, 149] on div "{ "action" : "runUtilityHook" , "options" : { "type" : "save" } }" at bounding box center [562, 228] width 262 height 203
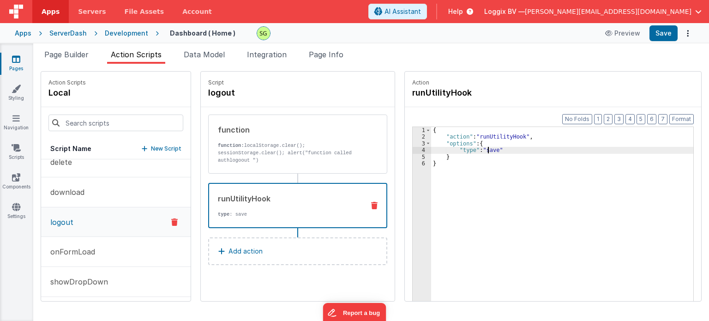
click at [479, 150] on div "{ "action" : "runUtilityHook" , "options" : { "type" : "save" } }" at bounding box center [567, 235] width 272 height 216
click at [657, 28] on button "Save" at bounding box center [663, 33] width 28 height 16
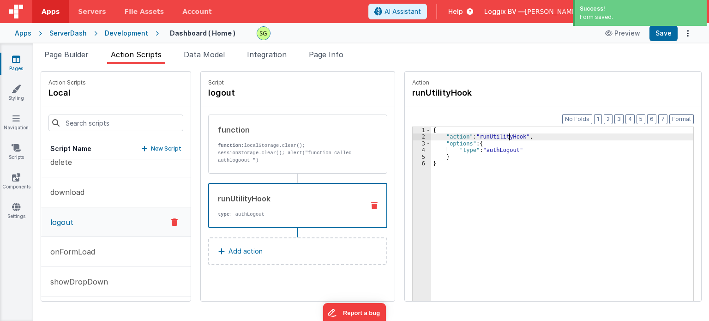
click at [499, 136] on div "{ "action" : "runUtilityHook" , "options" : { "type" : "authLogout" } }" at bounding box center [567, 235] width 272 height 216
click at [303, 277] on div "function function: localStorage.clear(); sessionStorage.clear(); alert("functio…" at bounding box center [298, 194] width 194 height 174
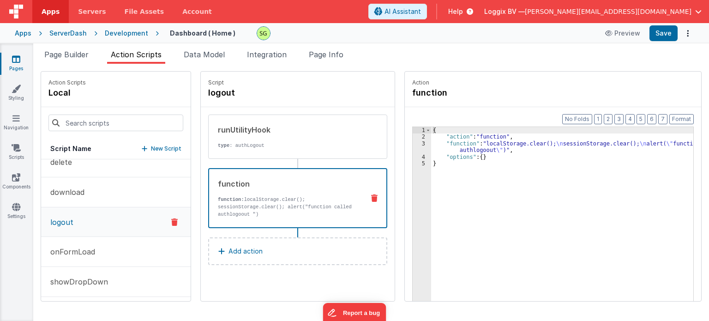
click at [314, 191] on div "function function: localStorage.clear(); sessionStorage.clear(); alert("functio…" at bounding box center [283, 198] width 148 height 40
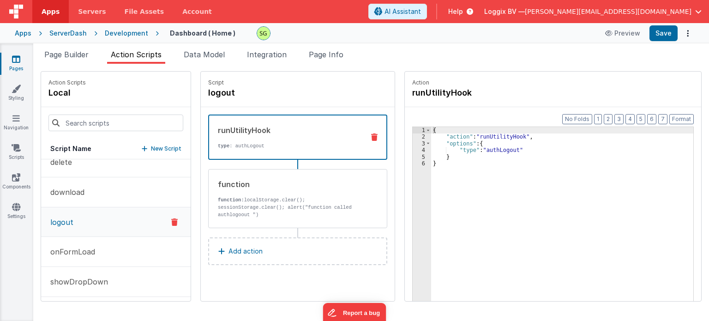
click at [312, 157] on div "runUtilityHook type : authLogout" at bounding box center [297, 136] width 179 height 45
click at [371, 137] on icon at bounding box center [374, 136] width 6 height 7
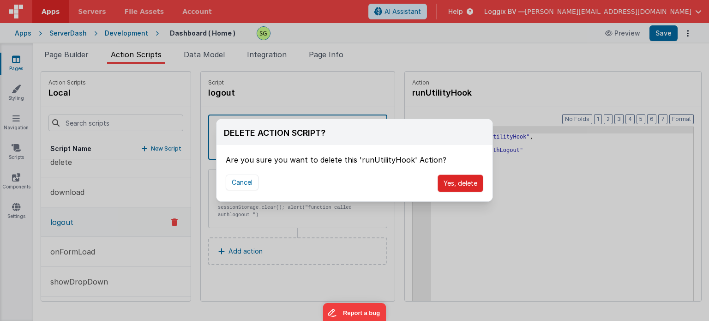
click at [454, 189] on button "Yes, delete" at bounding box center [460, 183] width 46 height 18
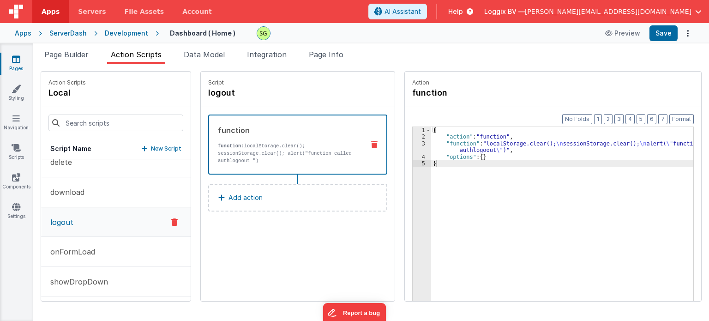
click at [255, 203] on button "Add action" at bounding box center [297, 198] width 179 height 28
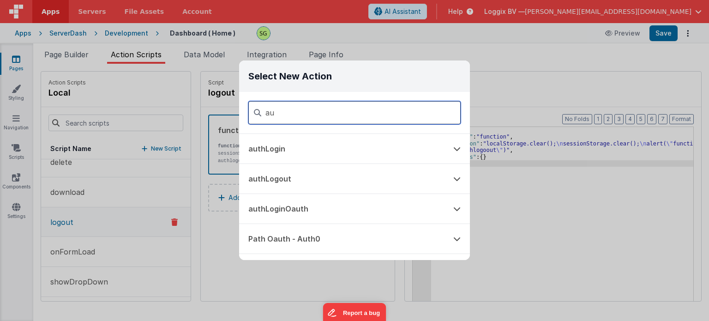
type input "a"
type input "out"
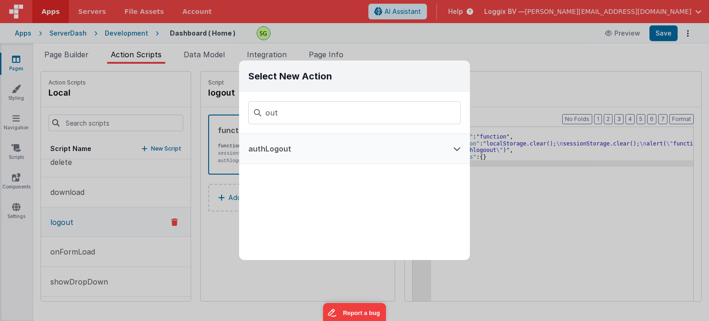
click at [375, 143] on button "authLogout" at bounding box center [341, 149] width 205 height 30
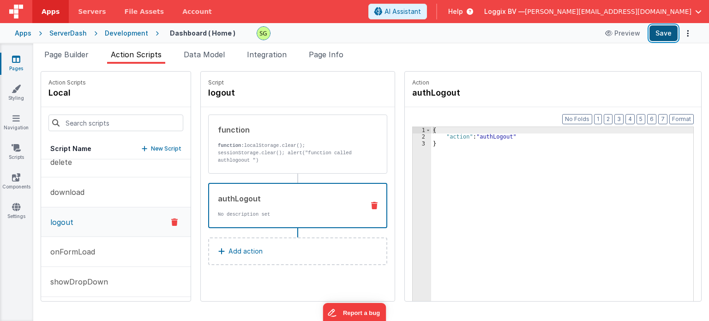
click at [661, 38] on button "Save" at bounding box center [663, 33] width 28 height 16
click at [314, 62] on li "Page Info" at bounding box center [326, 56] width 42 height 15
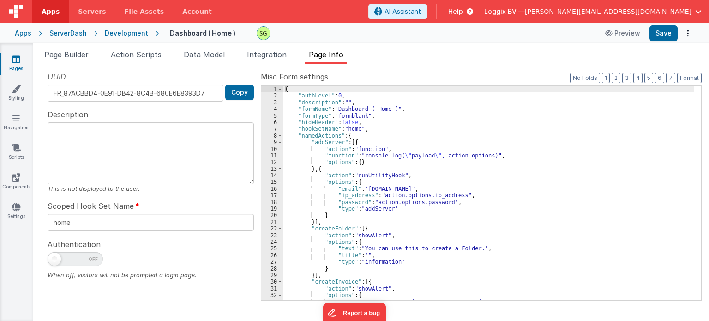
click at [59, 260] on span at bounding box center [54, 258] width 13 height 13
click at [55, 260] on input "checkbox" at bounding box center [51, 257] width 7 height 7
checkbox input "true"
click at [665, 36] on button "Save" at bounding box center [663, 33] width 28 height 16
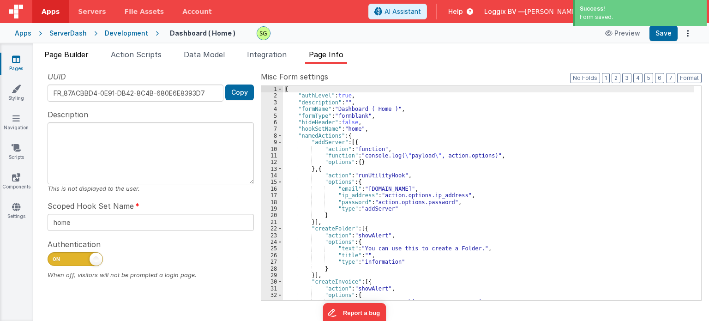
click at [76, 54] on span "Page Builder" at bounding box center [66, 54] width 44 height 9
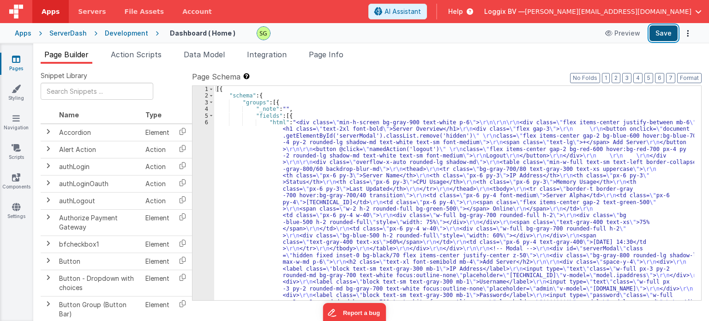
click at [664, 39] on button "Save" at bounding box center [663, 33] width 28 height 16
click at [117, 35] on div "Development" at bounding box center [126, 33] width 43 height 9
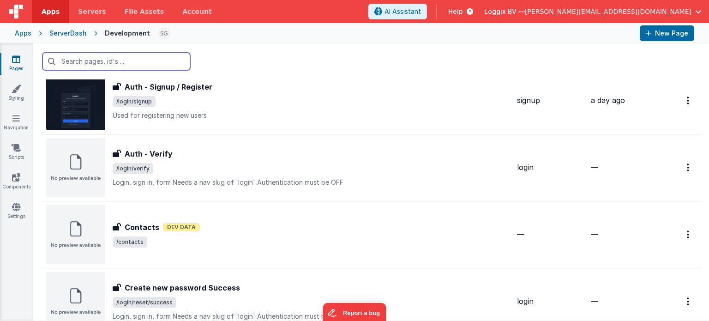
scroll to position [596, 0]
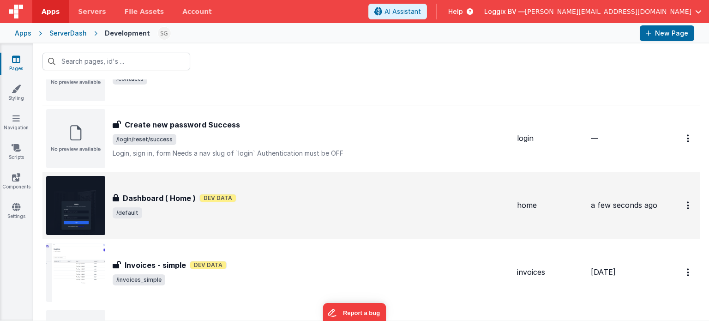
click at [312, 216] on span "/default" at bounding box center [311, 212] width 397 height 11
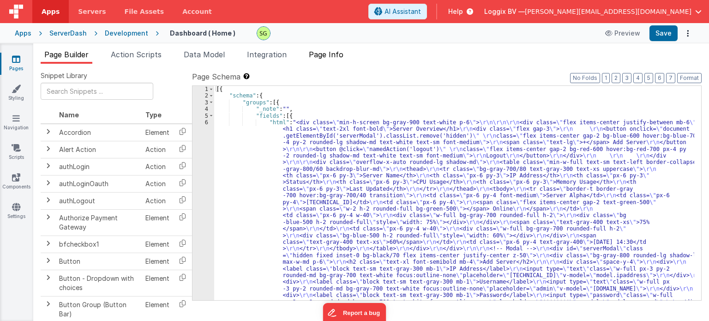
click at [322, 51] on span "Page Info" at bounding box center [326, 54] width 35 height 9
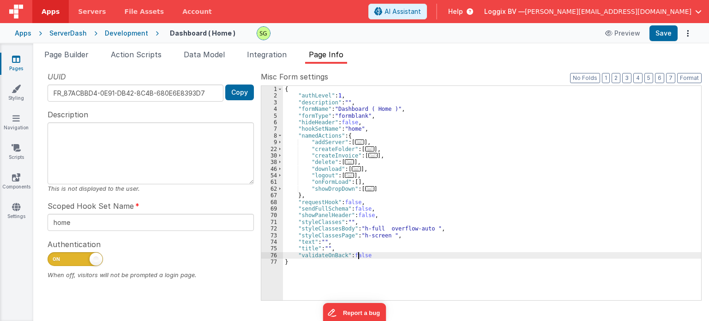
click at [357, 255] on div "{ "authLevel" : 1 , "description" : "" , "formName" : "Dashboard ( Home )" , "f…" at bounding box center [492, 200] width 418 height 228
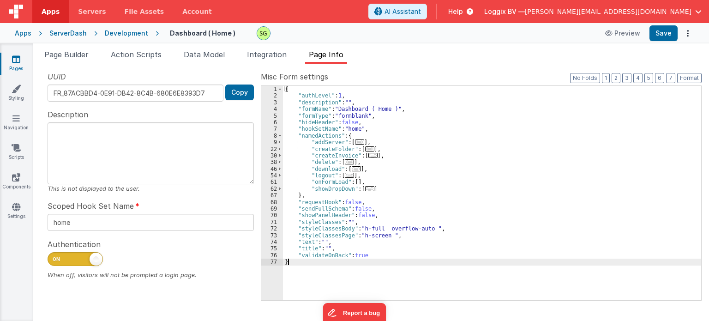
click at [312, 269] on div "{ "authLevel" : 1 , "description" : "" , "formName" : "Dashboard ( Home )" , "f…" at bounding box center [492, 200] width 418 height 228
click at [280, 175] on span at bounding box center [279, 175] width 5 height 6
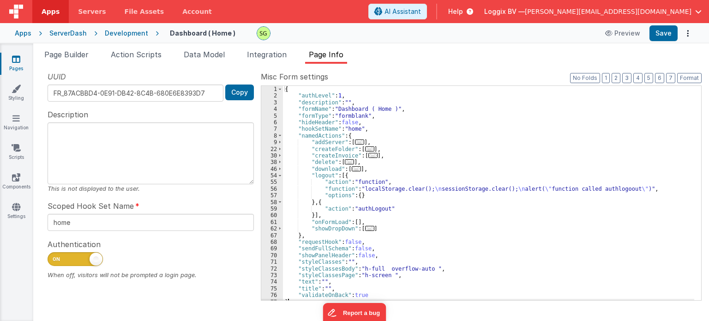
click at [365, 182] on div "{ "authLevel" : 1 , "description" : "" , "formName" : "Dashboard ( Home )" , "f…" at bounding box center [488, 200] width 411 height 228
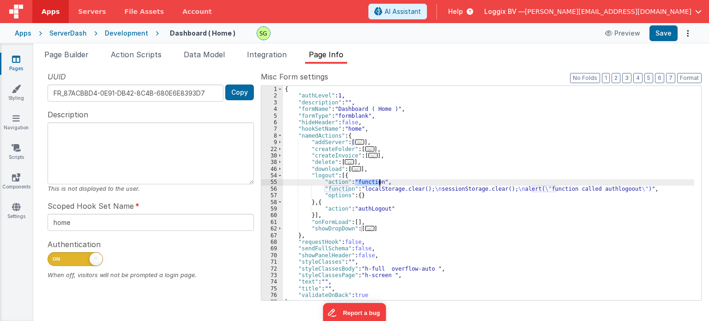
click at [365, 182] on div "{ "authLevel" : 1 , "description" : "" , "formName" : "Dashboard ( Home )" , "f…" at bounding box center [488, 200] width 411 height 228
click at [665, 40] on button "Save" at bounding box center [663, 33] width 28 height 16
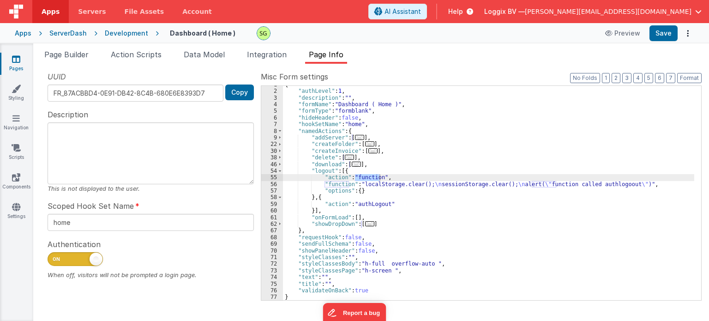
scroll to position [5, 0]
click at [361, 192] on div "{ "authLevel" : 1 , "description" : "" , "formName" : "Dashboard ( Home )" , "f…" at bounding box center [488, 195] width 411 height 228
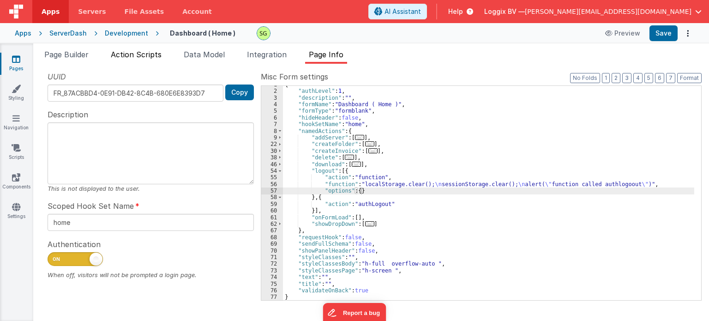
click at [133, 51] on span "Action Scripts" at bounding box center [136, 54] width 51 height 9
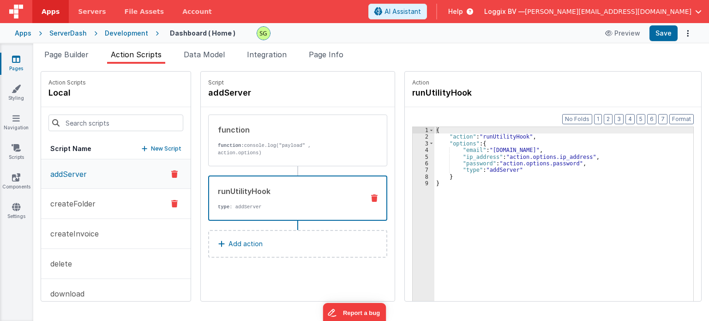
click at [48, 203] on p "createFolder" at bounding box center [70, 203] width 51 height 11
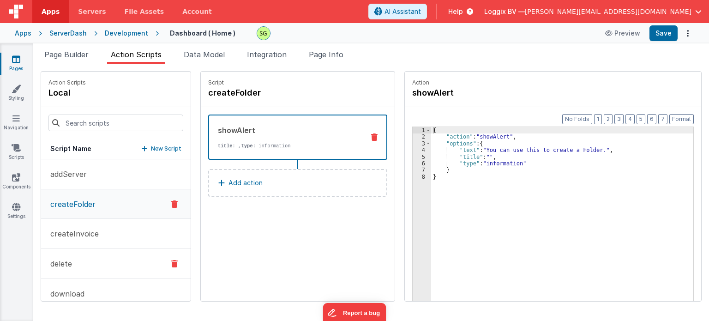
scroll to position [103, 0]
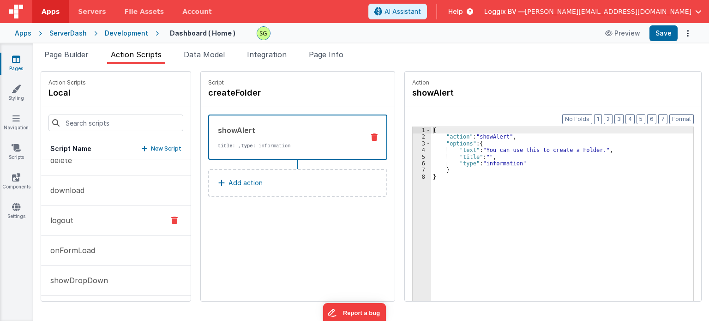
click at [118, 227] on button "logout" at bounding box center [115, 220] width 149 height 30
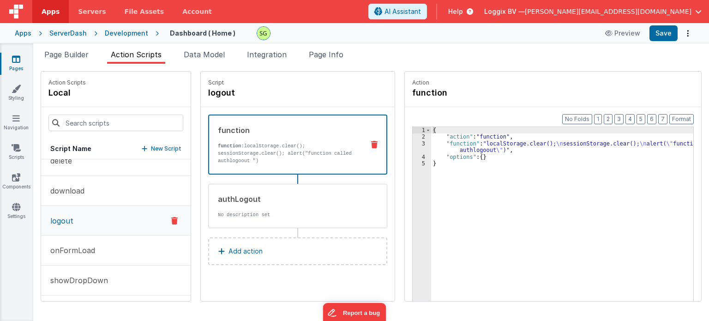
scroll to position [104, 0]
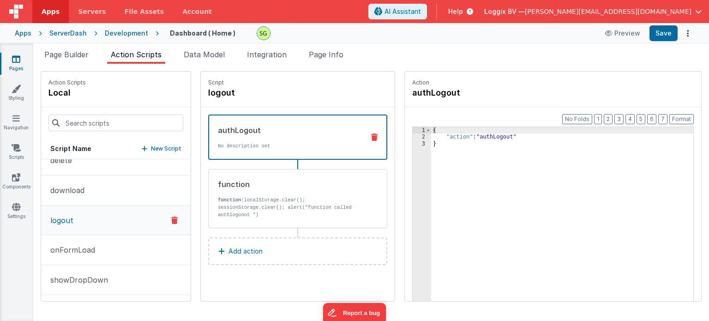
click at [62, 48] on div "Page Builder Action Scripts Data Model Integration Page Info Snippet Library Na…" at bounding box center [371, 181] width 676 height 277
click at [64, 52] on span "Page Builder" at bounding box center [66, 54] width 44 height 9
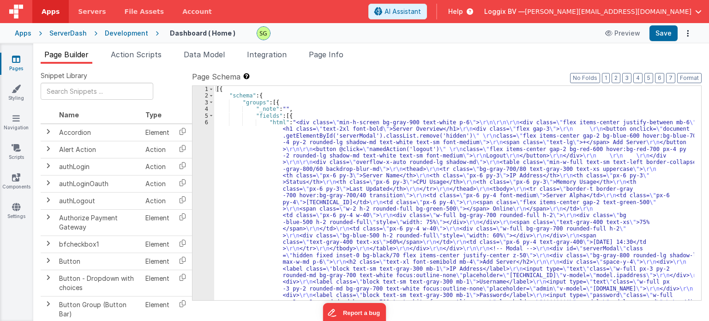
click at [205, 121] on div "6" at bounding box center [203, 232] width 22 height 226
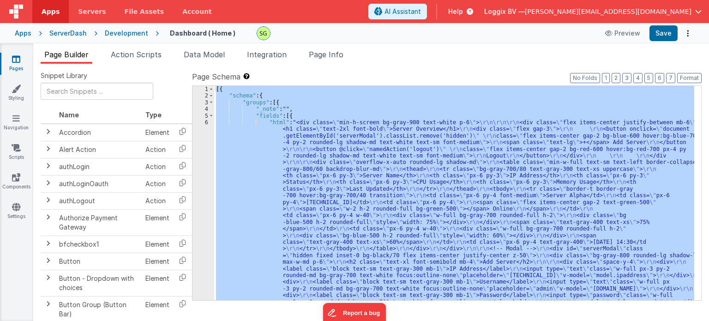
click at [205, 121] on div "6" at bounding box center [203, 232] width 22 height 226
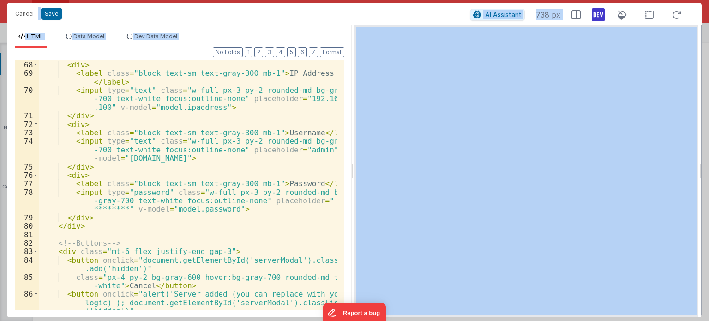
scroll to position [726, 0]
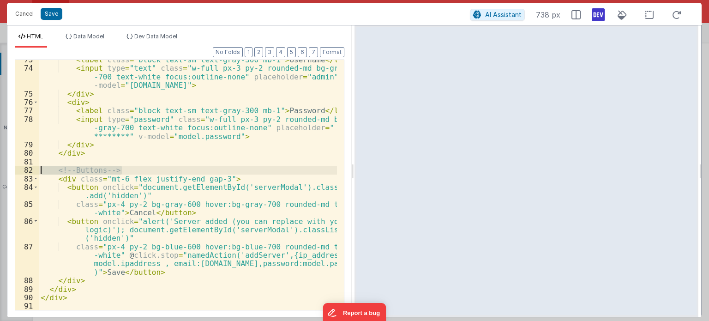
drag, startPoint x: 126, startPoint y: 168, endPoint x: 39, endPoint y: 166, distance: 86.3
click at [39, 166] on div "< label class = "block text-sm text-gray-300 mb-1" > Username </ label > < inpu…" at bounding box center [188, 188] width 298 height 267
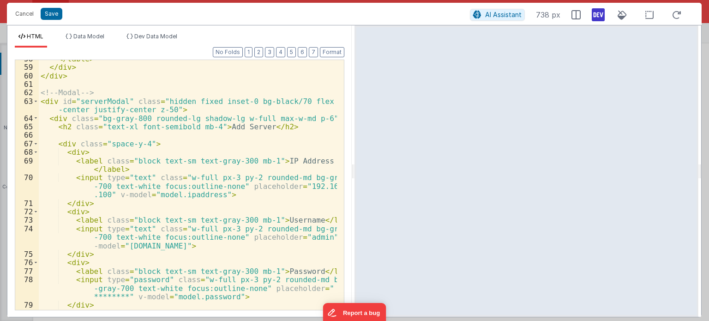
scroll to position [522, 0]
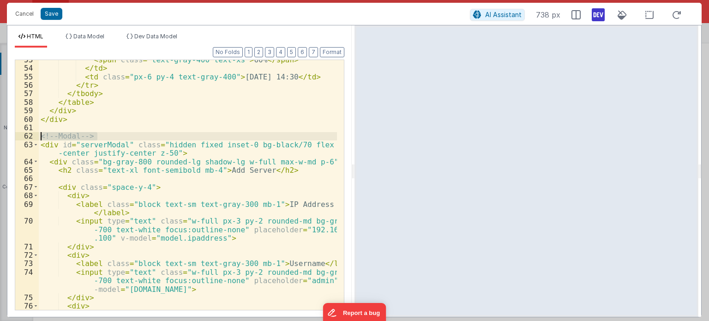
drag, startPoint x: 104, startPoint y: 135, endPoint x: 21, endPoint y: 134, distance: 83.5
click at [21, 134] on div "53 54 55 56 57 58 59 60 61 62 63 64 65 66 67 68 69 70 71 72 73 74 75 76 77 78 <…" at bounding box center [179, 185] width 329 height 251
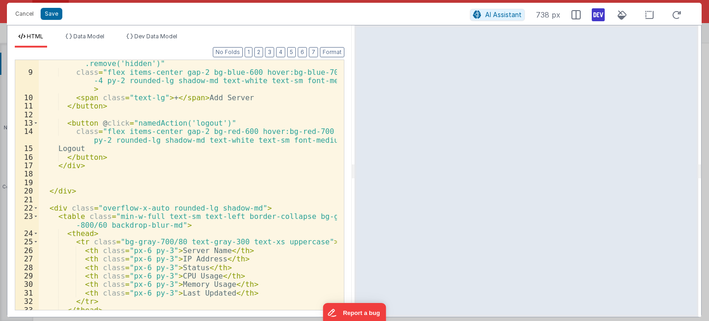
scroll to position [0, 0]
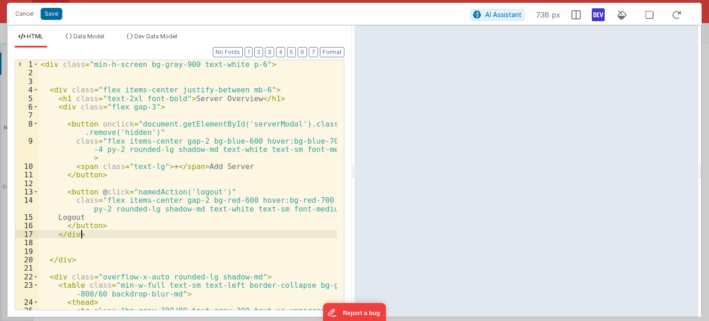
click at [92, 237] on div "< div class = "min-h-screen bg-gray-900 text-white p-6" > < div class = "flex i…" at bounding box center [188, 193] width 298 height 267
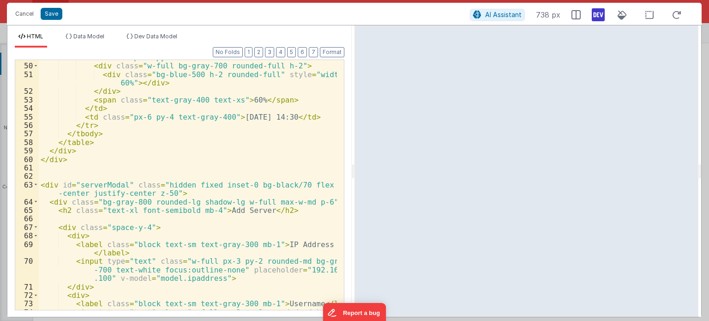
scroll to position [498, 0]
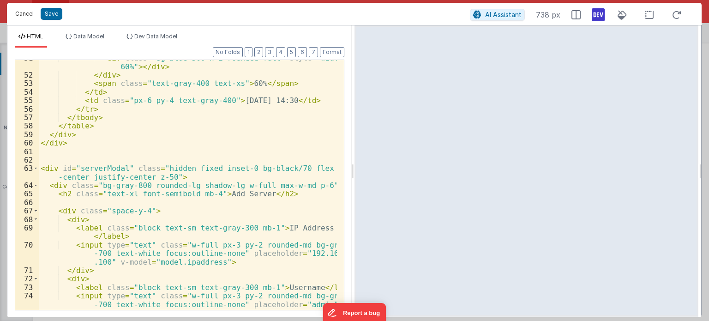
click at [26, 11] on button "Cancel" at bounding box center [25, 13] width 28 height 13
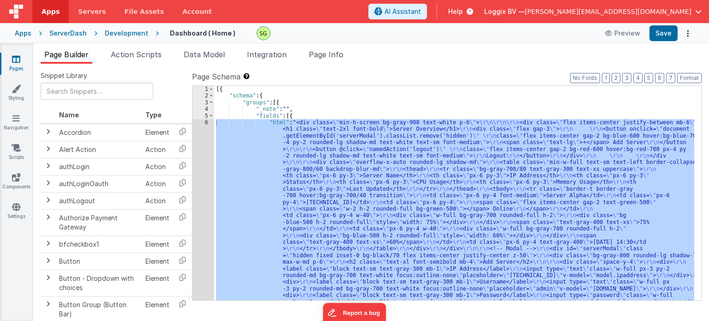
click at [206, 121] on div "6" at bounding box center [203, 232] width 22 height 226
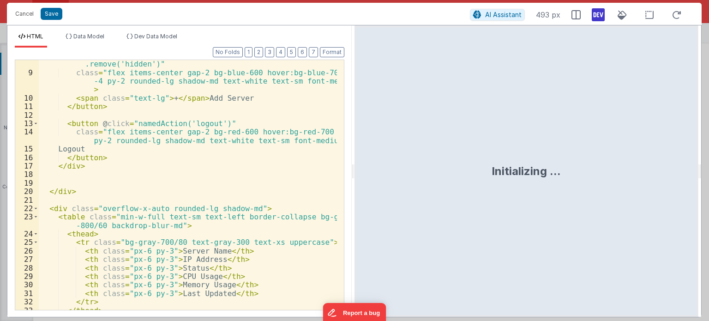
scroll to position [65, 0]
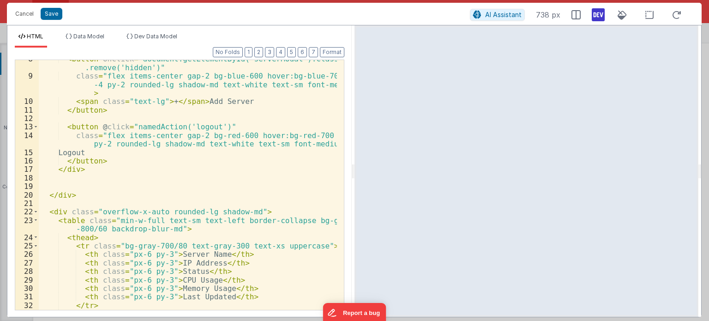
click at [121, 127] on div "< button onclick = "document.getElementById('serverModal').classList .remove('h…" at bounding box center [188, 191] width 298 height 275
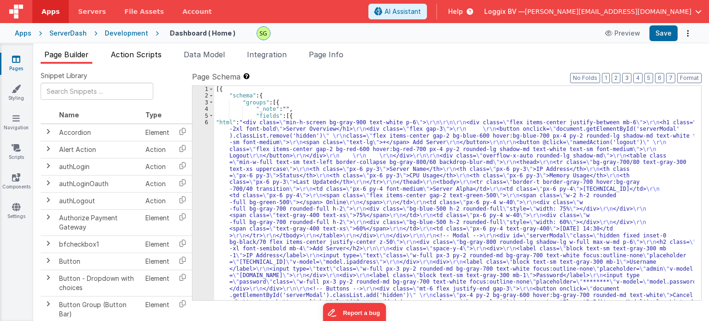
click at [157, 57] on span "Action Scripts" at bounding box center [136, 54] width 51 height 9
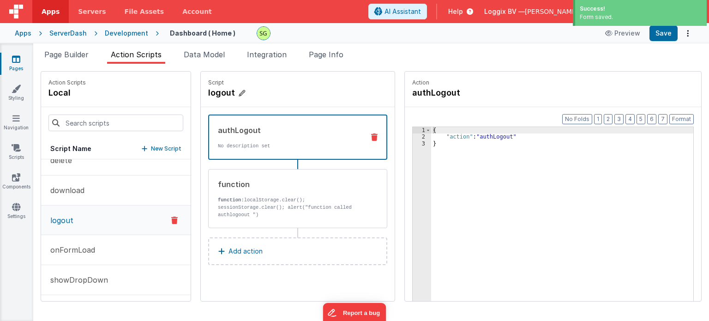
click at [239, 95] on icon at bounding box center [242, 93] width 6 height 9
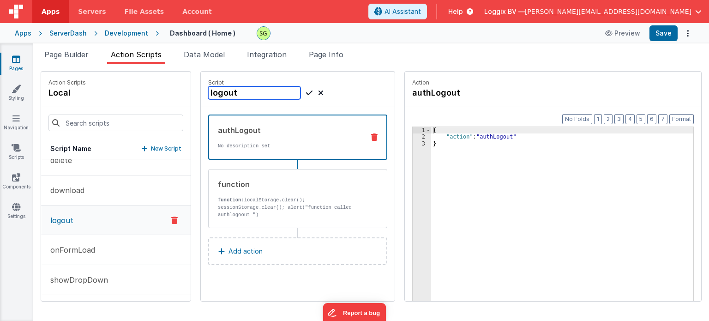
drag, startPoint x: 233, startPoint y: 94, endPoint x: 185, endPoint y: 90, distance: 48.6
click at [185, 90] on div "Action Scripts local Script Name New Script addServer createFolder createInvoic…" at bounding box center [371, 186] width 661 height 230
type input "authLogout"
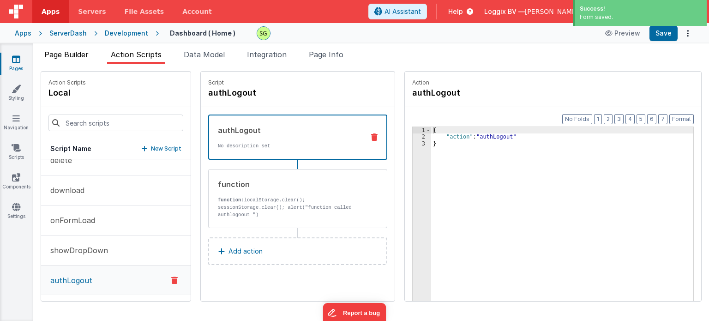
click at [67, 51] on span "Page Builder" at bounding box center [66, 54] width 44 height 9
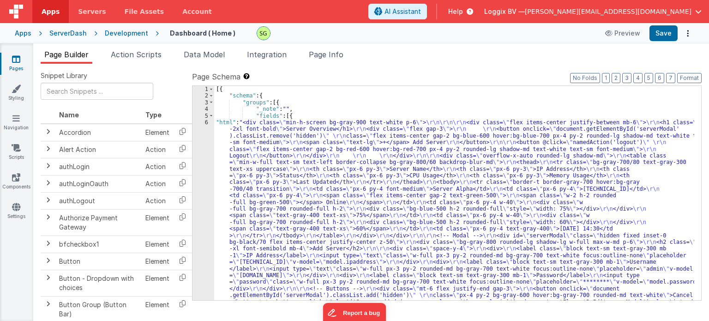
click at [208, 124] on div "6" at bounding box center [203, 218] width 22 height 199
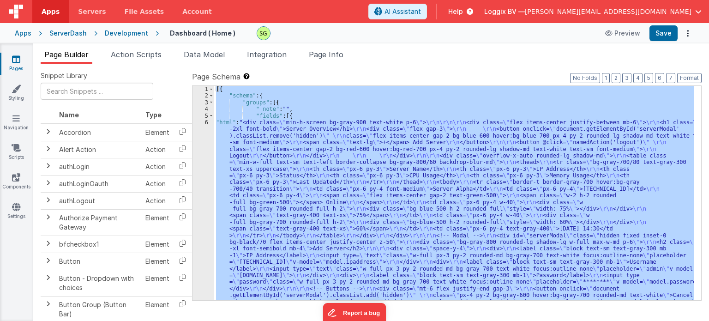
click at [208, 124] on div "6" at bounding box center [203, 218] width 22 height 199
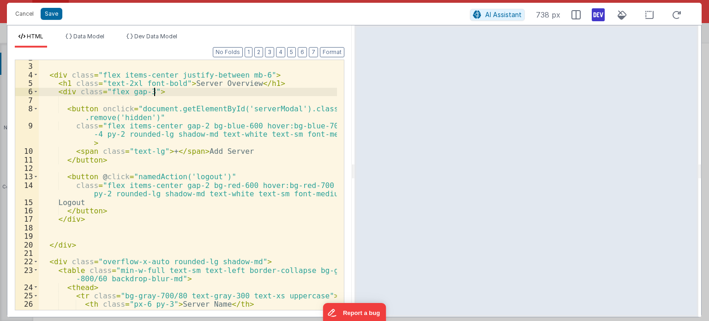
scroll to position [17, 0]
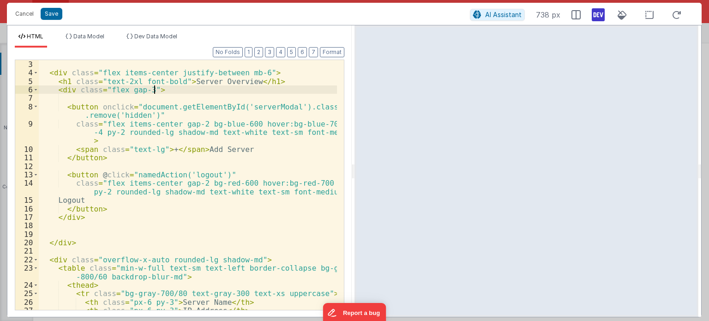
click at [195, 174] on div "< div class = "flex items-center justify-between mb-6" > < h1 class = "text-2xl…" at bounding box center [188, 193] width 298 height 267
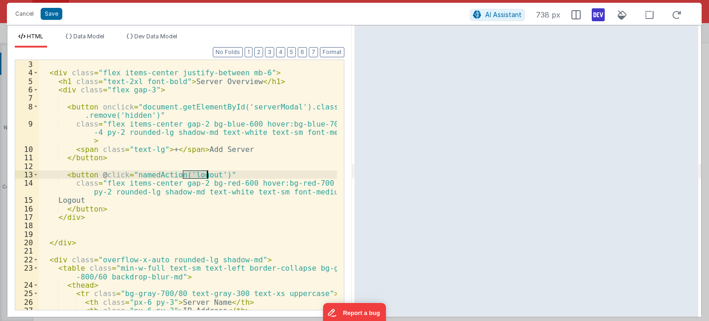
click at [195, 174] on div "< div class = "flex items-center justify-between mb-6" > < h1 class = "text-2xl…" at bounding box center [188, 193] width 298 height 267
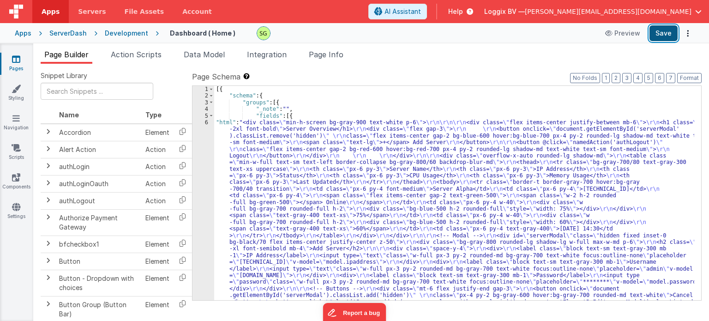
click at [660, 35] on button "Save" at bounding box center [663, 33] width 28 height 16
click at [122, 38] on div "Apps ServerDash Development Dashboard ( Home ) Preview Save" at bounding box center [354, 33] width 709 height 20
click at [124, 35] on div "Development" at bounding box center [126, 33] width 43 height 9
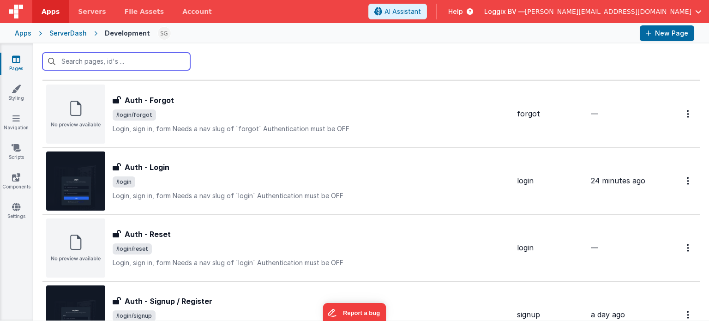
scroll to position [223, 0]
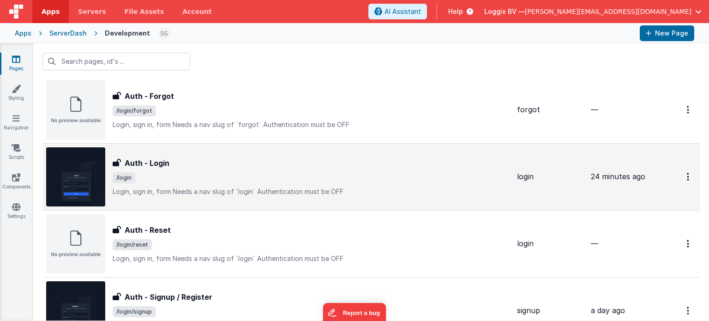
click at [264, 193] on p "Login, sign in, formNeeds a nav slug of `login`Authentication must be OFF" at bounding box center [311, 191] width 397 height 9
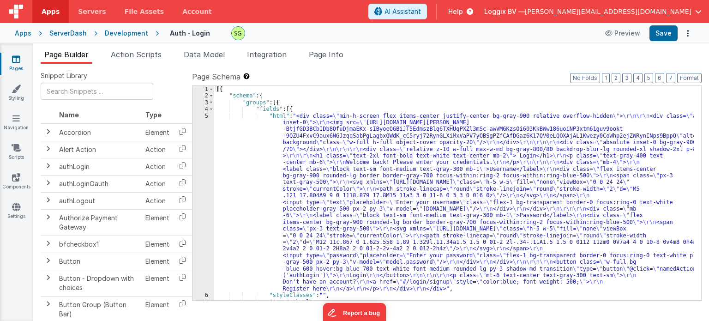
click at [207, 116] on div "5" at bounding box center [203, 202] width 22 height 179
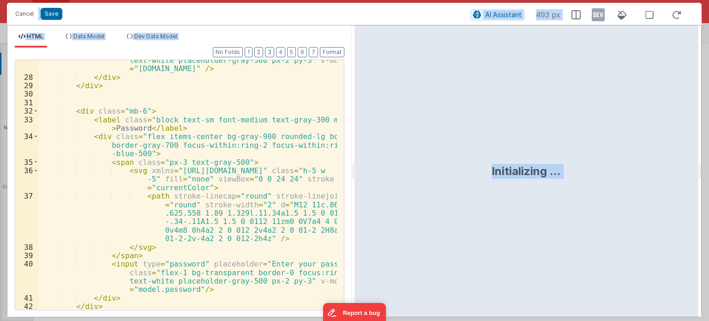
scroll to position [556, 0]
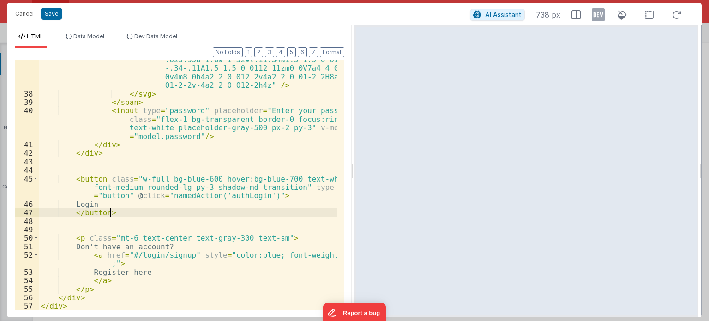
click at [123, 213] on div "< path stroke-linecap = "round" stroke-linejoin = "round" stroke-width = "2" d …" at bounding box center [188, 193] width 298 height 310
click at [50, 15] on button "Save" at bounding box center [52, 14] width 22 height 12
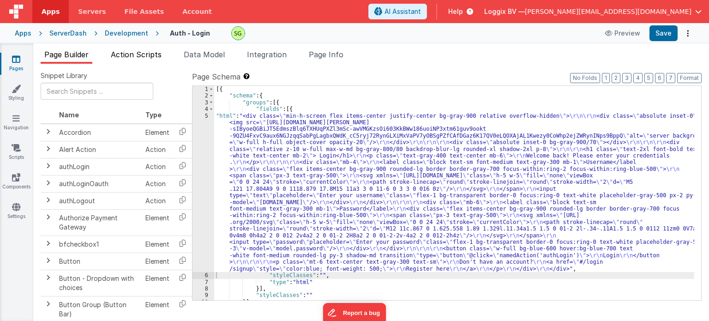
click at [143, 53] on span "Action Scripts" at bounding box center [136, 54] width 51 height 9
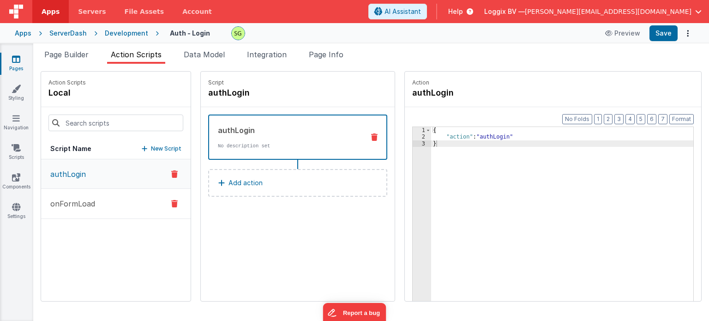
click at [81, 198] on p "onFormLoad" at bounding box center [70, 203] width 50 height 11
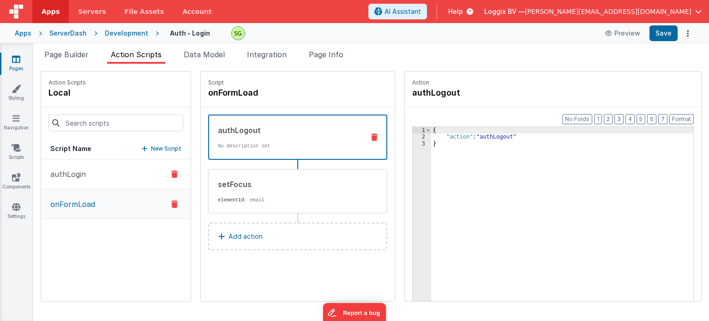
click at [64, 171] on p "authLogin" at bounding box center [65, 173] width 41 height 11
click at [63, 52] on span "Page Builder" at bounding box center [66, 54] width 44 height 9
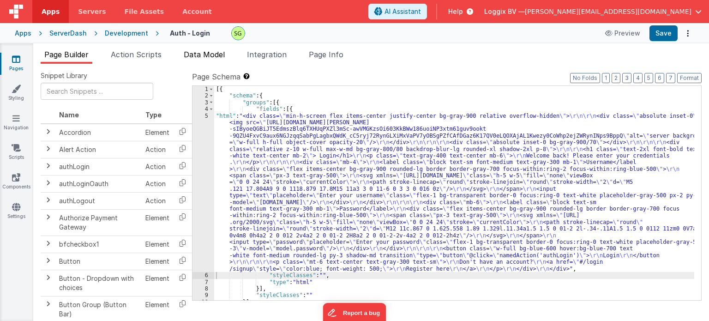
click at [211, 60] on li "Data Model" at bounding box center [204, 56] width 48 height 15
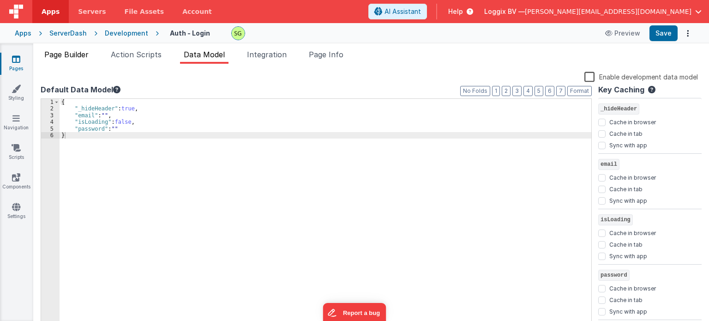
click at [44, 55] on span "Page Builder" at bounding box center [66, 54] width 44 height 9
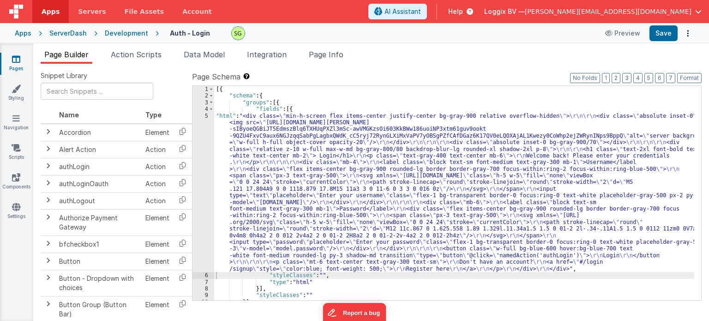
click at [205, 115] on div "5" at bounding box center [203, 193] width 22 height 160
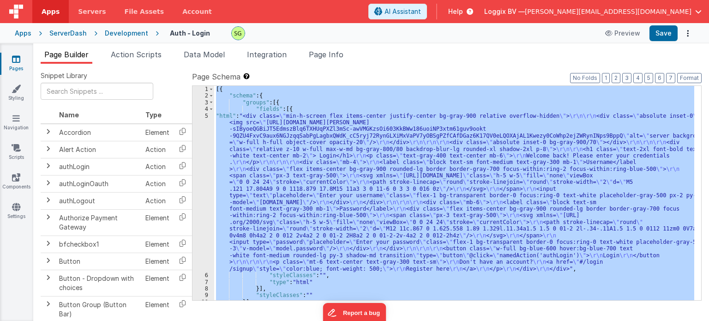
click at [205, 115] on div "5" at bounding box center [203, 193] width 22 height 160
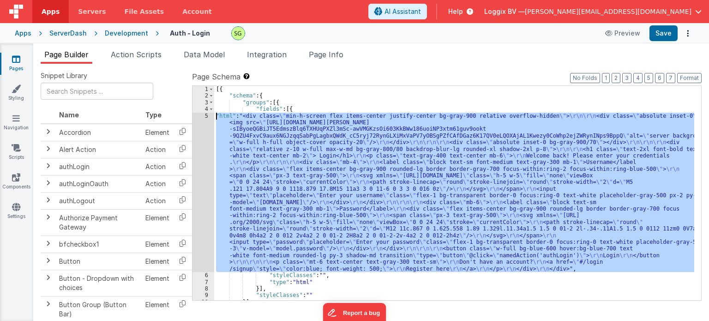
click at [205, 115] on div "5" at bounding box center [203, 193] width 22 height 160
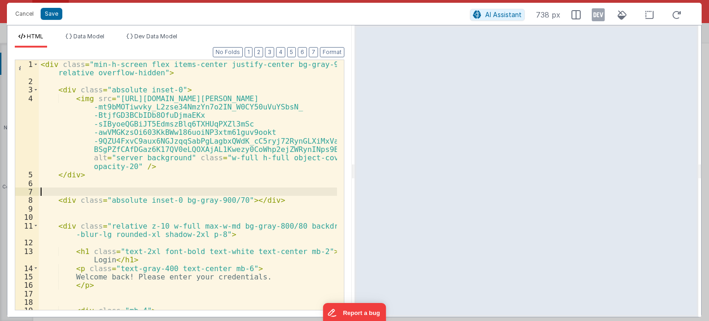
click at [257, 190] on div "< div class = "min-h-screen flex items-center justify-center bg-gray-900 relati…" at bounding box center [188, 202] width 298 height 284
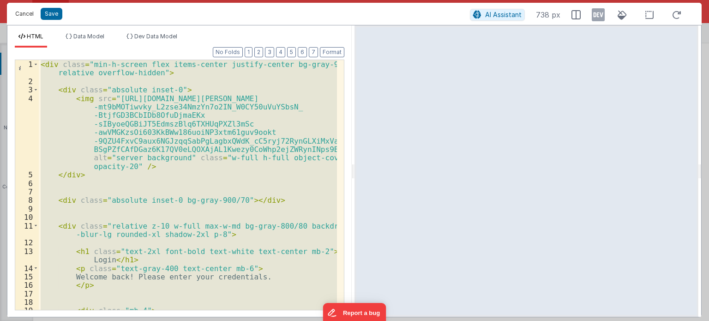
click at [24, 11] on button "Cancel" at bounding box center [25, 13] width 28 height 13
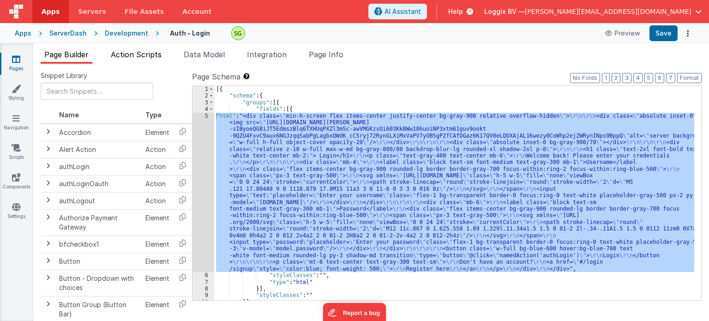
click at [130, 50] on span "Action Scripts" at bounding box center [136, 54] width 51 height 9
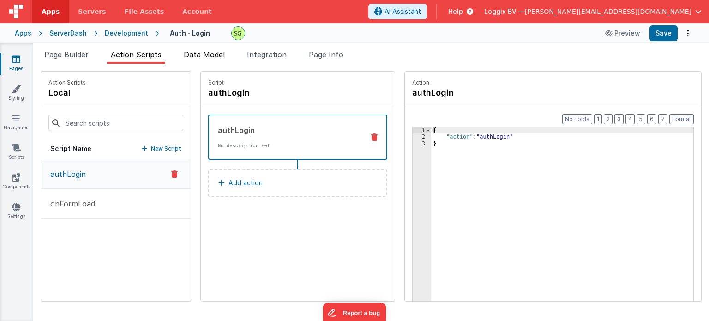
click at [224, 53] on span "Data Model" at bounding box center [204, 54] width 41 height 9
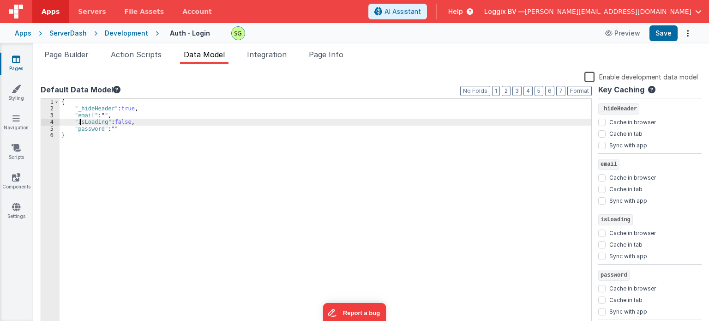
click at [79, 122] on div "{ "_hideHeader" : true , "email" : "" , "isLoading" : false , "password" : "" }" at bounding box center [326, 218] width 532 height 238
click at [599, 255] on input "Sync with app" at bounding box center [601, 255] width 7 height 7
checkbox input "true"
click at [663, 39] on button "Save" at bounding box center [663, 33] width 28 height 16
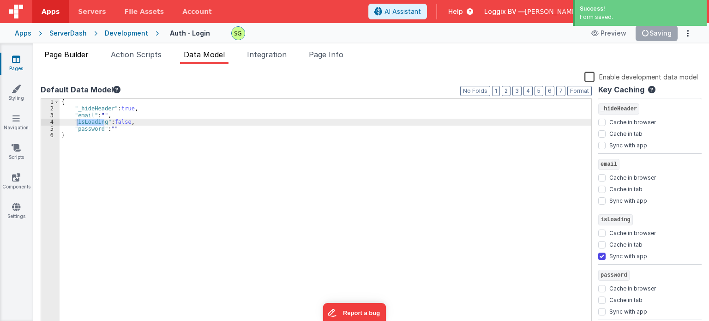
click at [58, 58] on span "Page Builder" at bounding box center [66, 54] width 44 height 9
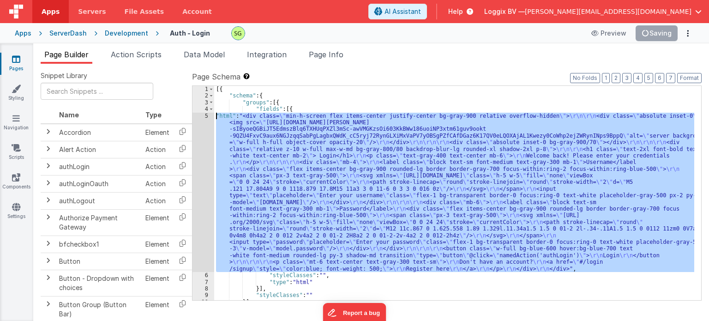
click at [266, 156] on div "[{ "schema" : { "groups" : [{ "fields" : [{ "html" : "<div class= \" min-h-scre…" at bounding box center [454, 193] width 480 height 214
click at [206, 115] on div "5" at bounding box center [203, 193] width 22 height 160
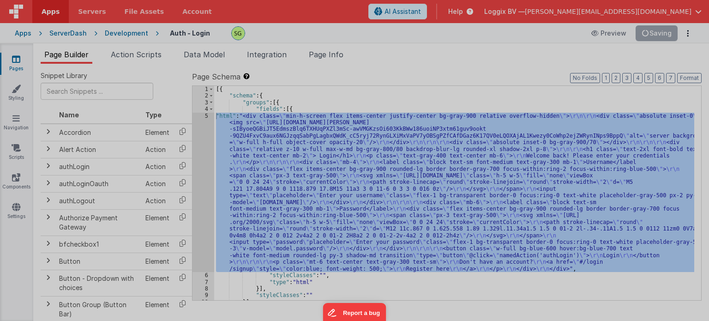
click at [206, 115] on div at bounding box center [354, 160] width 709 height 321
click at [206, 115] on section at bounding box center [354, 74] width 694 height 161
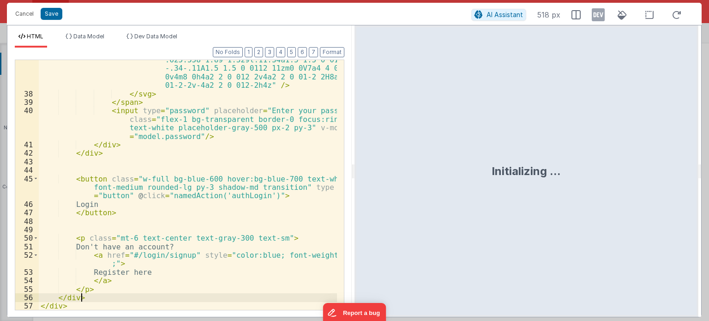
click at [94, 298] on div "< path stroke-linecap = "round" stroke-linejoin = "round" stroke-width = "2" d …" at bounding box center [188, 193] width 298 height 310
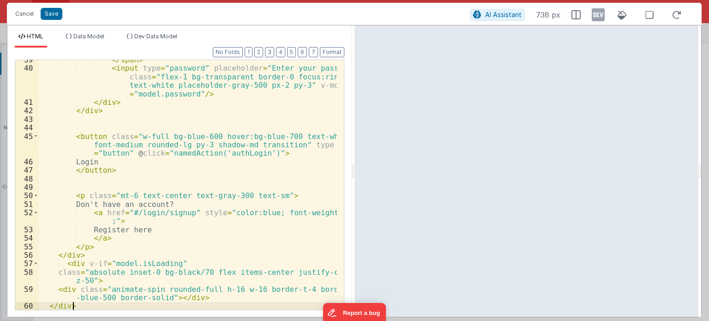
scroll to position [599, 0]
click at [50, 12] on button "Save" at bounding box center [52, 14] width 22 height 12
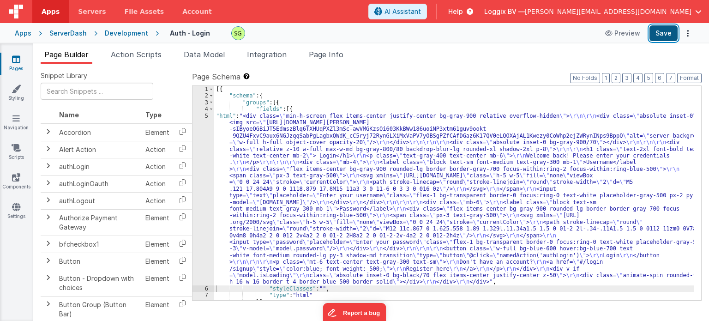
click at [659, 35] on button "Save" at bounding box center [663, 33] width 28 height 16
click at [199, 52] on span "Data Model" at bounding box center [204, 54] width 41 height 9
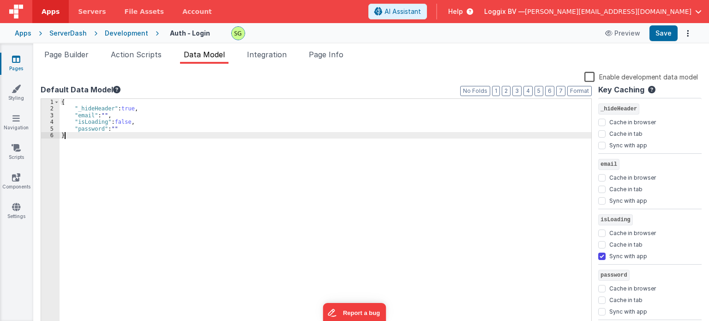
click at [149, 143] on div "{ "_hideHeader" : true , "email" : "" , "isLoading" : false , "password" : "" }" at bounding box center [326, 218] width 532 height 238
click at [58, 62] on li "Page Builder" at bounding box center [67, 56] width 52 height 15
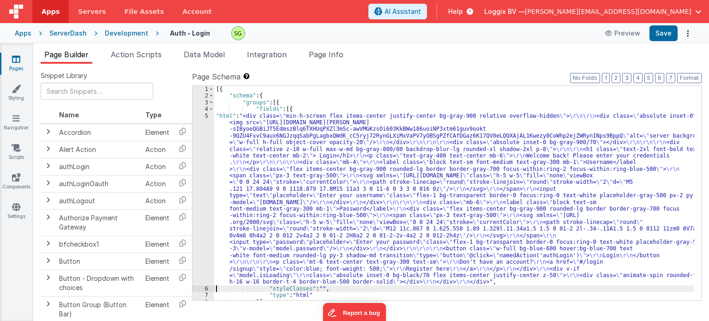
click at [208, 115] on div "5" at bounding box center [203, 199] width 22 height 173
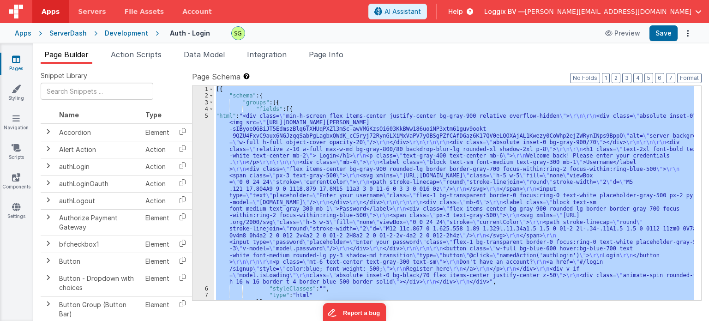
click at [208, 115] on div "5" at bounding box center [203, 199] width 22 height 173
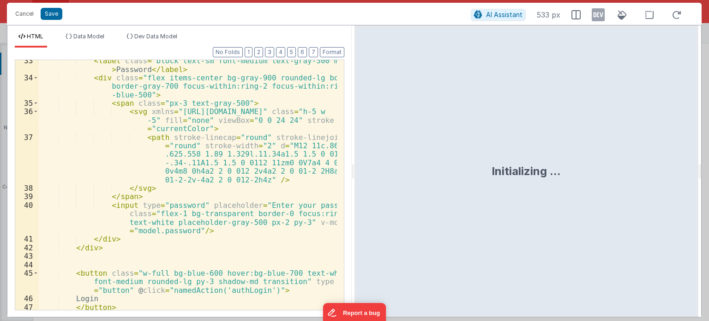
scroll to position [607, 0]
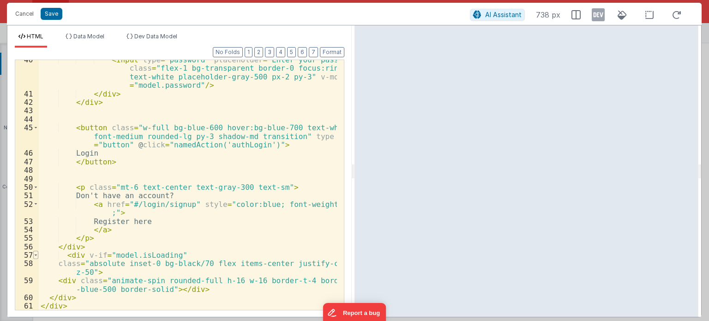
click at [36, 257] on span at bounding box center [35, 255] width 5 height 8
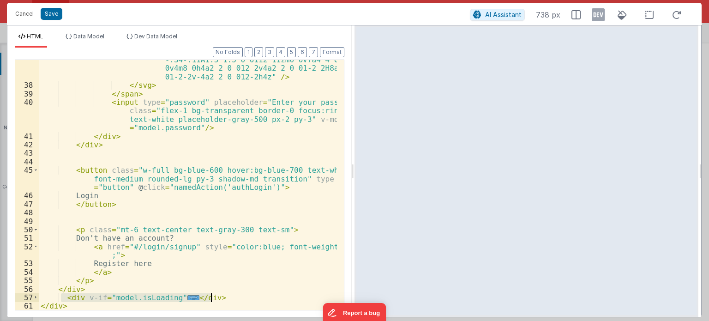
drag, startPoint x: 62, startPoint y: 297, endPoint x: 236, endPoint y: 299, distance: 174.0
click at [236, 299] on div "< path stroke-linecap = "round" stroke-linejoin = "round" stroke-width = "2" d …" at bounding box center [188, 185] width 298 height 310
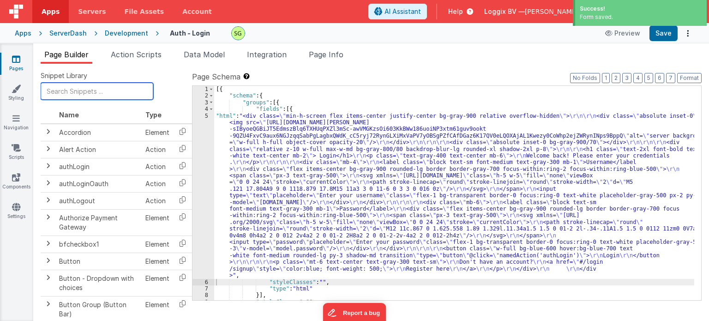
click at [102, 92] on input "text" at bounding box center [97, 91] width 113 height 17
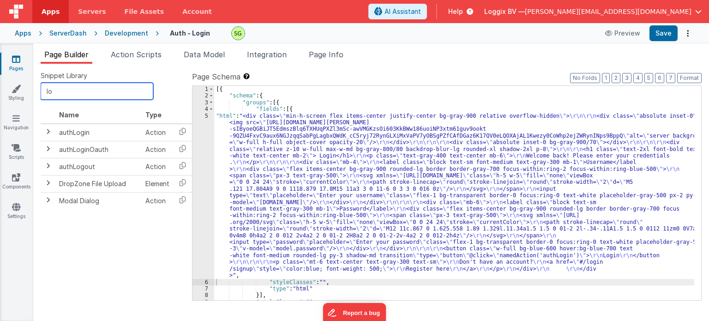
type input "l"
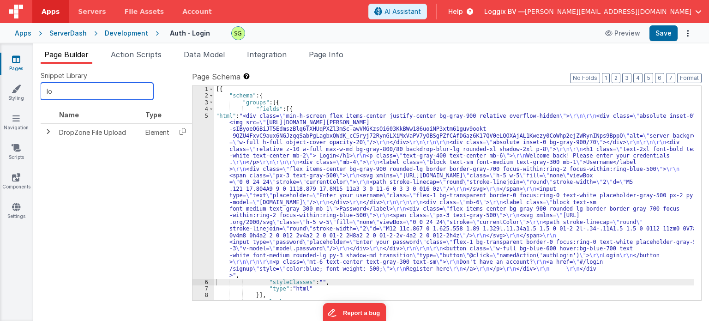
type input "l"
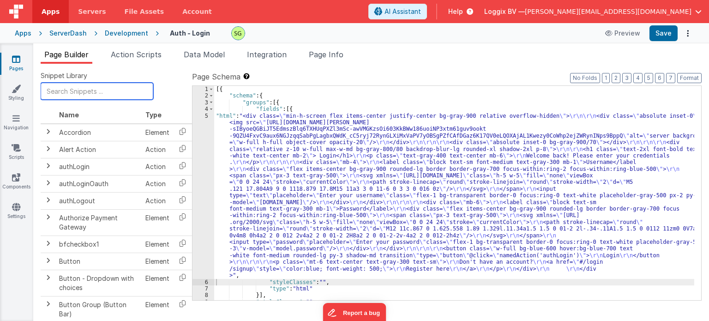
scroll to position [24, 0]
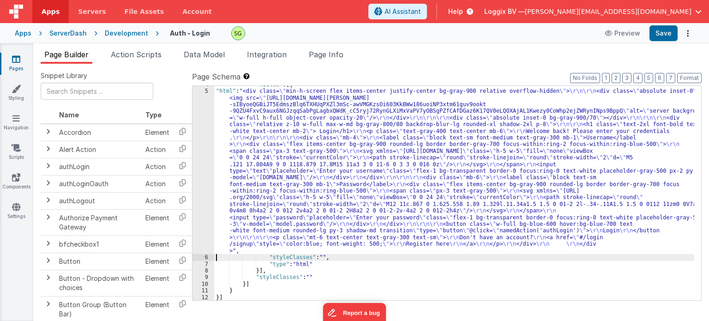
click at [205, 90] on div "5" at bounding box center [203, 171] width 22 height 166
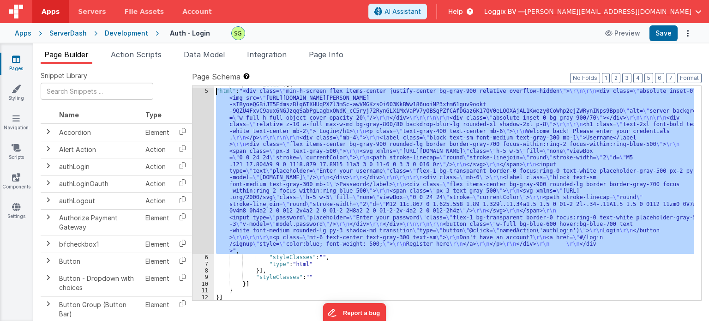
click at [205, 90] on div "5" at bounding box center [203, 171] width 22 height 166
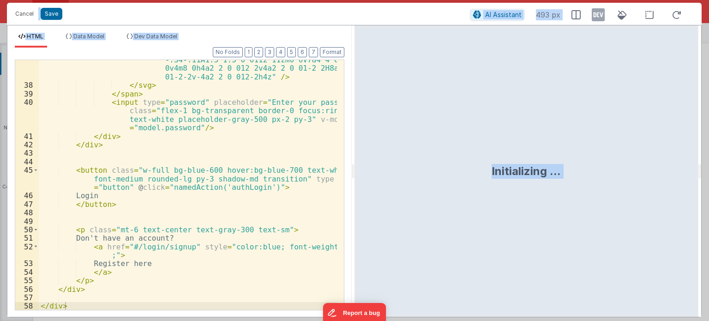
scroll to position [565, 0]
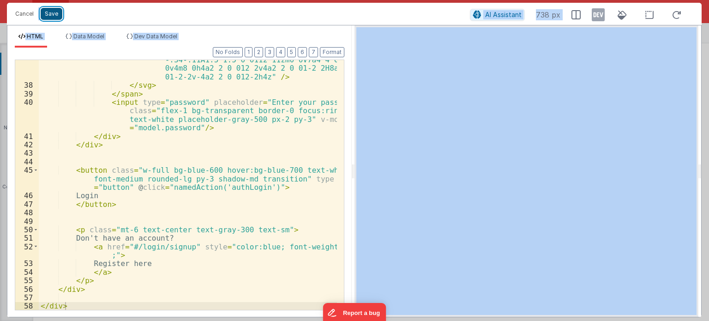
click at [52, 14] on button "Save" at bounding box center [52, 14] width 22 height 12
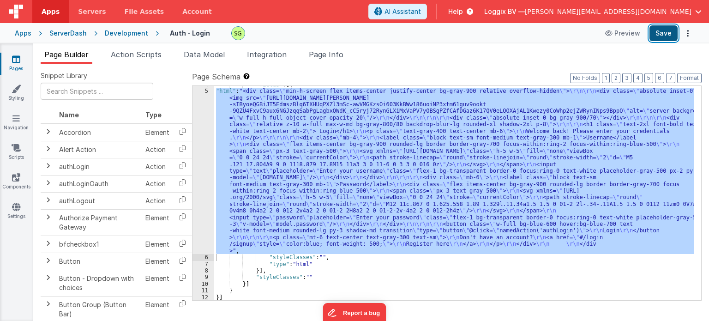
click at [674, 36] on button "Save" at bounding box center [663, 33] width 28 height 16
click at [115, 29] on div "Development" at bounding box center [126, 33] width 43 height 9
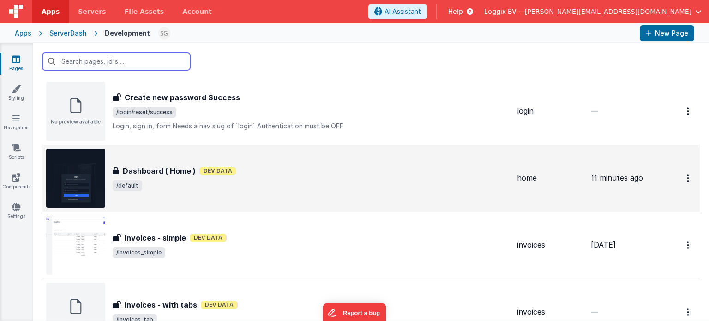
scroll to position [625, 0]
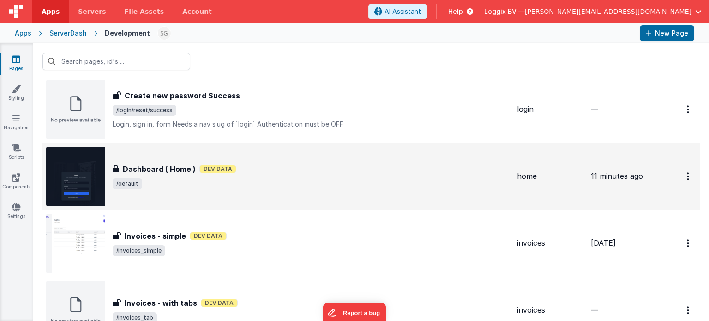
click at [278, 168] on div "Dashboard ( Home ) Dev Data" at bounding box center [311, 168] width 397 height 11
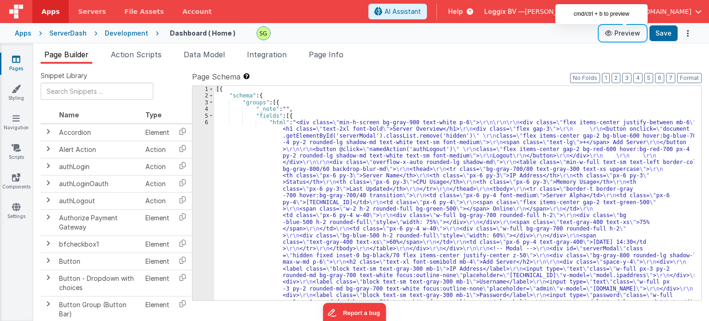
click at [637, 34] on button "Preview" at bounding box center [622, 33] width 46 height 15
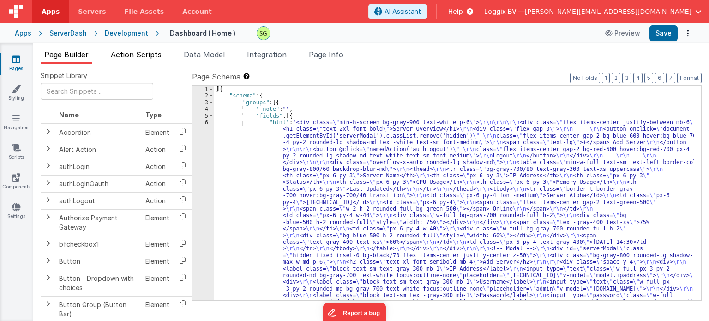
click at [148, 50] on span "Action Scripts" at bounding box center [136, 54] width 51 height 9
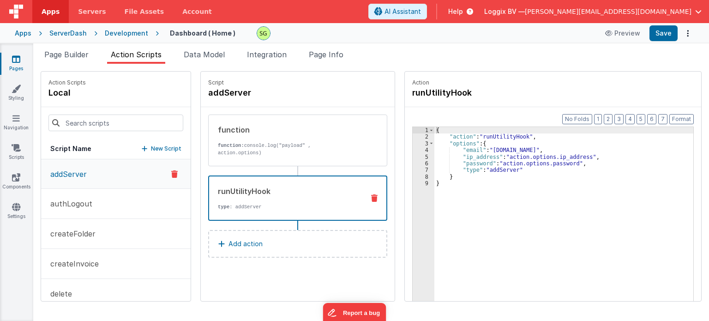
click at [272, 194] on div "runUtilityHook type : addServer" at bounding box center [283, 197] width 148 height 25
click at [70, 211] on button "authLogout" at bounding box center [115, 204] width 149 height 30
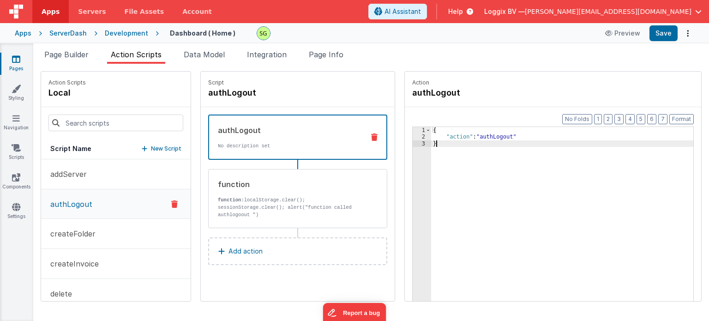
click at [435, 149] on div "{ "action" : "authLogout" }" at bounding box center [567, 235] width 272 height 216
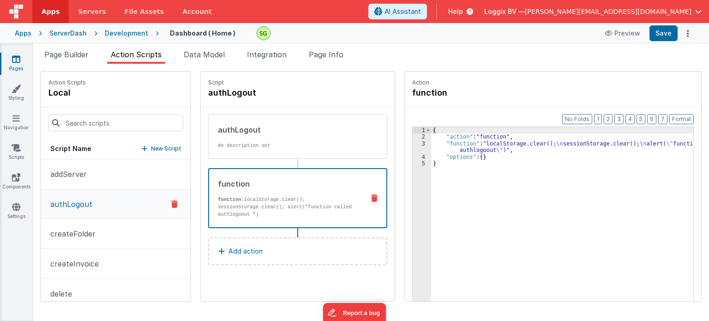
click at [352, 218] on div "function function: localStorage.clear(); sessionStorage.clear(); alert("functio…" at bounding box center [297, 198] width 179 height 60
click at [319, 125] on div "authLogout" at bounding box center [287, 129] width 139 height 11
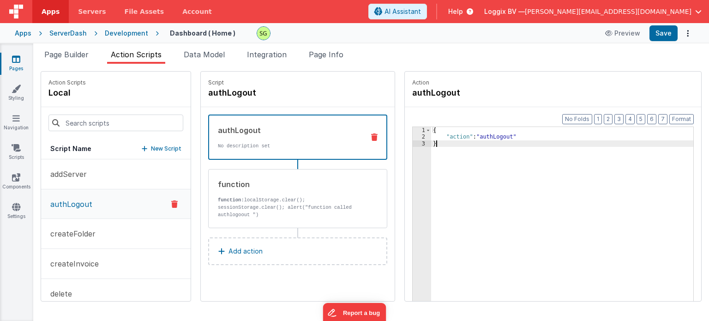
click at [435, 145] on div "{ "action" : "authLogout" }" at bounding box center [567, 235] width 272 height 216
click at [66, 173] on p "addServer" at bounding box center [66, 173] width 42 height 11
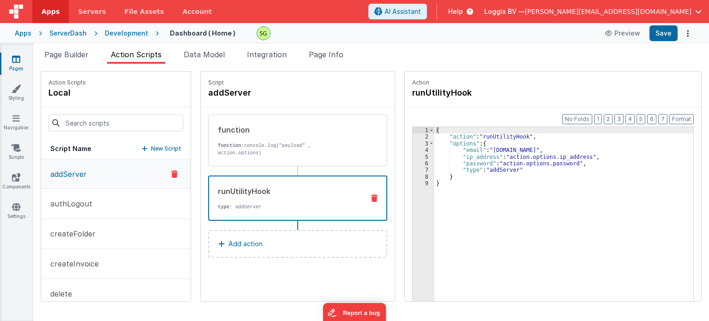
click at [229, 190] on div "runUtilityHook type : addServer" at bounding box center [283, 197] width 148 height 25
click at [487, 173] on div "{ "action" : "runUtilityHook" , "options" : { "email" : "[DOMAIN_NAME]" , "ip_a…" at bounding box center [568, 235] width 269 height 216
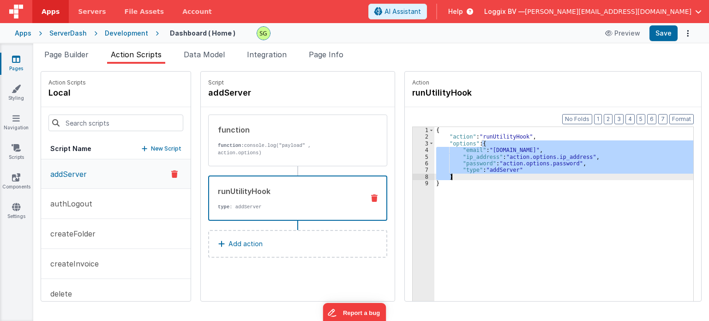
click at [487, 173] on div "{ "action" : "runUtilityHook" , "options" : { "email" : "[DOMAIN_NAME]" , "ip_a…" at bounding box center [568, 235] width 269 height 216
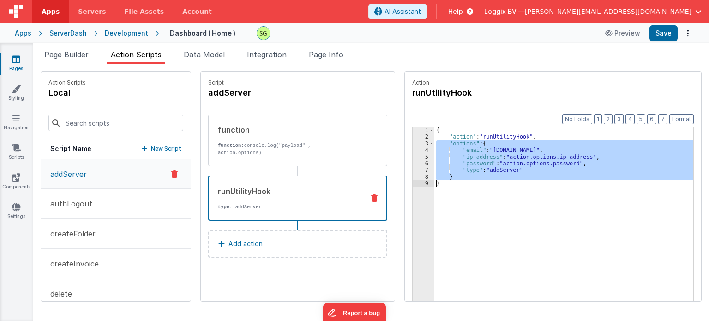
click at [492, 169] on div "{ "action" : "runUtilityHook" , "options" : { "email" : "[DOMAIN_NAME]" , "ip_a…" at bounding box center [563, 228] width 259 height 203
click at [492, 169] on div "{ "action" : "runUtilityHook" , "options" : { "email" : "[DOMAIN_NAME]" , "ip_a…" at bounding box center [568, 235] width 269 height 216
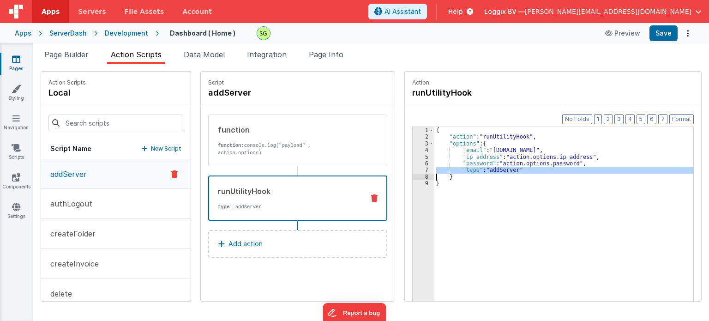
click at [492, 169] on div "{ "action" : "runUtilityHook" , "options" : { "email" : "[DOMAIN_NAME]" , "ip_a…" at bounding box center [568, 235] width 269 height 216
click at [492, 169] on div "{ "action" : "runUtilityHook" , "options" : { "email" : "[DOMAIN_NAME]" , "ip_a…" at bounding box center [563, 228] width 259 height 203
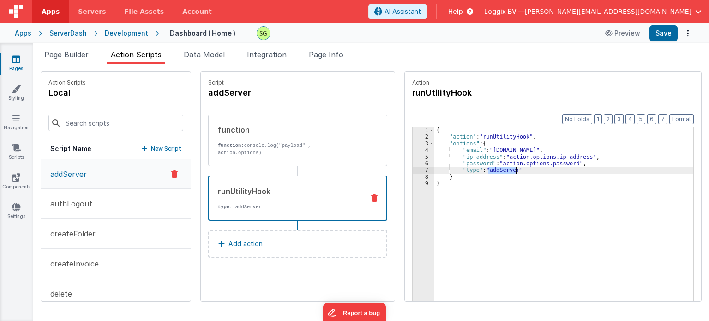
click at [492, 169] on div "{ "action" : "runUtilityHook" , "options" : { "email" : "[DOMAIN_NAME]" , "ip_a…" at bounding box center [568, 235] width 269 height 216
click at [534, 173] on div "{ "action" : "runUtilityHook" , "options" : { "email" : "[DOMAIN_NAME]" , "ip_a…" at bounding box center [568, 235] width 269 height 216
click at [498, 169] on div "{ "action" : "runUtilityHook" , "options" : { "email" : "[DOMAIN_NAME]" , "ip_a…" at bounding box center [568, 235] width 269 height 216
click at [517, 172] on div "{ "action" : "runUtilityHook" , "options" : { "email" : "[DOMAIN_NAME]" , "ip_a…" at bounding box center [568, 235] width 269 height 216
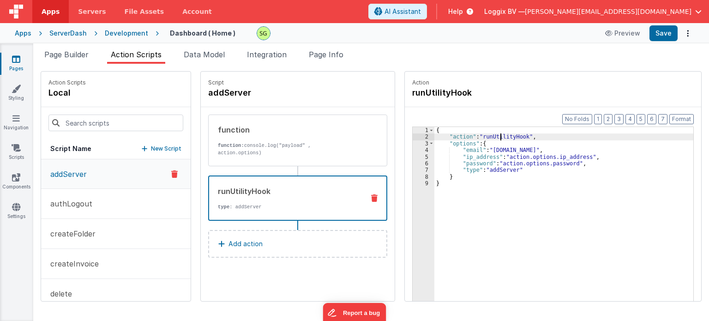
click at [491, 135] on div "{ "action" : "runUtilityHook" , "options" : { "email" : "[DOMAIN_NAME]" , "ip_a…" at bounding box center [568, 235] width 269 height 216
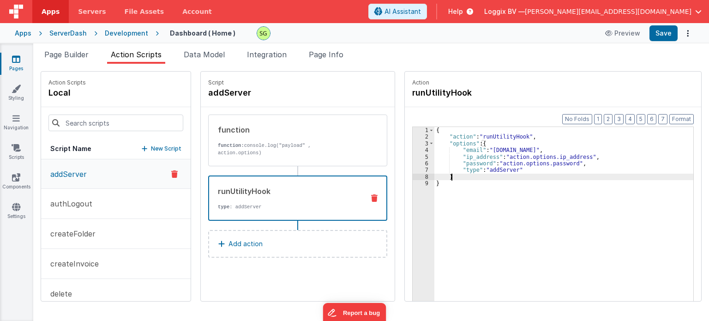
click at [520, 173] on div "{ "action" : "runUtilityHook" , "options" : { "email" : "[DOMAIN_NAME]" , "ip_a…" at bounding box center [568, 235] width 269 height 216
